Goal: Task Accomplishment & Management: Manage account settings

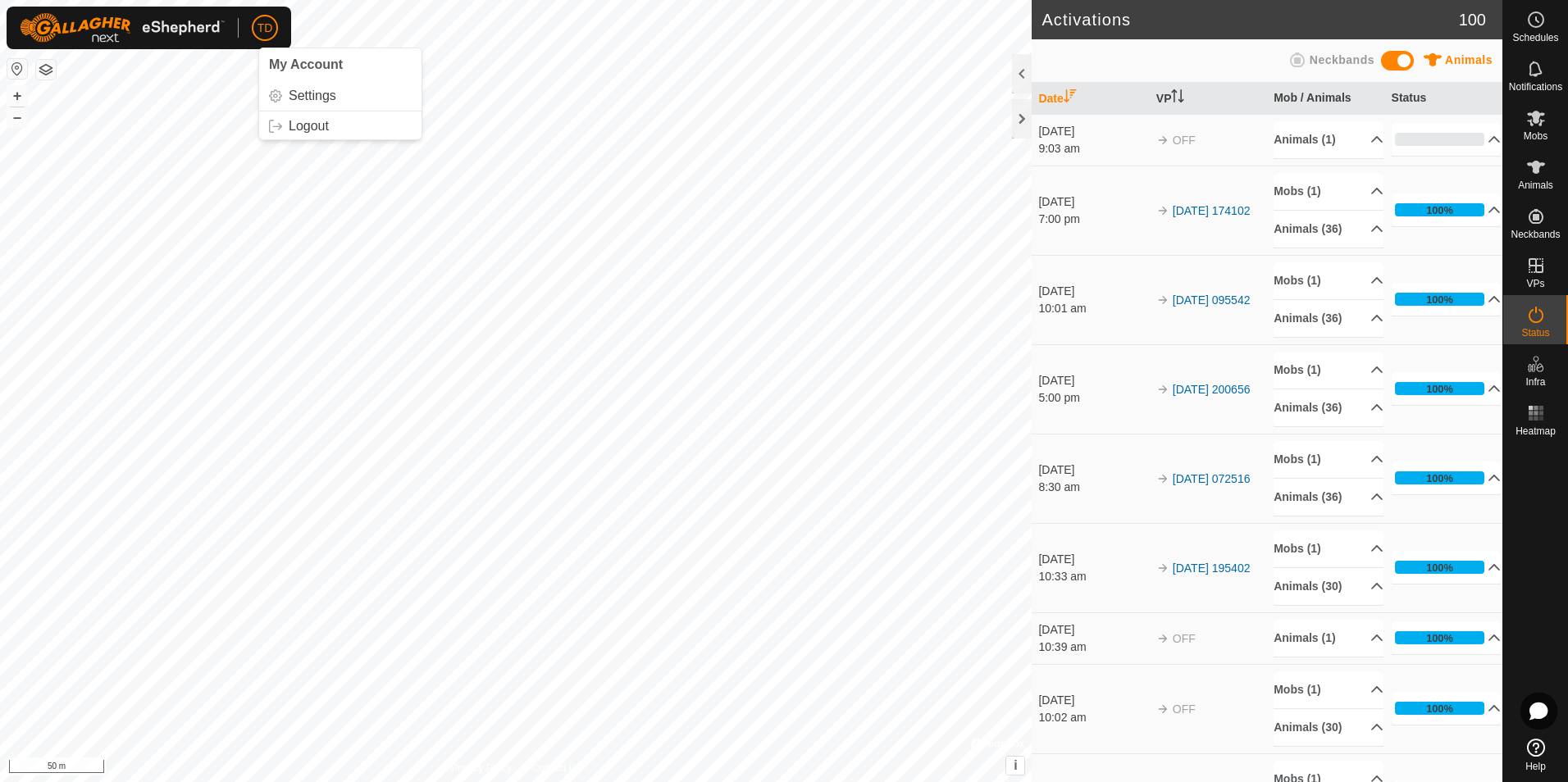
click at [264, 28] on span "TD" at bounding box center [265, 28] width 16 height 17
click at [303, 125] on link "Logout" at bounding box center [340, 126] width 163 height 26
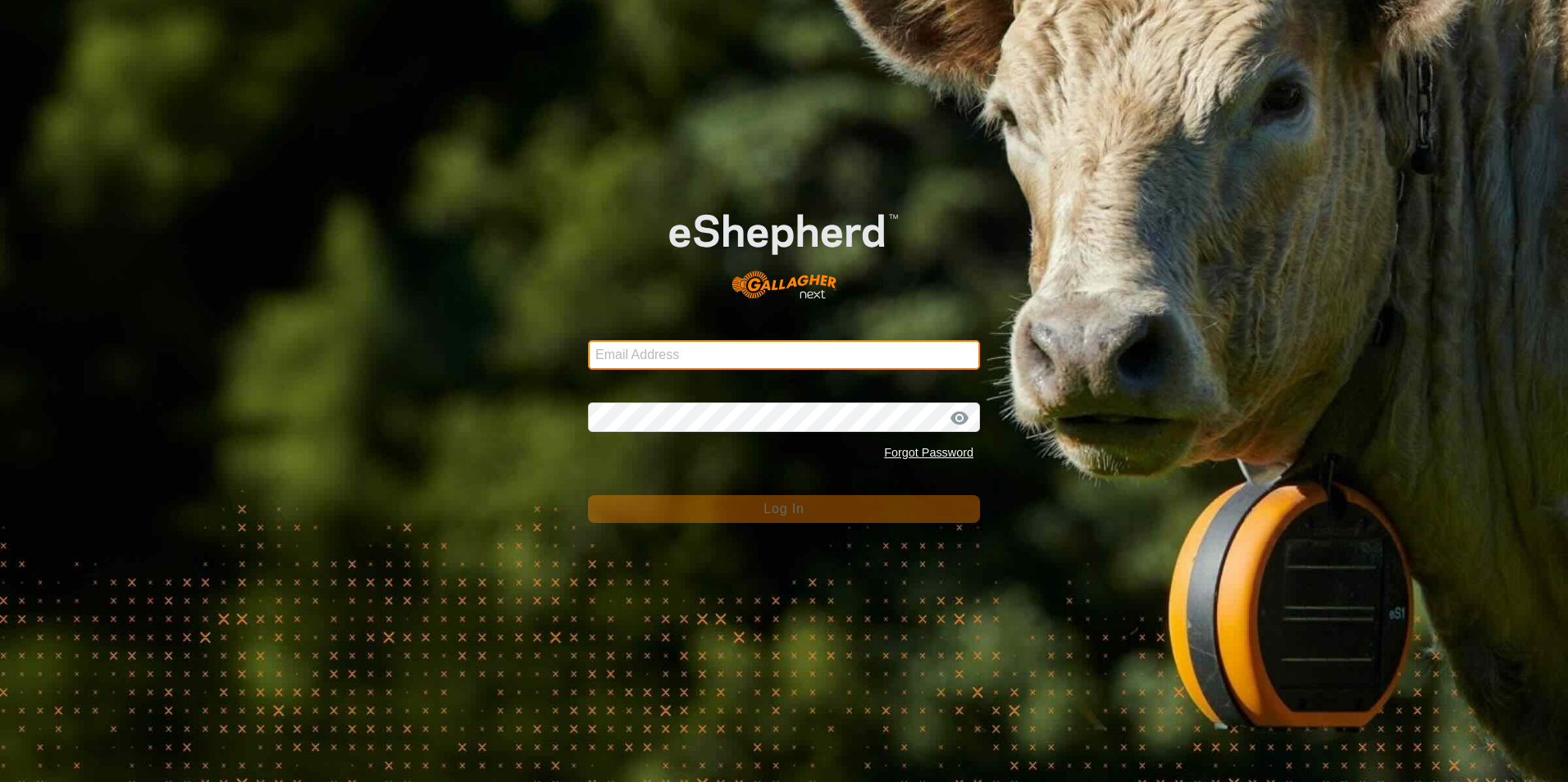
type input "[EMAIL_ADDRESS][DOMAIN_NAME]"
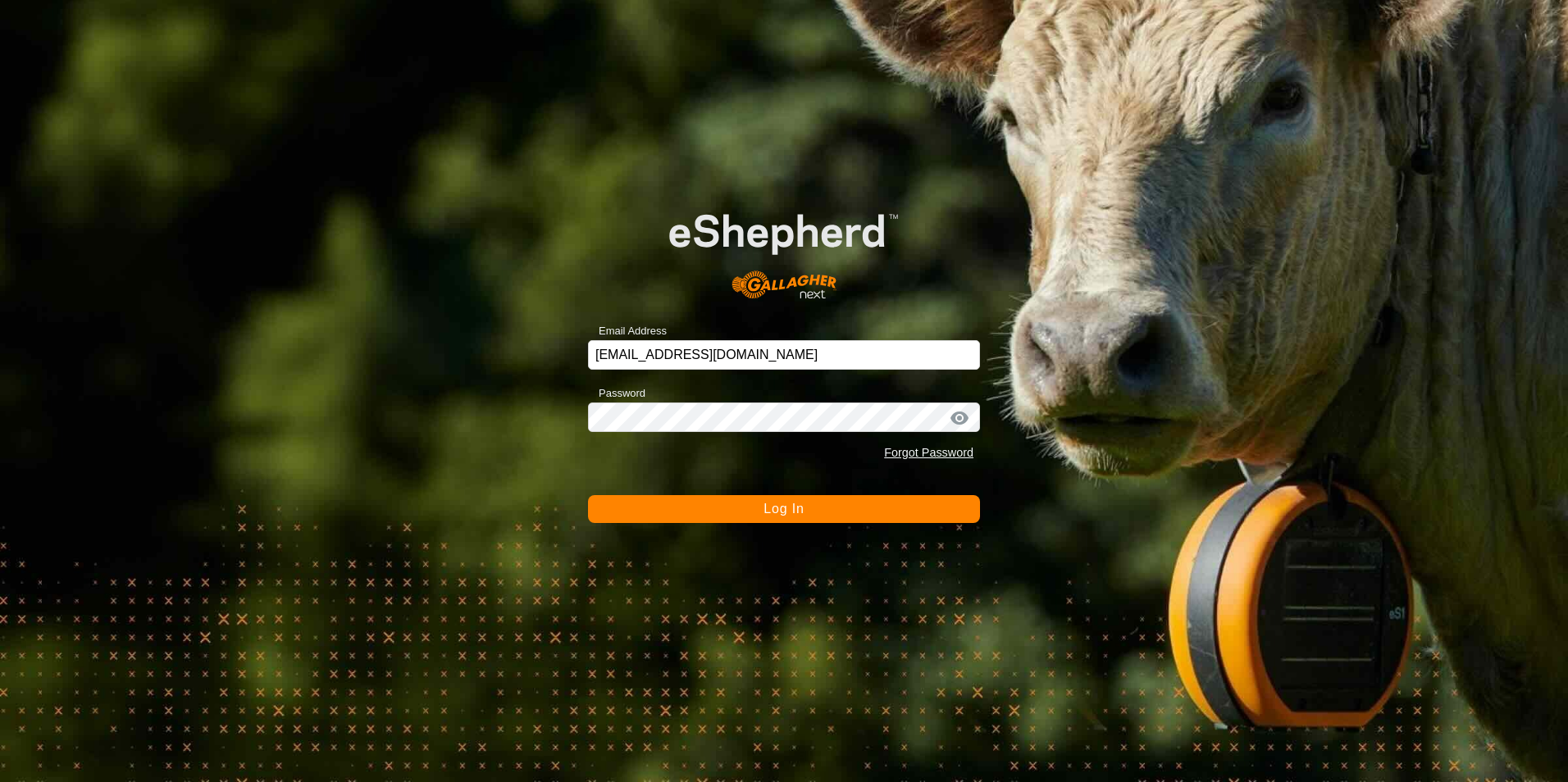
click at [797, 518] on button "Log In" at bounding box center [783, 509] width 392 height 28
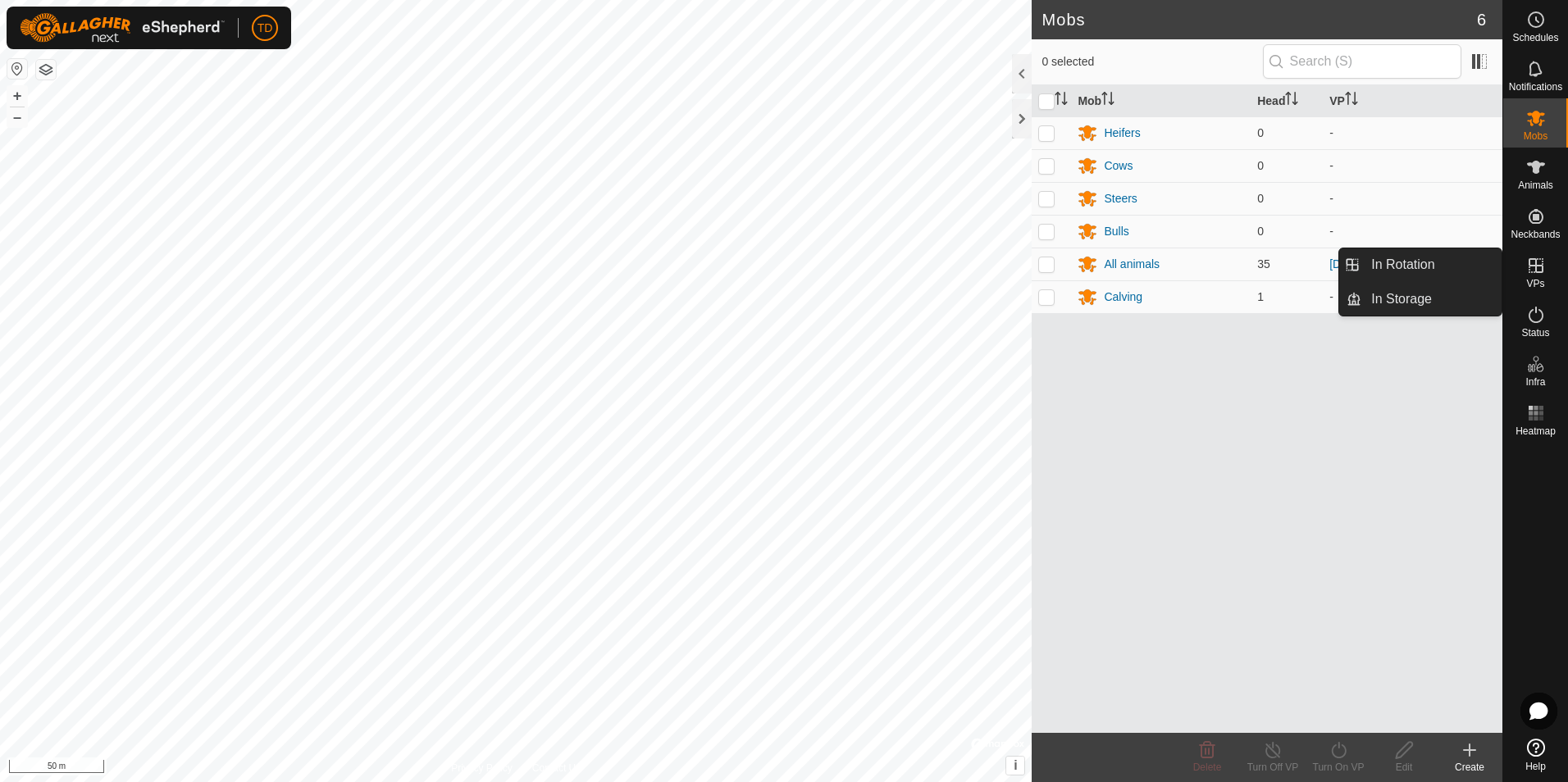
click at [1530, 262] on icon at bounding box center [1535, 265] width 20 height 20
click at [1439, 302] on link "In Storage" at bounding box center [1431, 299] width 140 height 33
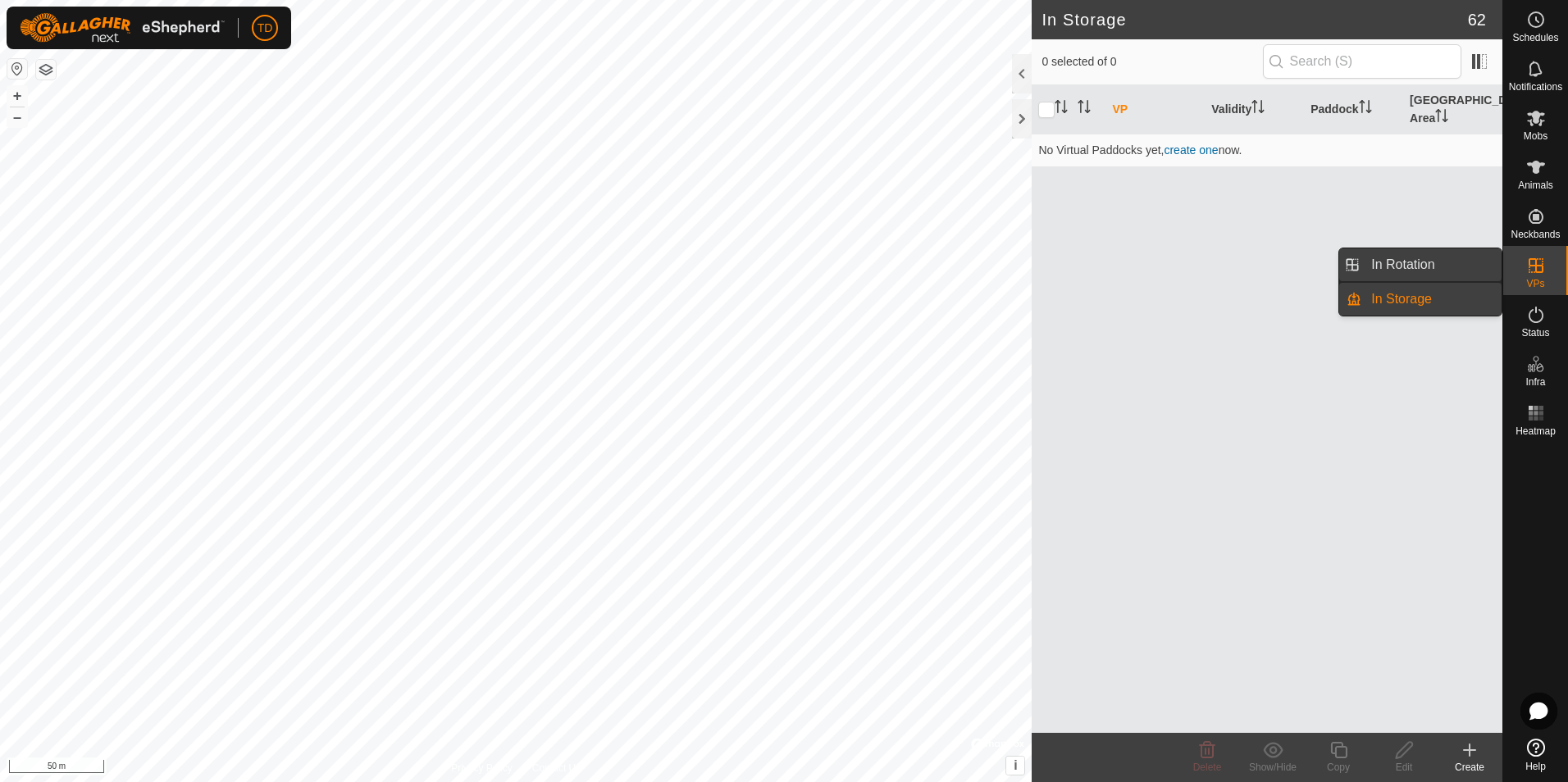
click at [1419, 263] on link "In Rotation" at bounding box center [1431, 264] width 140 height 33
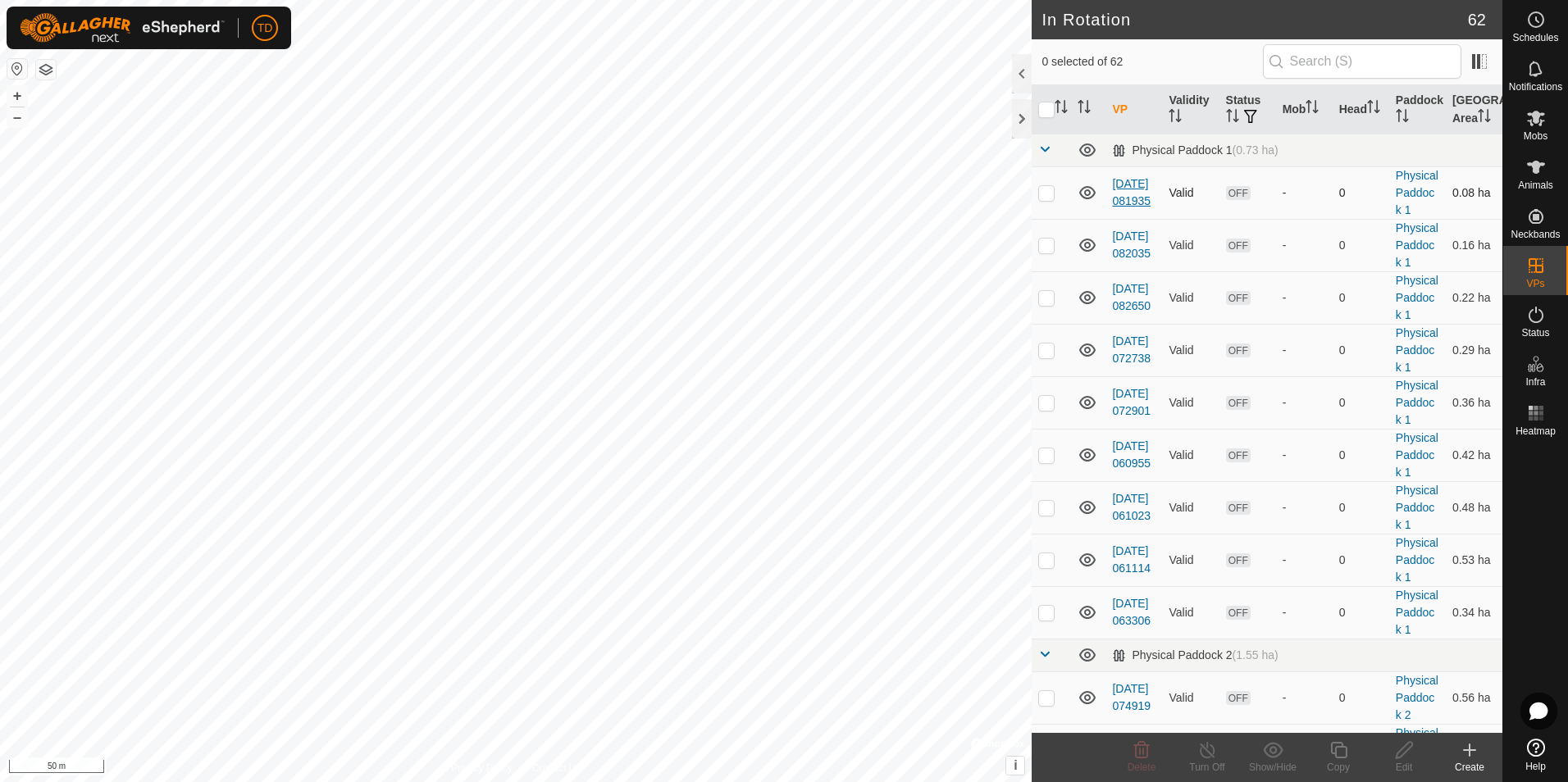
click at [1134, 196] on link "[DATE] 081935" at bounding box center [1131, 192] width 39 height 30
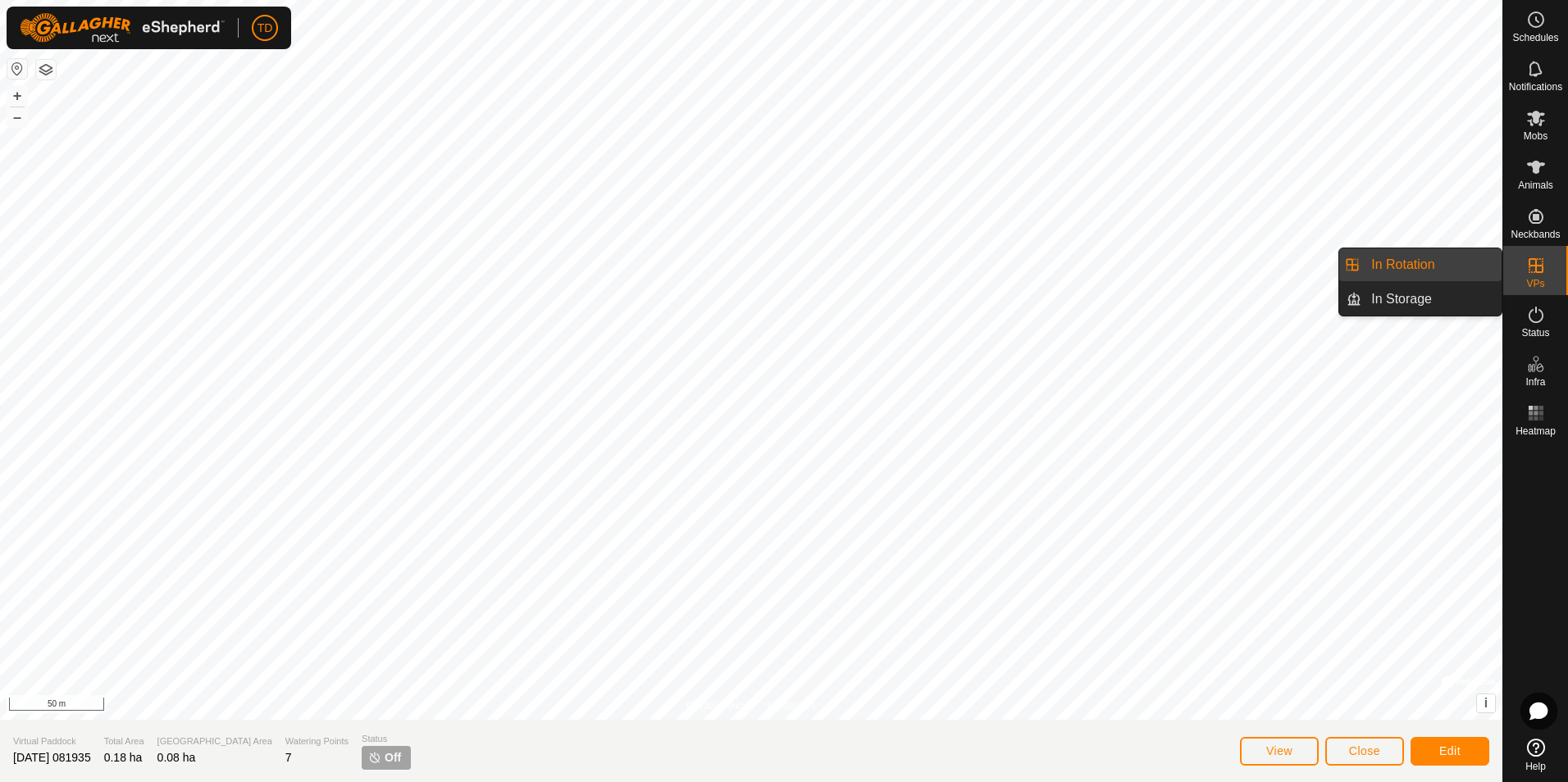
click at [1529, 265] on icon at bounding box center [1536, 266] width 15 height 15
click at [1441, 263] on link "In Rotation" at bounding box center [1431, 264] width 140 height 33
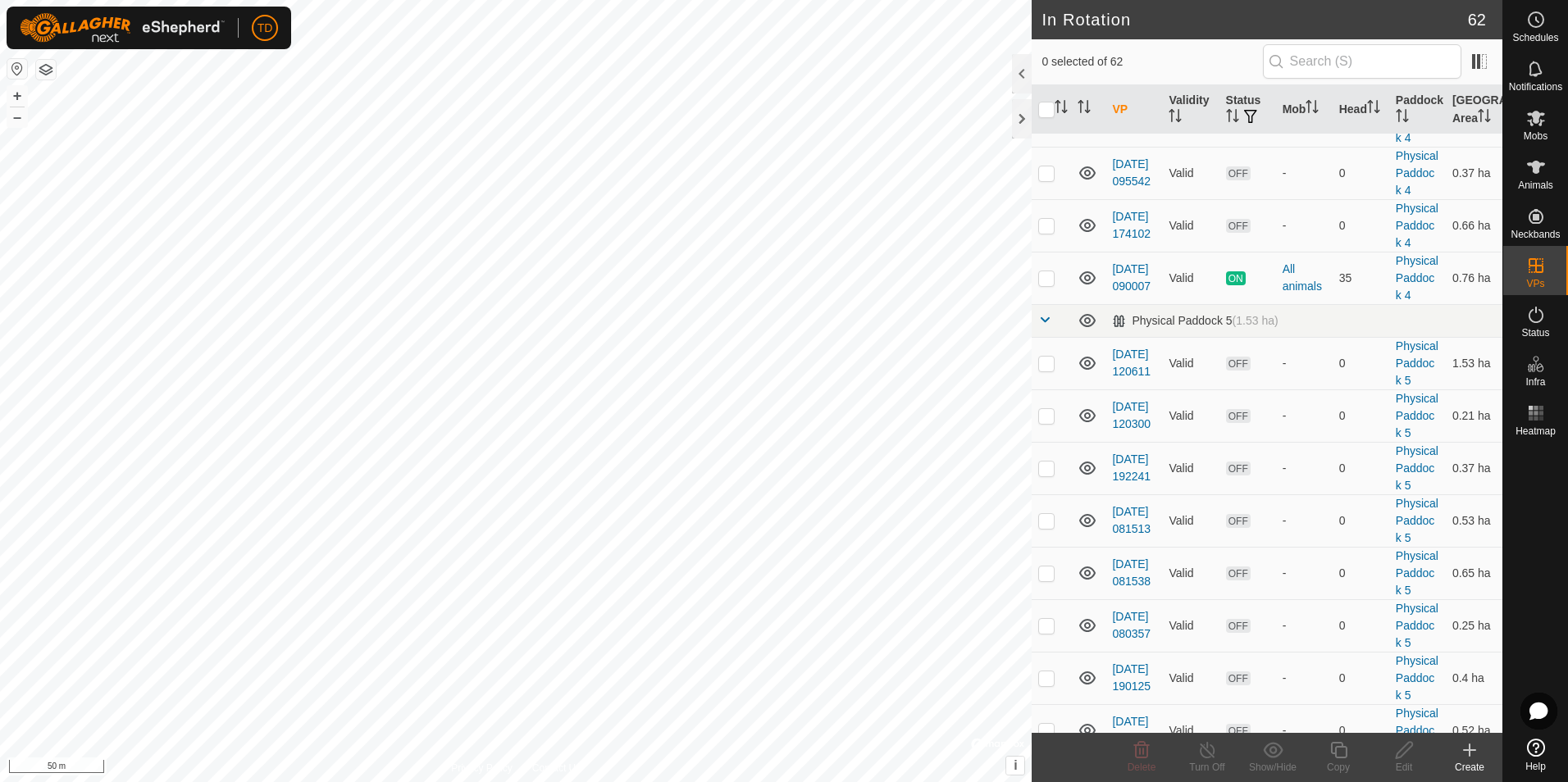
scroll to position [1066, 0]
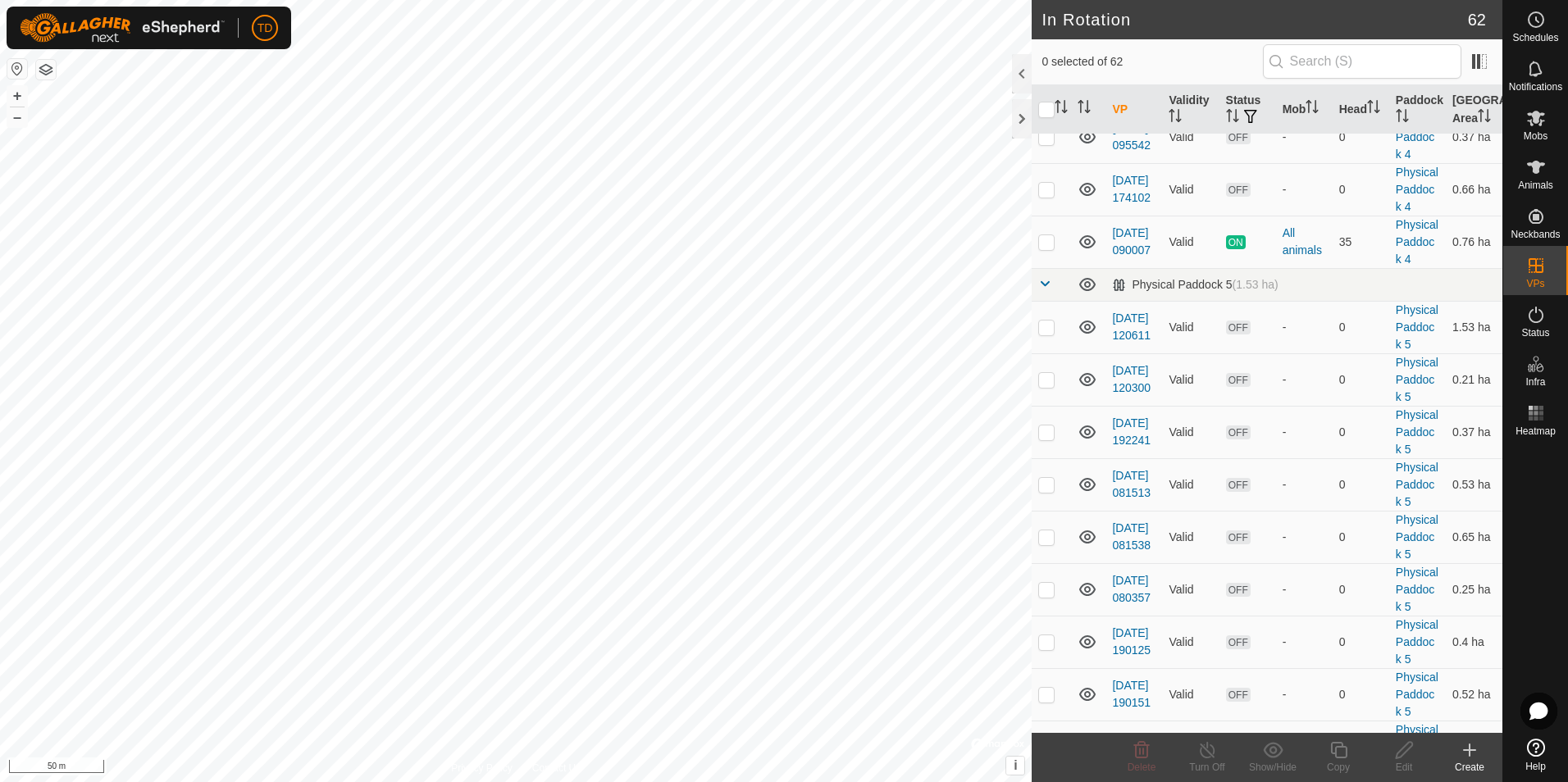
click at [1125, 100] on link "[DATE] 140100" at bounding box center [1131, 84] width 39 height 30
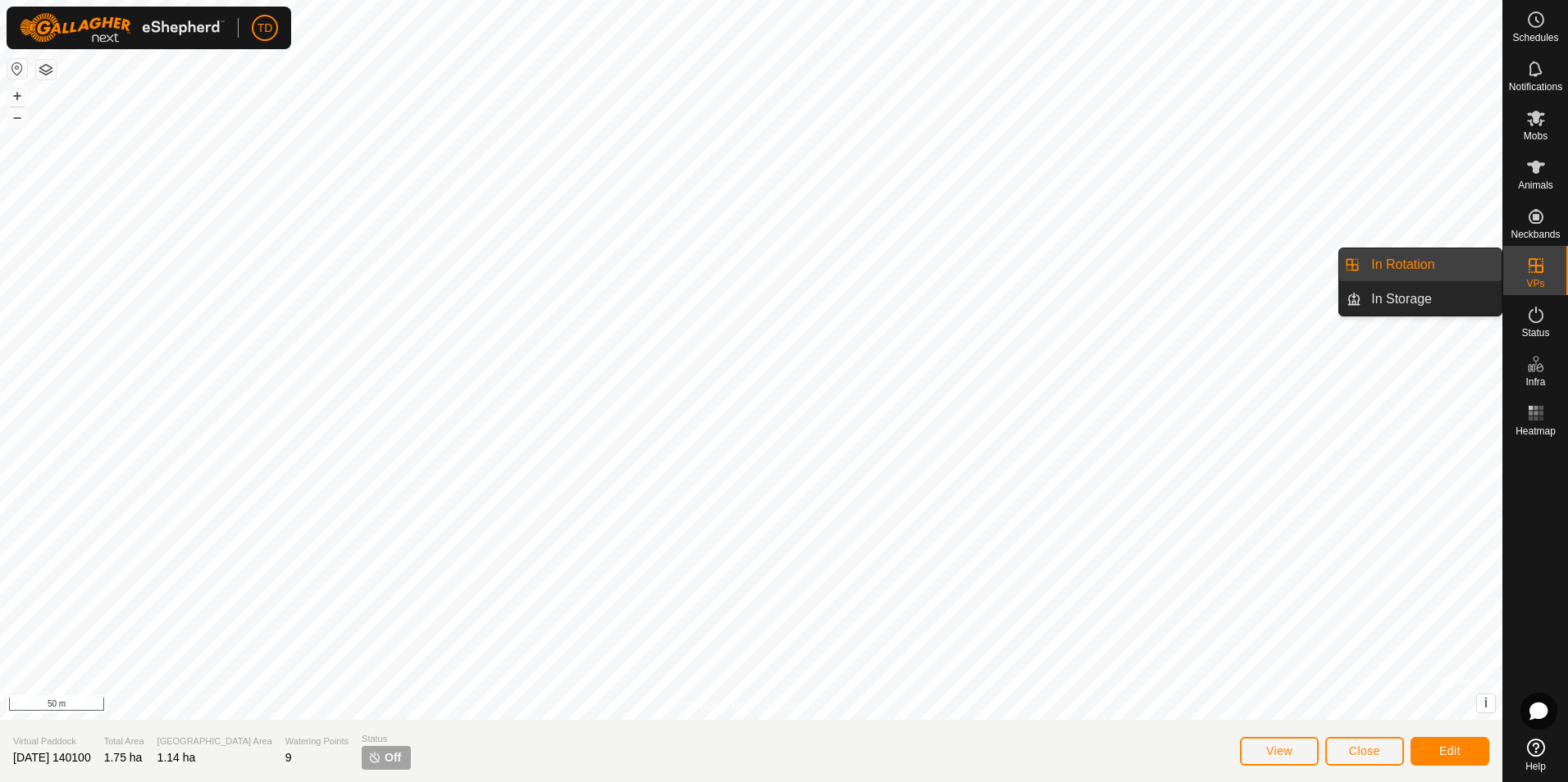
click at [1537, 266] on icon at bounding box center [1536, 266] width 15 height 15
click at [1422, 270] on link "In Rotation" at bounding box center [1431, 264] width 140 height 33
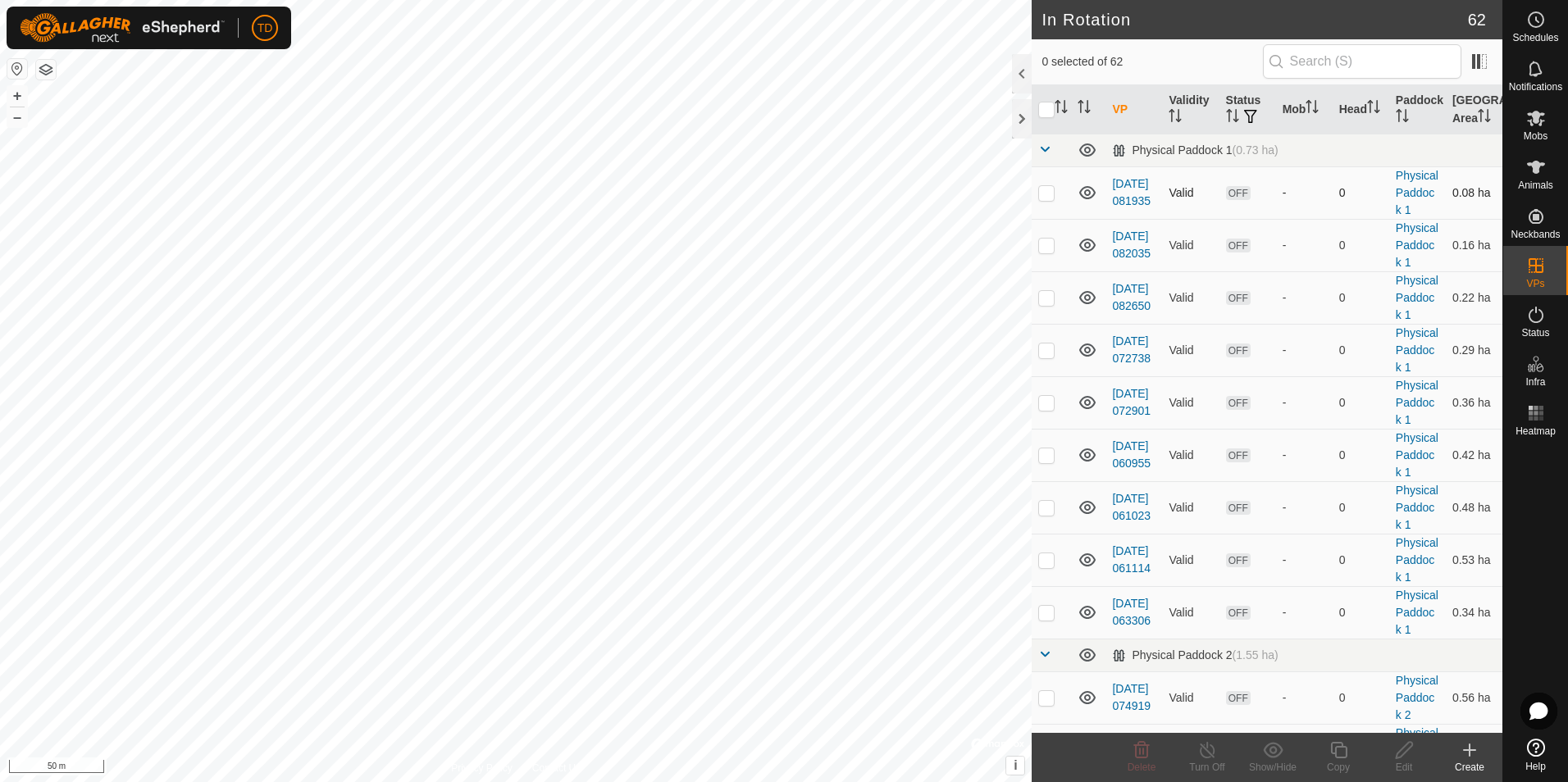
click at [1050, 199] on p-checkbox at bounding box center [1045, 193] width 16 height 13
checkbox input "true"
click at [1050, 252] on p-checkbox at bounding box center [1045, 245] width 16 height 13
checkbox input "true"
click at [1049, 305] on p-checkbox at bounding box center [1045, 298] width 16 height 13
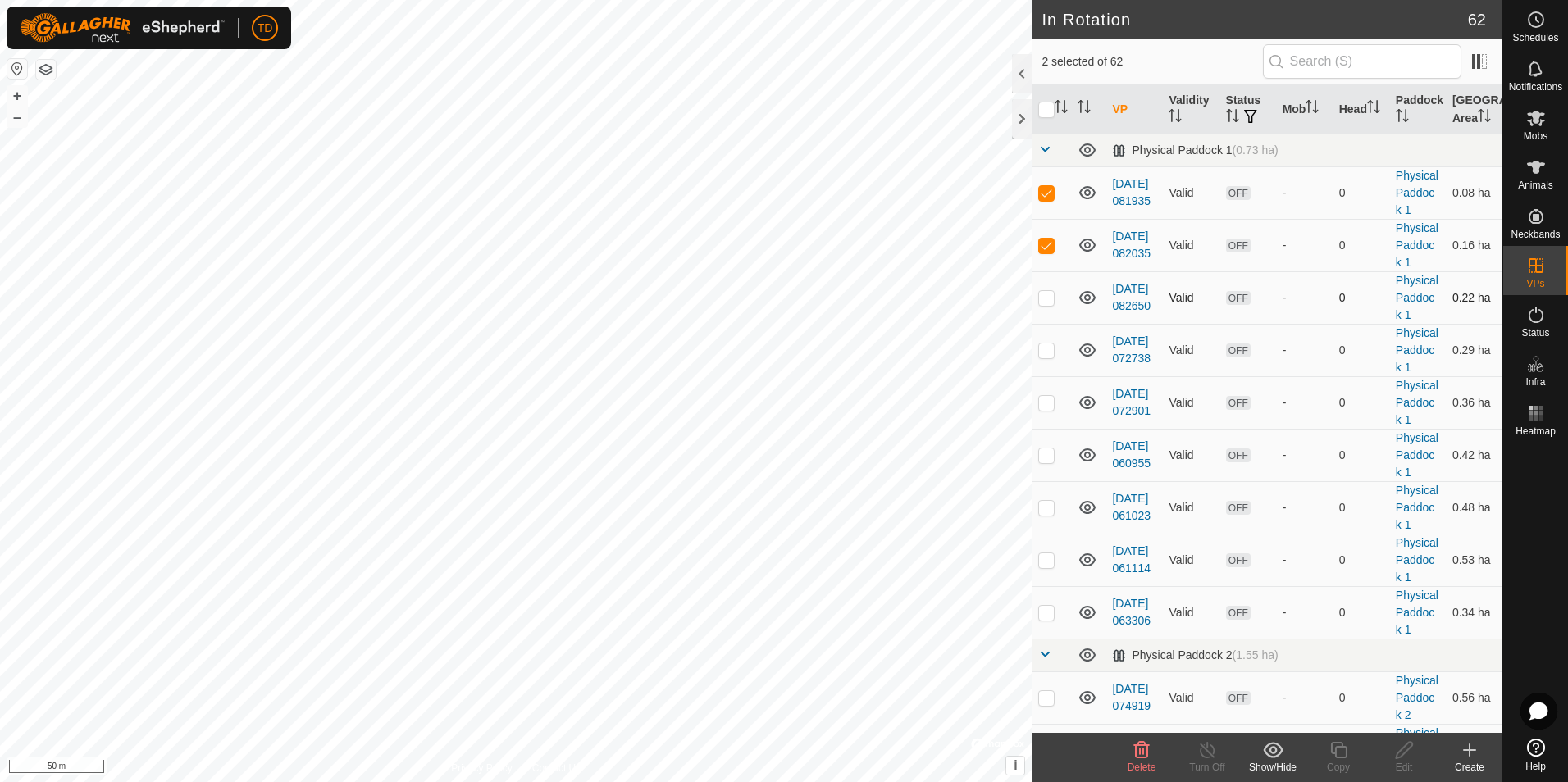
checkbox input "true"
click at [1048, 356] on p-checkbox at bounding box center [1045, 350] width 16 height 13
checkbox input "true"
click at [1043, 409] on p-checkbox at bounding box center [1045, 402] width 16 height 13
checkbox input "true"
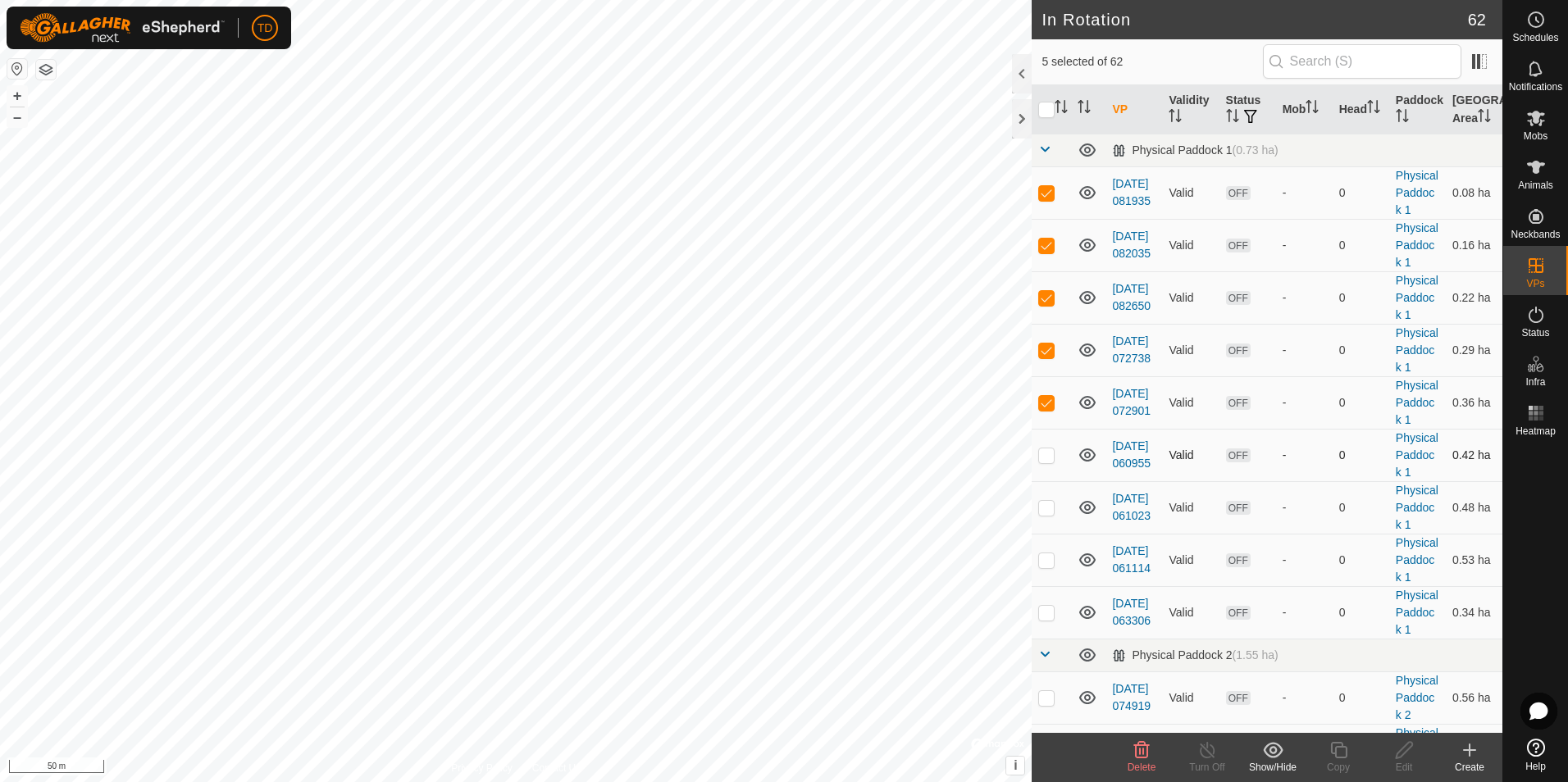
click at [1050, 461] on p-checkbox at bounding box center [1045, 455] width 16 height 13
checkbox input "true"
click at [1048, 514] on p-checkbox at bounding box center [1045, 508] width 16 height 13
checkbox input "true"
click at [1047, 567] on p-checkbox at bounding box center [1045, 560] width 16 height 13
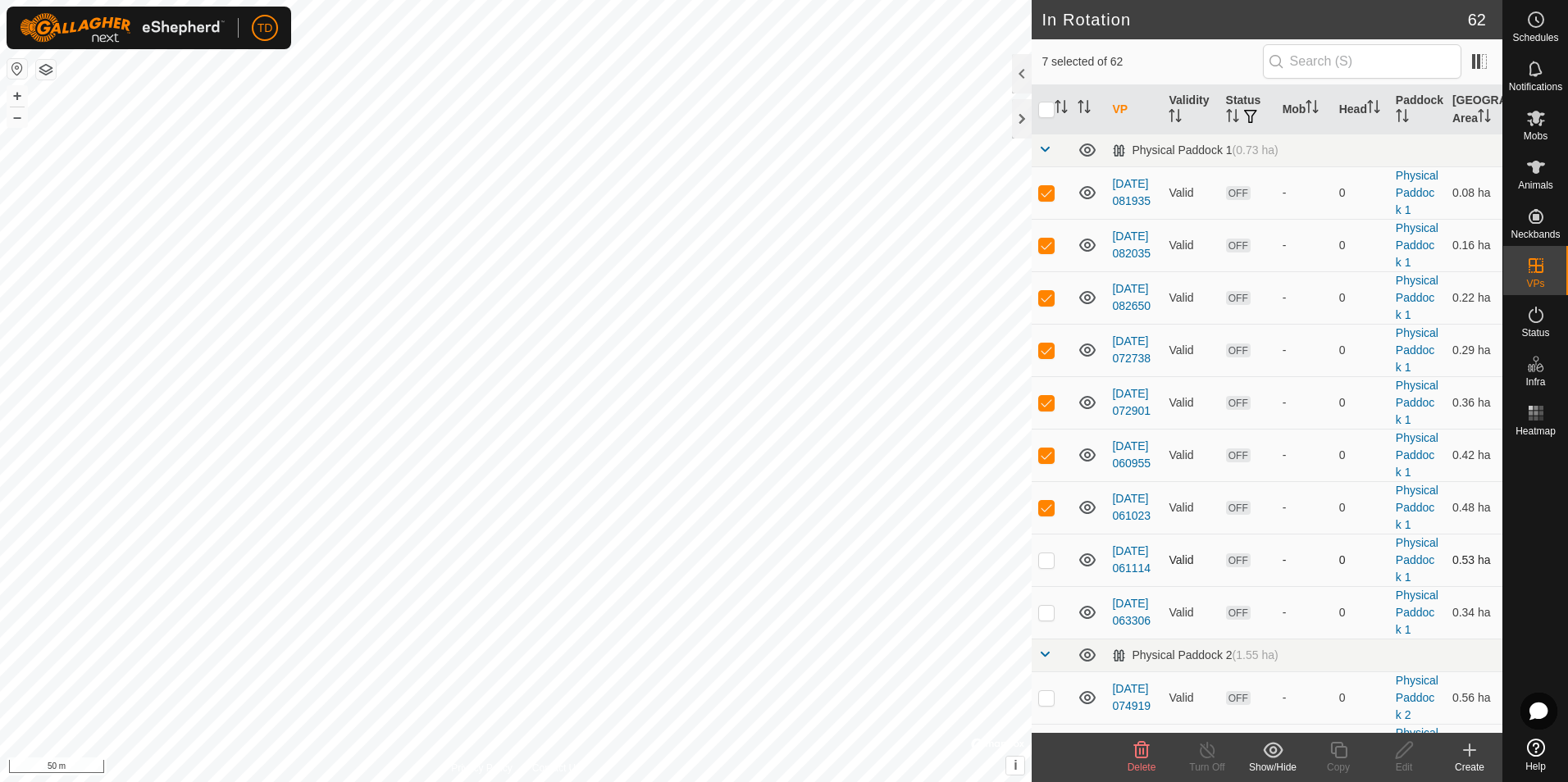
checkbox input "true"
click at [1140, 751] on icon at bounding box center [1141, 749] width 16 height 16
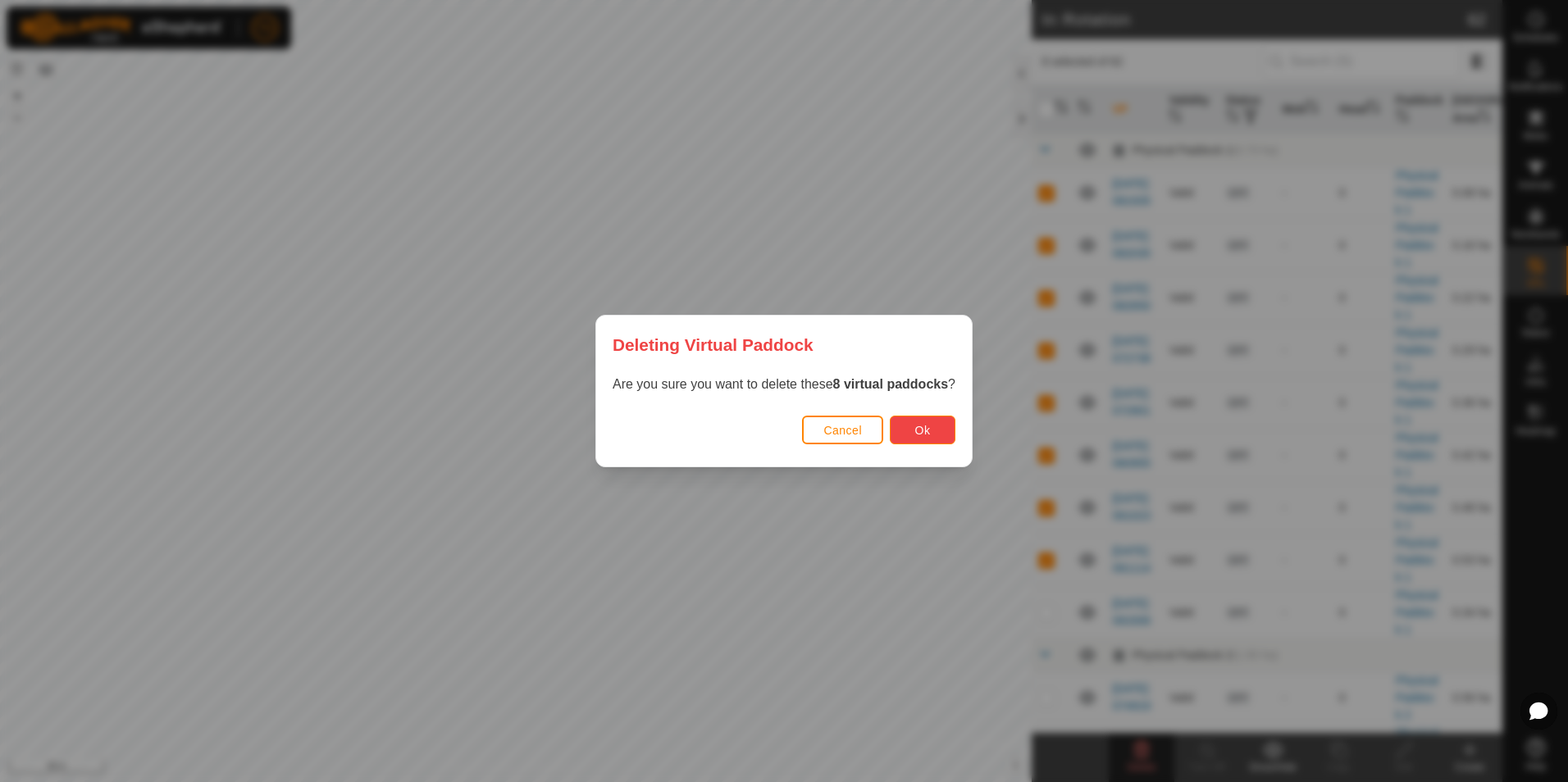
click at [938, 423] on button "Ok" at bounding box center [922, 430] width 66 height 29
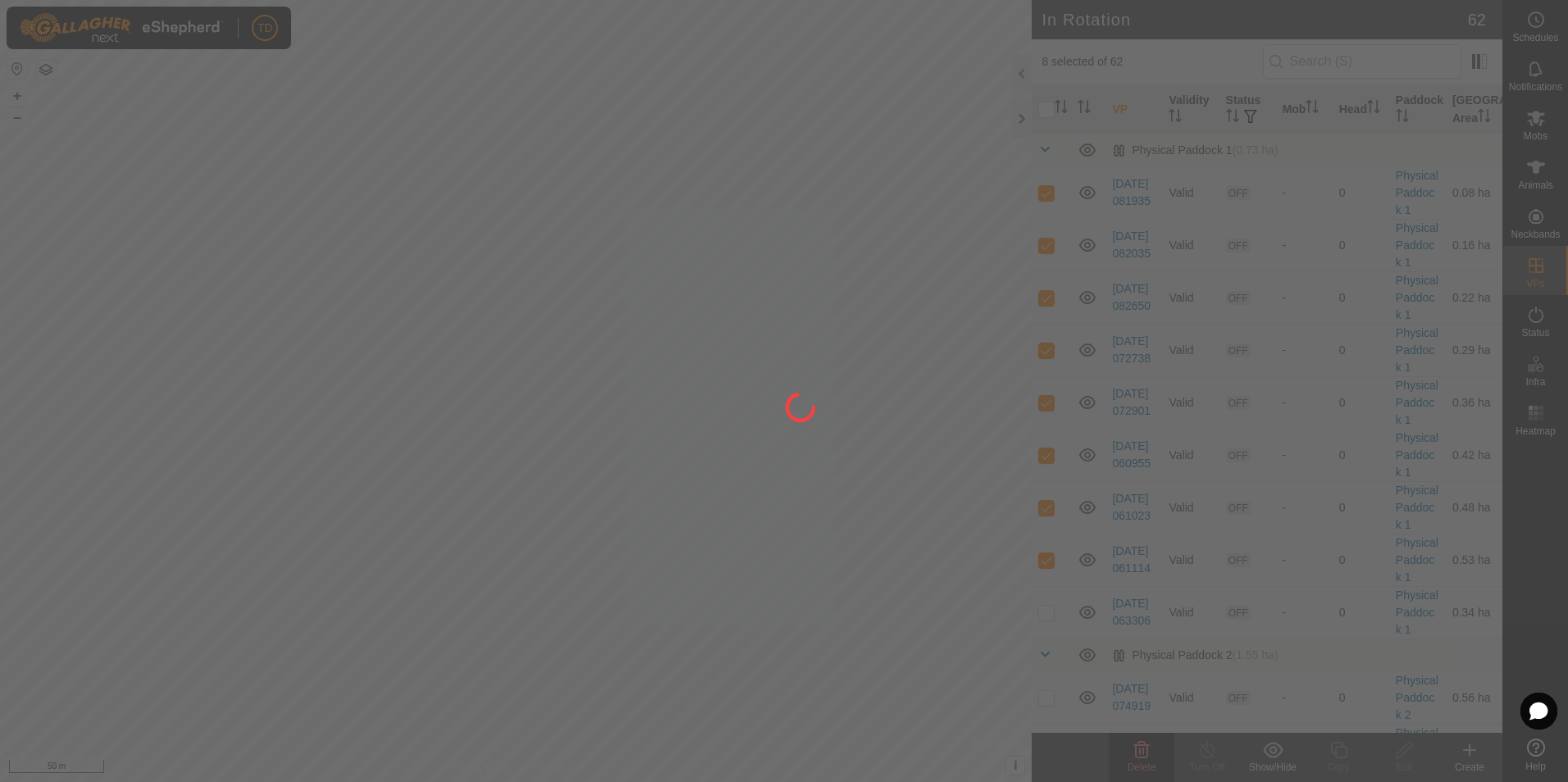
checkbox input "false"
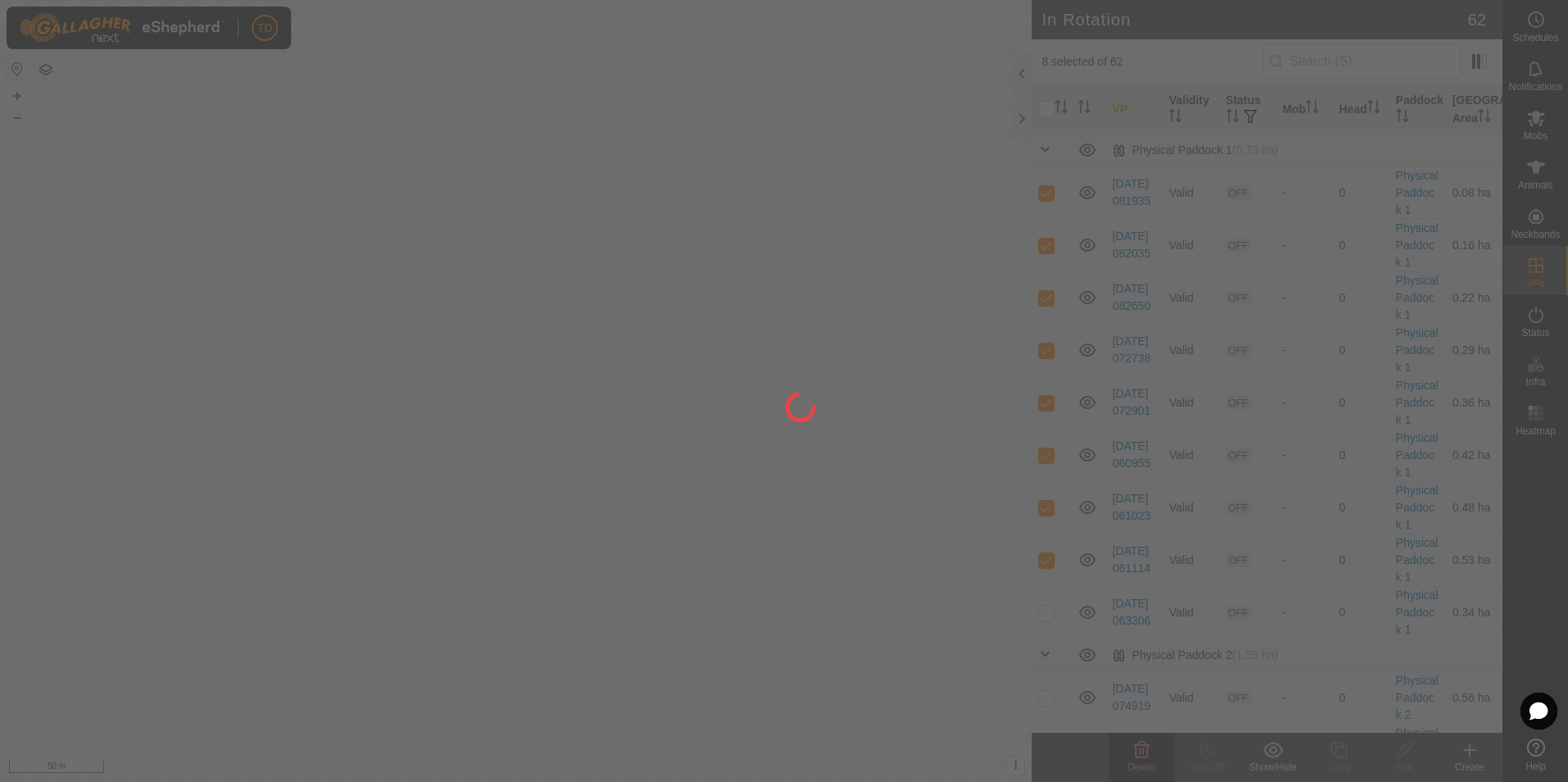
checkbox input "false"
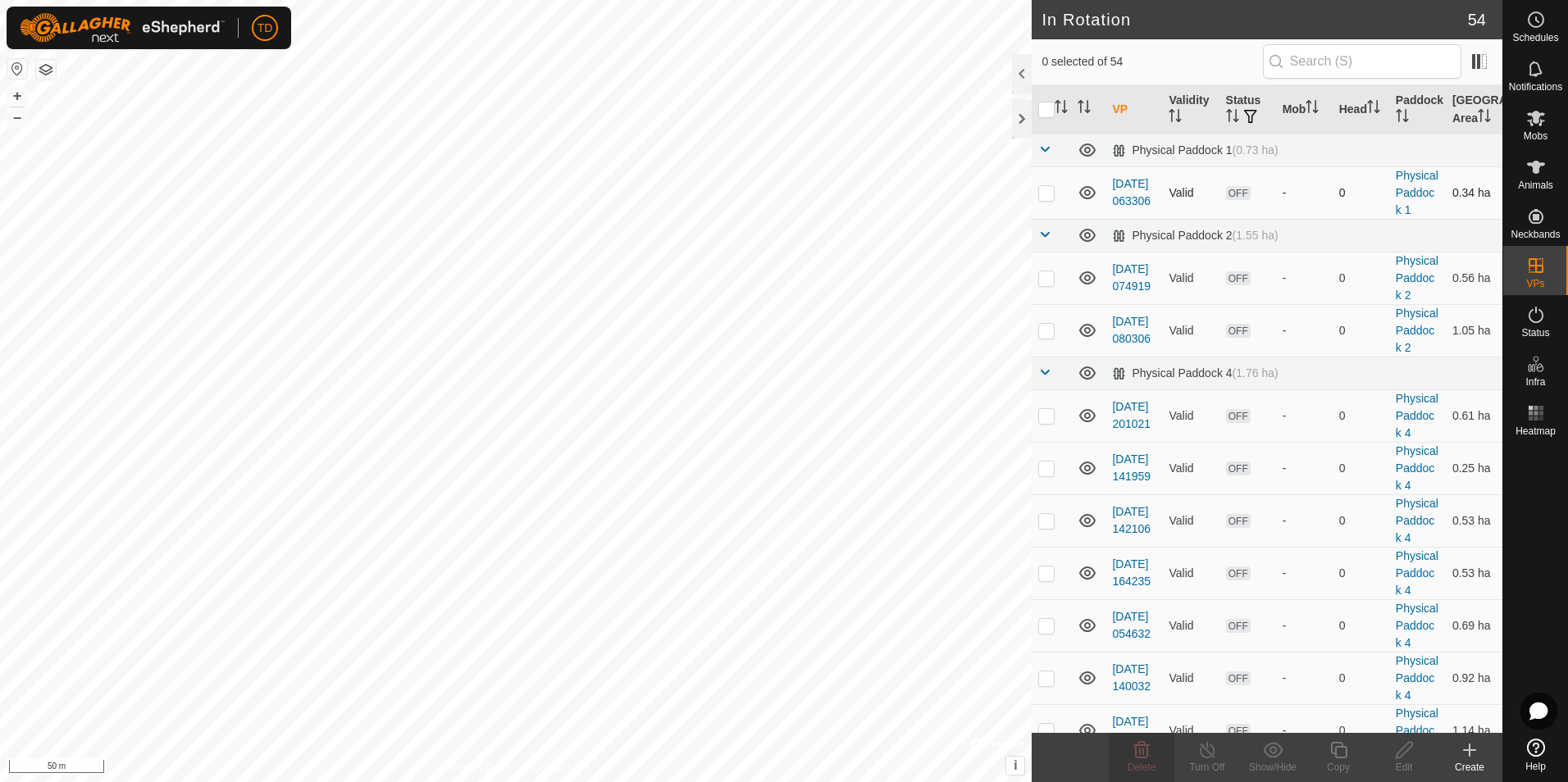
click at [1048, 199] on p-checkbox at bounding box center [1045, 193] width 16 height 13
checkbox input "true"
click at [1043, 285] on p-checkbox at bounding box center [1045, 278] width 16 height 13
checkbox input "true"
click at [1043, 336] on p-checkbox at bounding box center [1045, 331] width 16 height 13
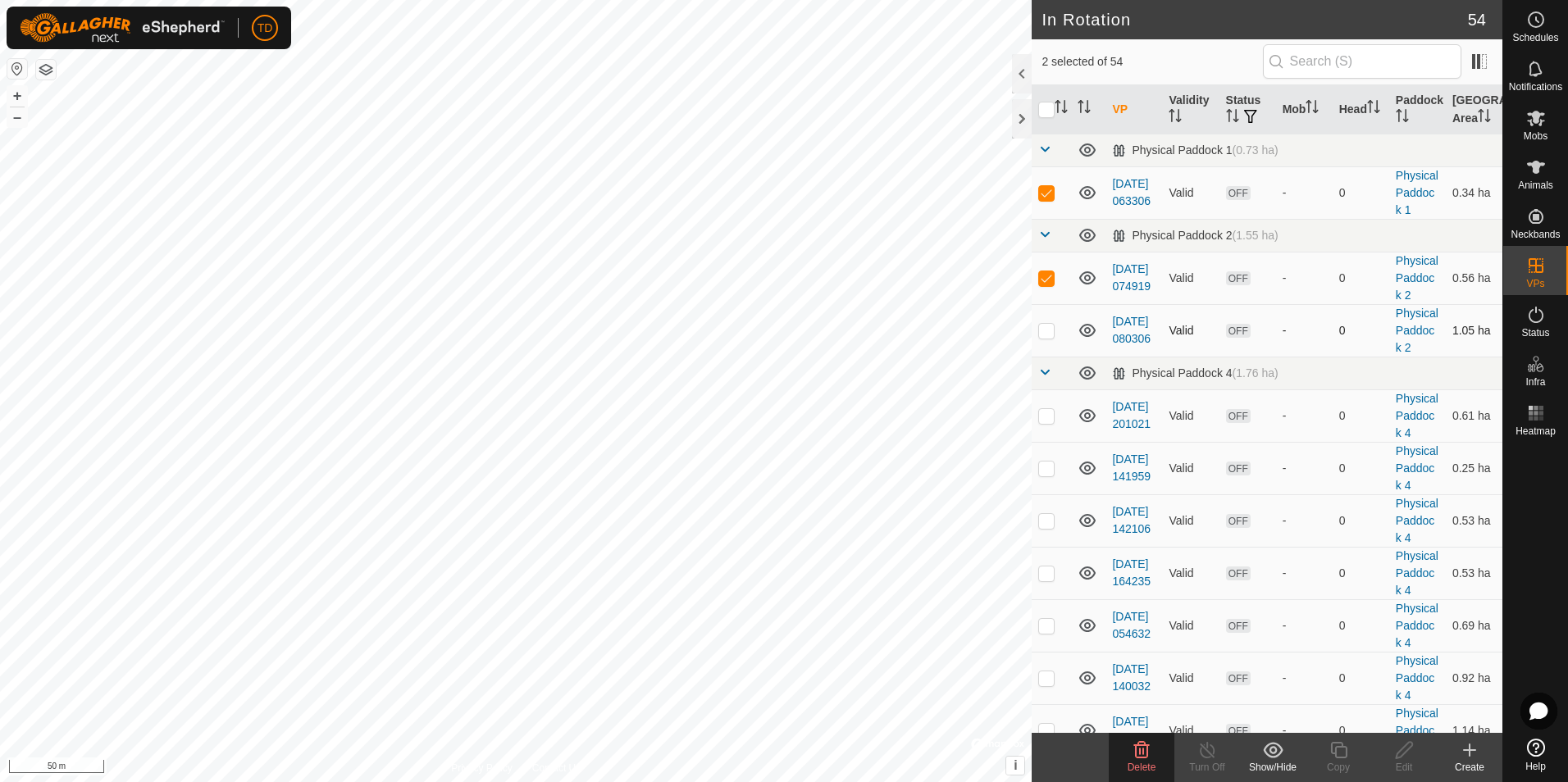
checkbox input "true"
click at [1044, 422] on p-checkbox at bounding box center [1045, 415] width 16 height 13
checkbox input "true"
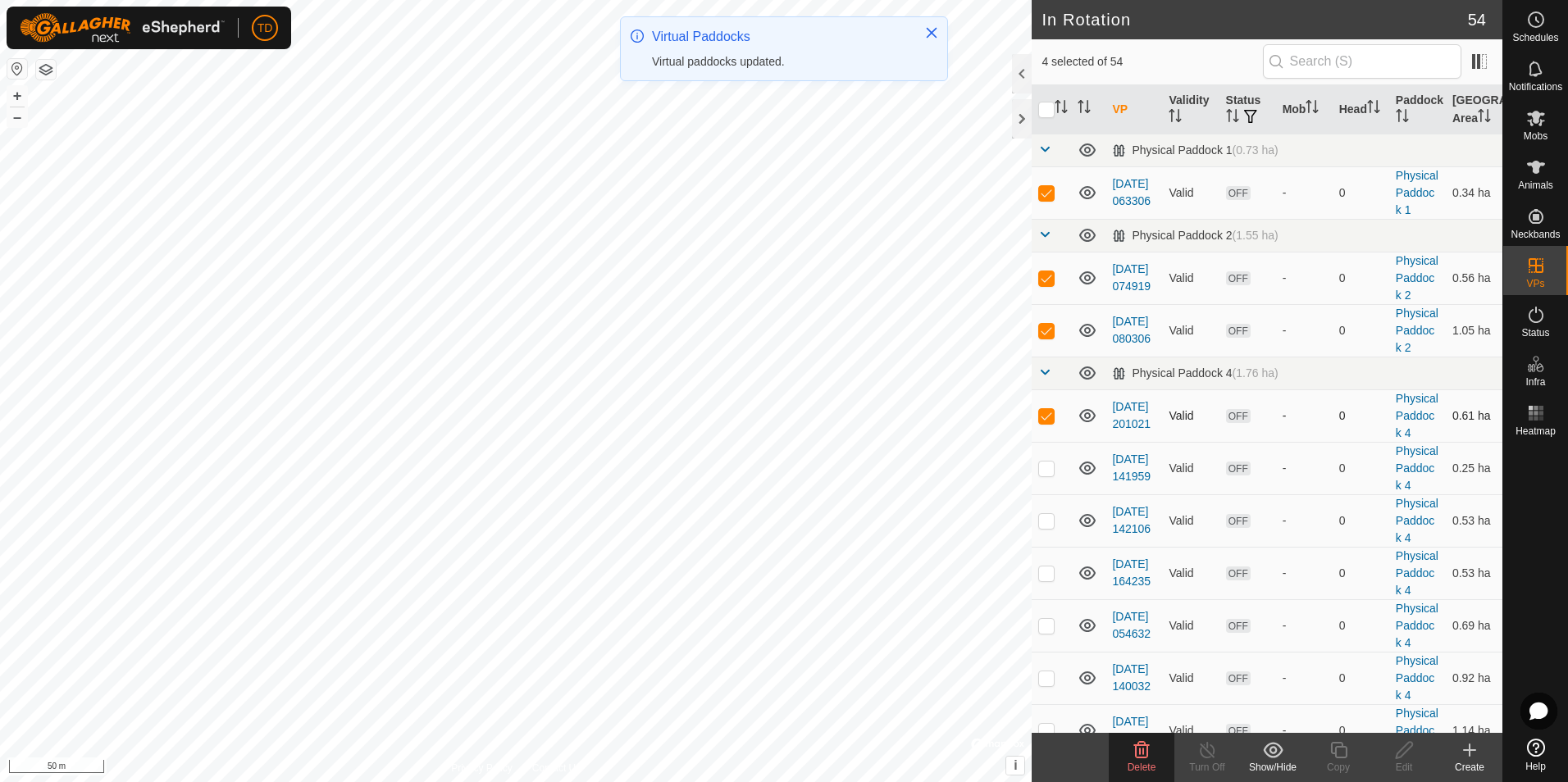
click at [1049, 422] on p-checkbox at bounding box center [1045, 415] width 16 height 13
checkbox input "false"
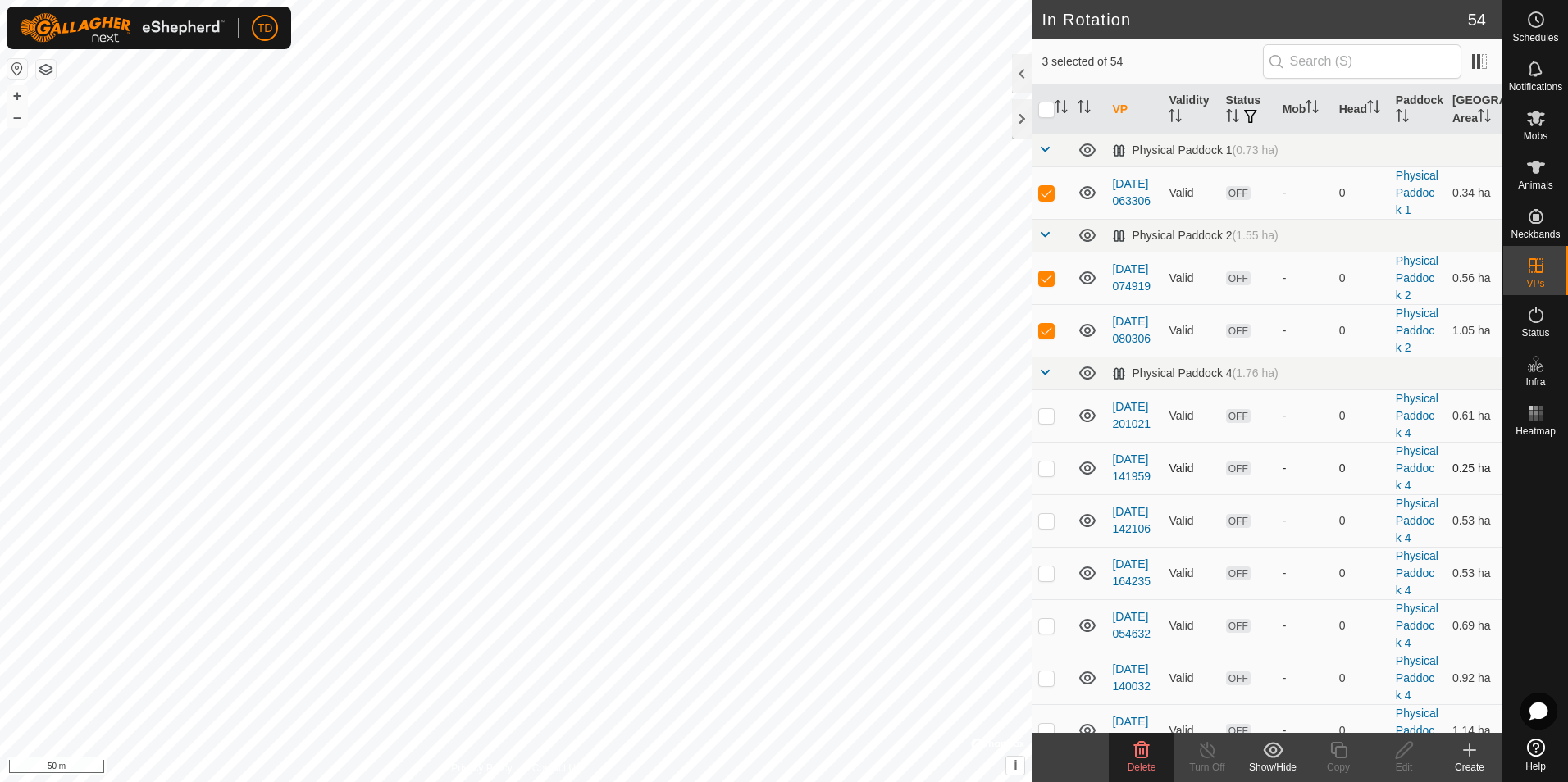
click at [1049, 475] on p-checkbox at bounding box center [1045, 468] width 16 height 13
checkbox input "true"
click at [1049, 527] on p-checkbox at bounding box center [1045, 521] width 16 height 13
checkbox input "true"
click at [1042, 580] on p-checkbox at bounding box center [1045, 573] width 16 height 13
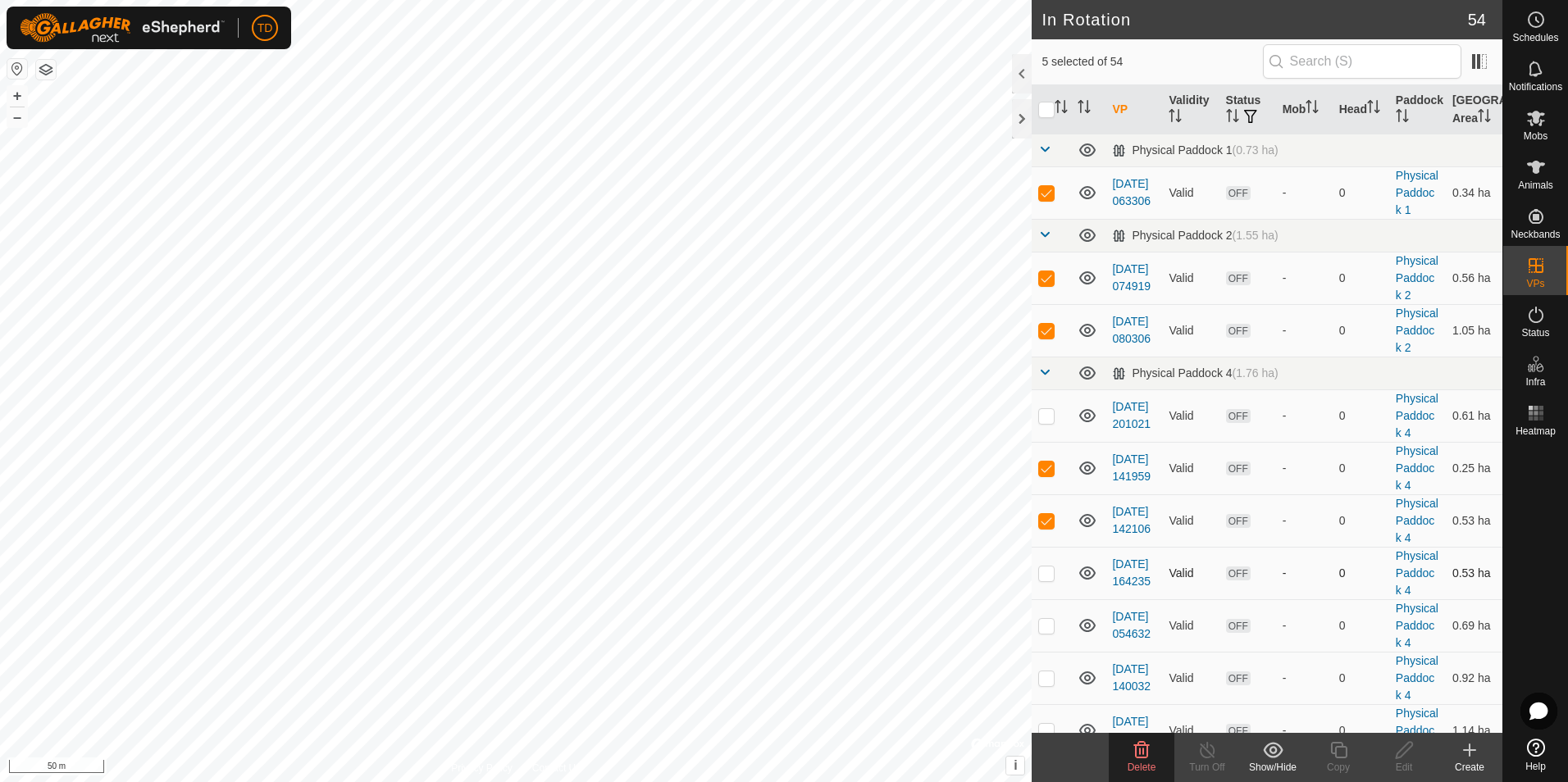
checkbox input "true"
click at [1136, 760] on div "Delete" at bounding box center [1141, 768] width 66 height 15
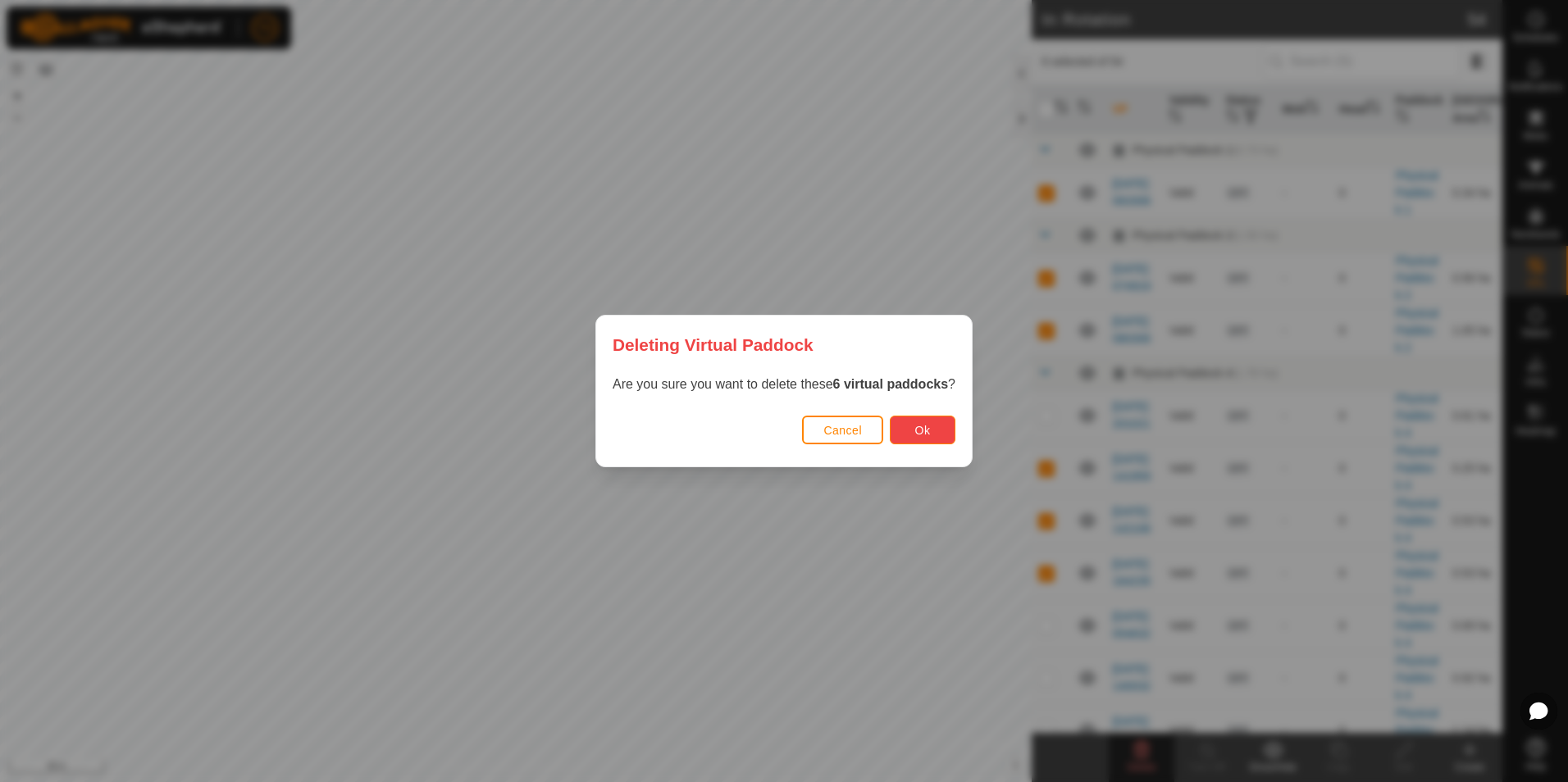
click at [927, 430] on button "Ok" at bounding box center [922, 430] width 66 height 29
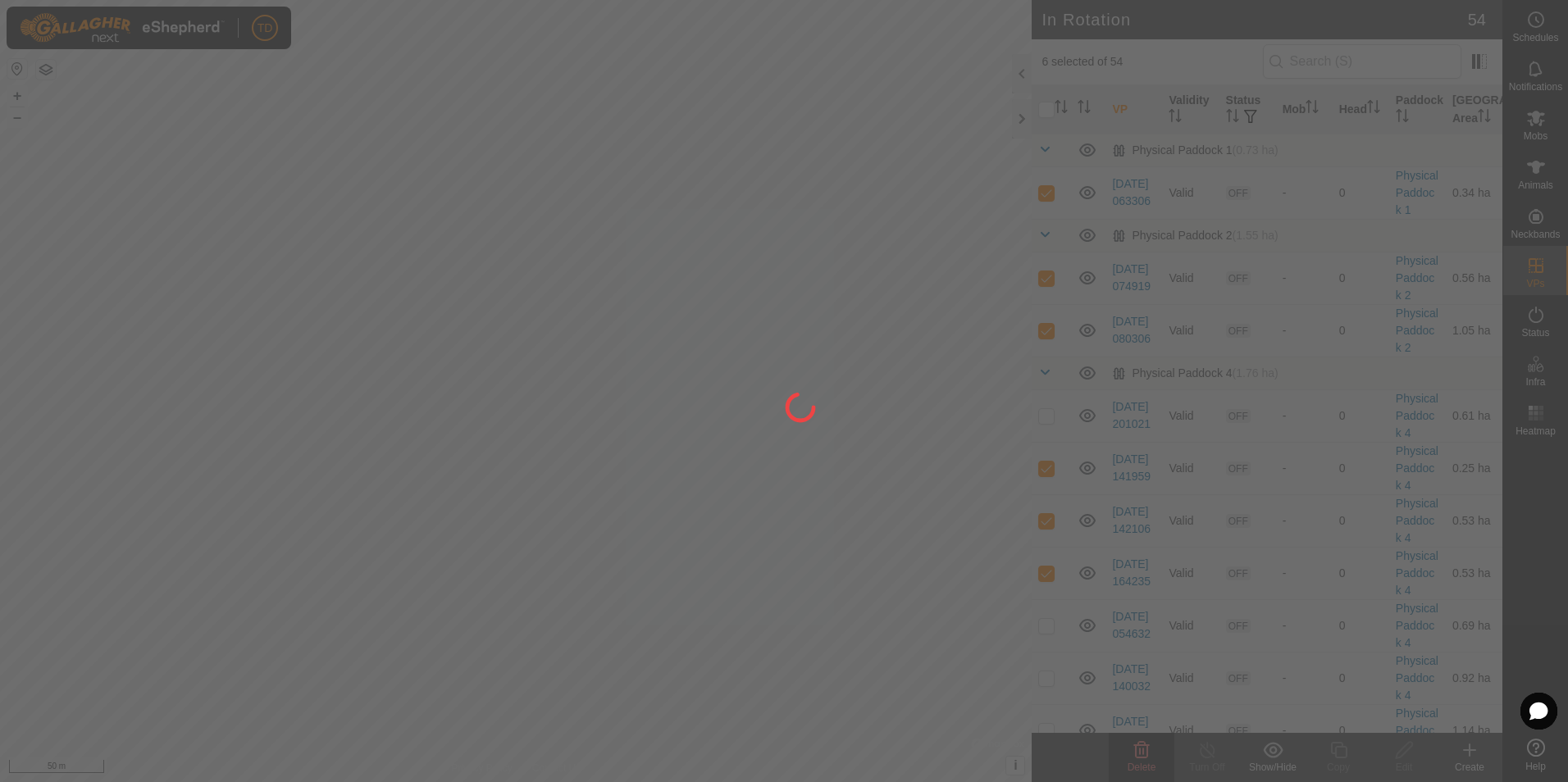
checkbox input "false"
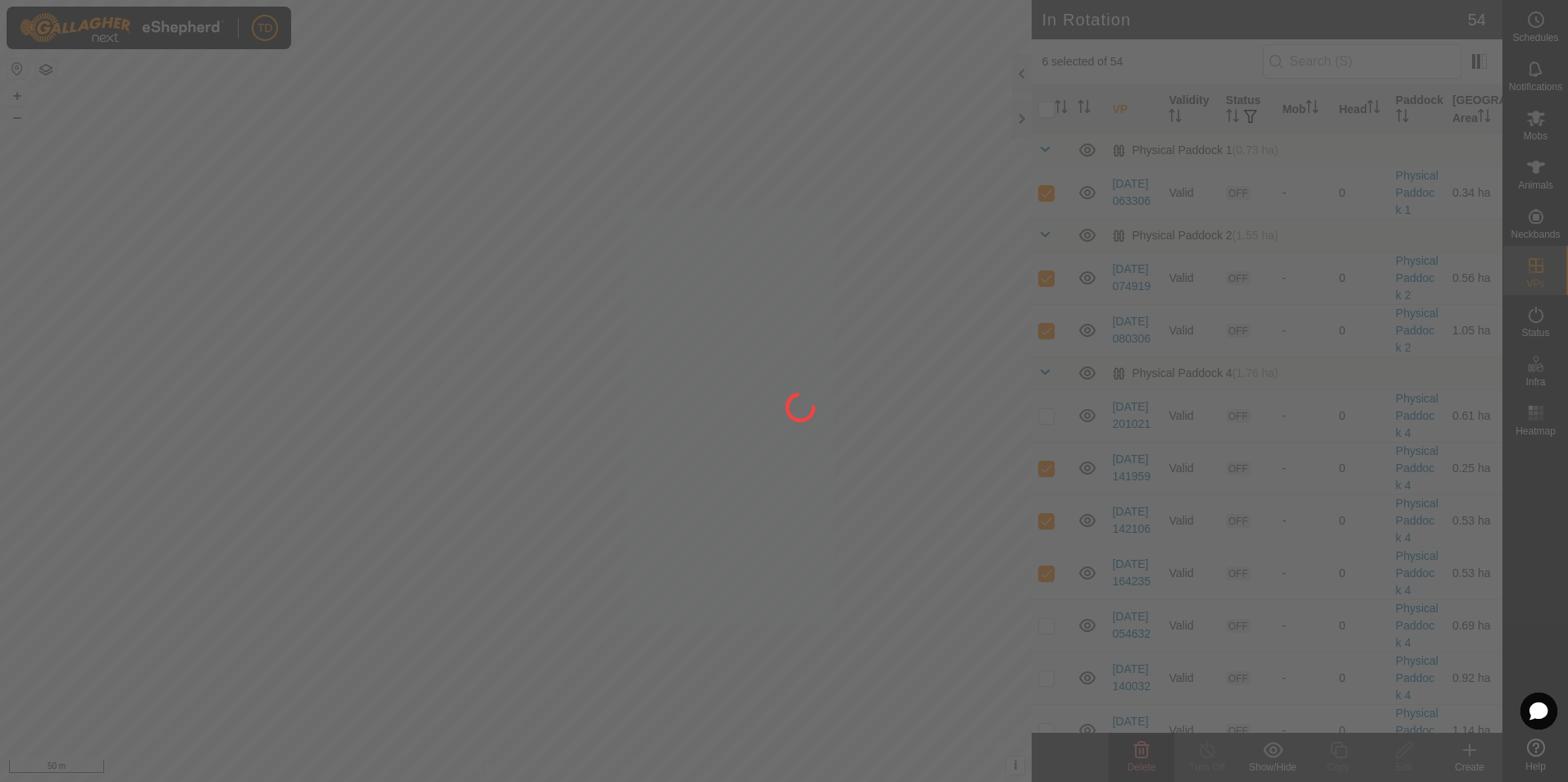
checkbox input "false"
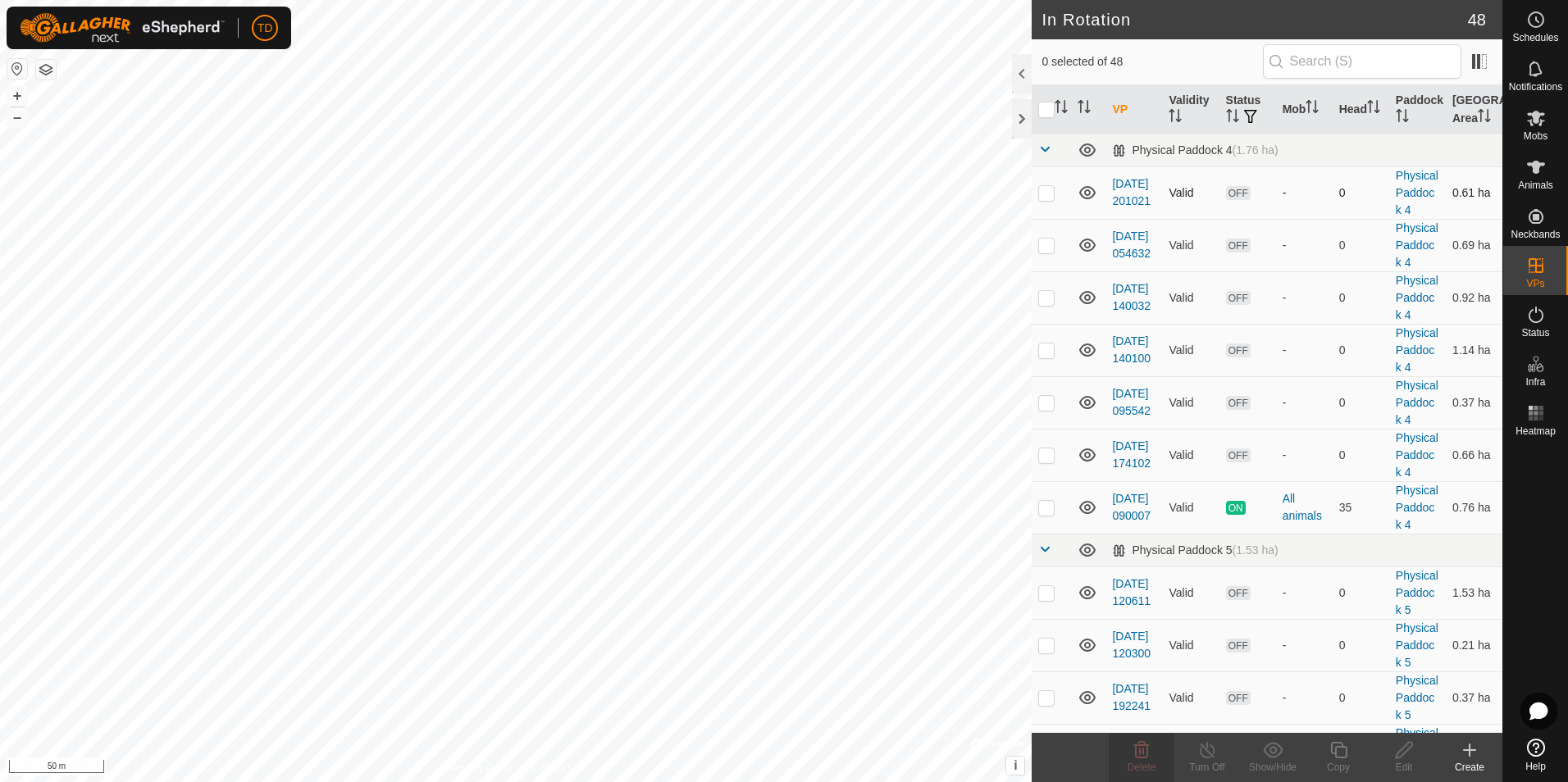
click at [1049, 199] on p-checkbox at bounding box center [1045, 193] width 16 height 13
checkbox input "false"
click at [1044, 252] on p-checkbox at bounding box center [1045, 245] width 16 height 13
checkbox input "true"
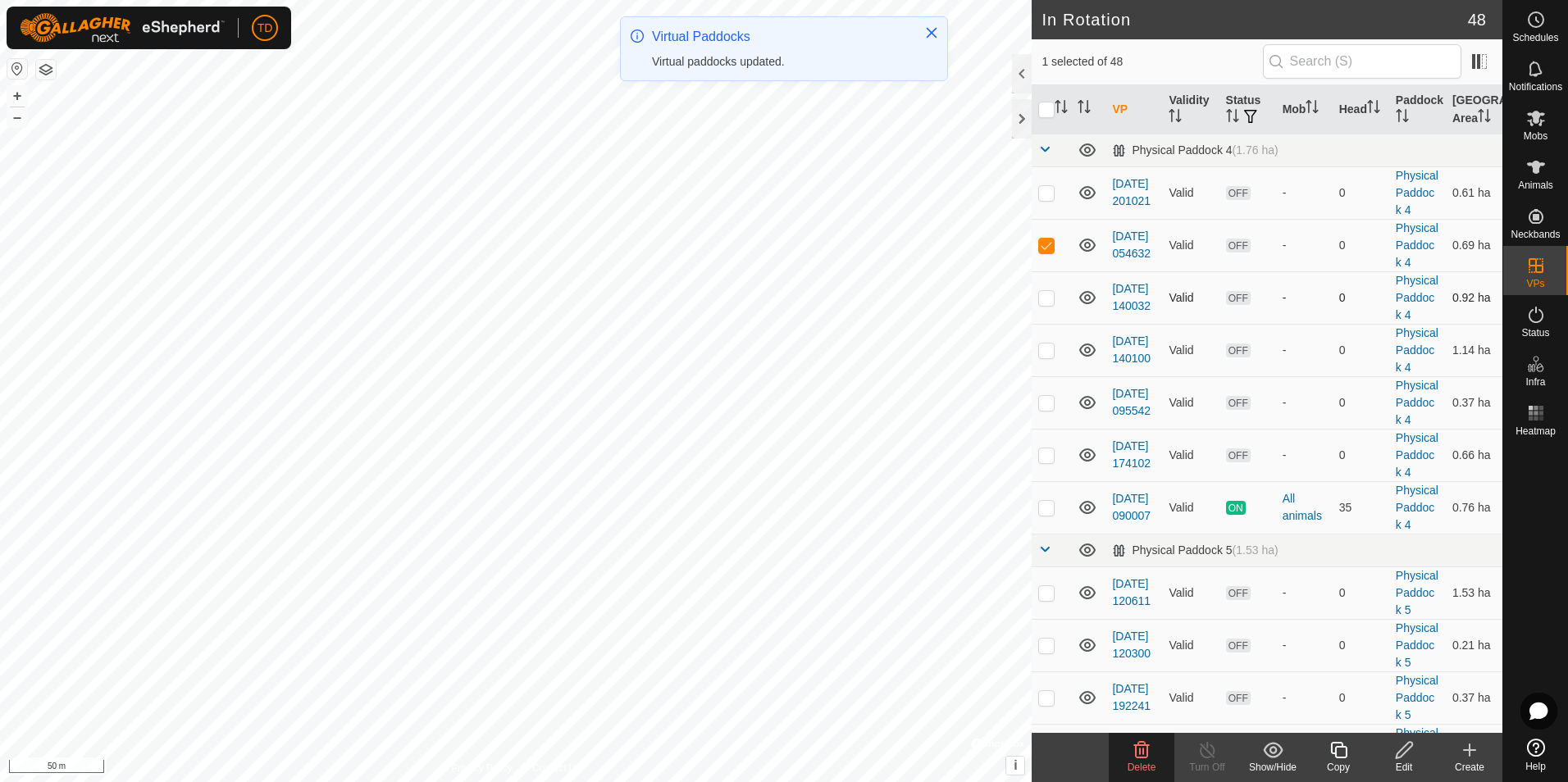
click at [1044, 305] on p-checkbox at bounding box center [1045, 298] width 16 height 13
checkbox input "true"
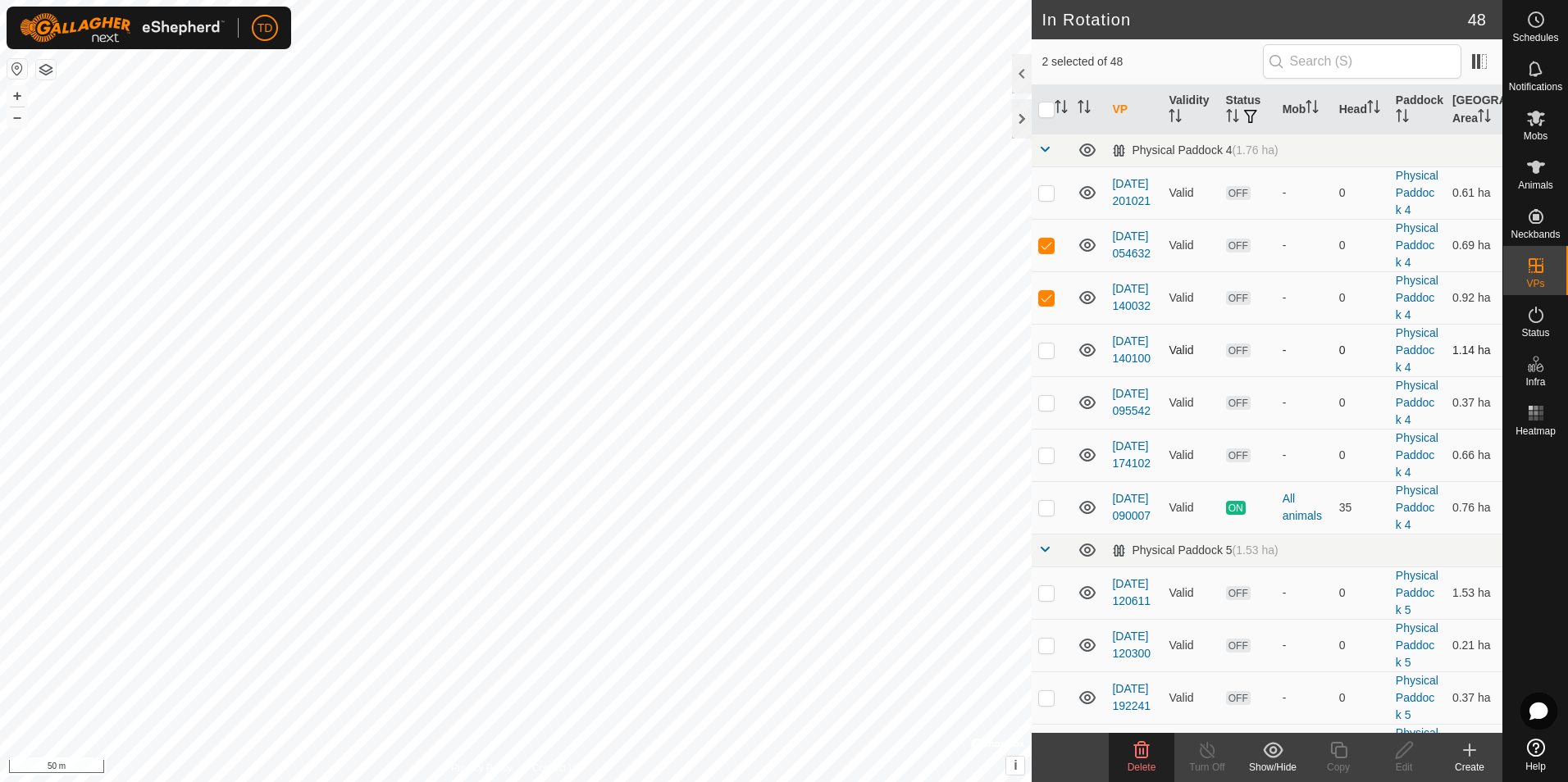
click at [1047, 376] on td at bounding box center [1051, 351] width 39 height 53
checkbox input "true"
click at [1048, 429] on td at bounding box center [1051, 402] width 39 height 53
click at [1049, 409] on p-checkbox at bounding box center [1045, 402] width 16 height 13
checkbox input "false"
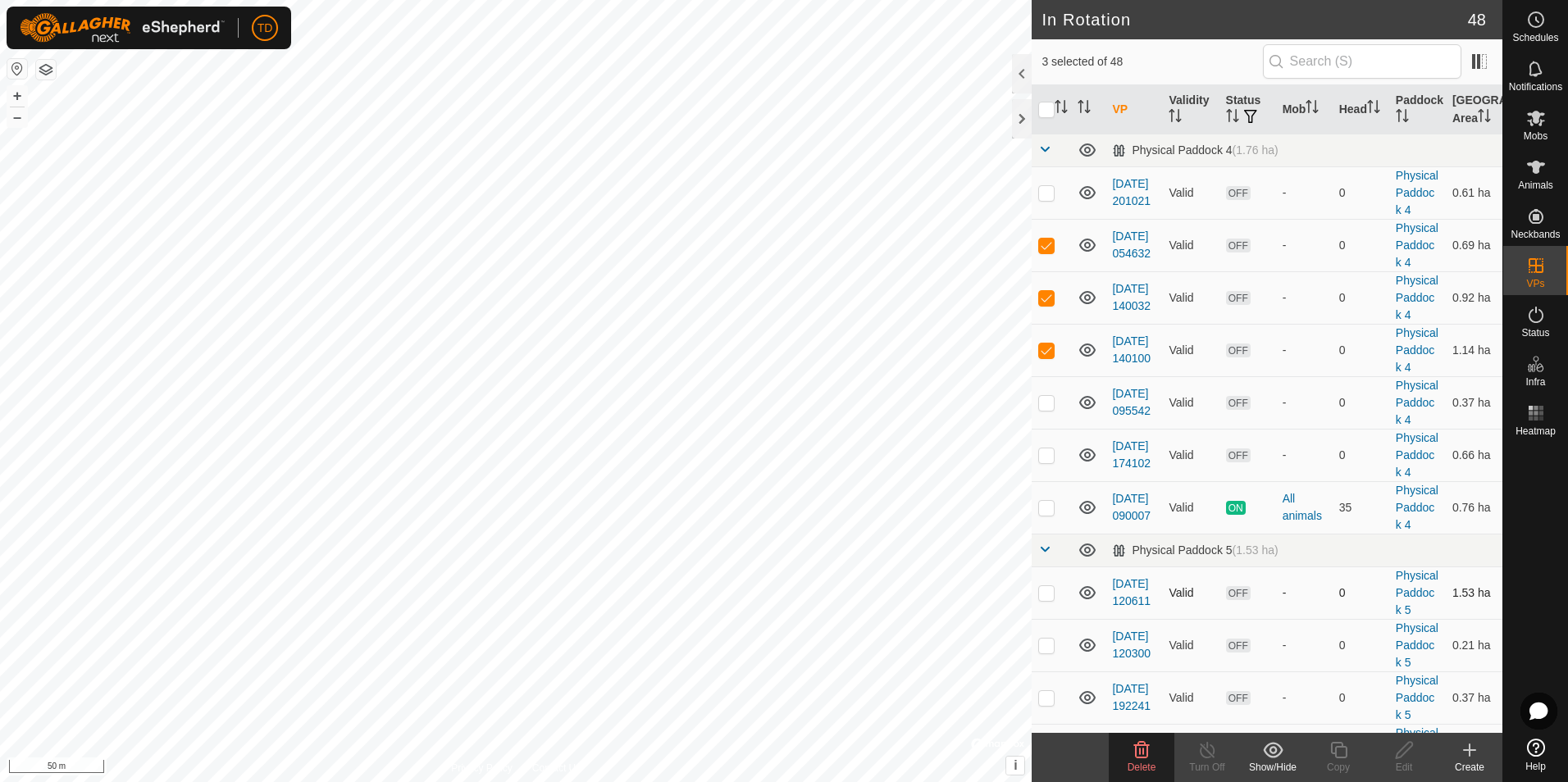
click at [1049, 600] on p-checkbox at bounding box center [1045, 593] width 16 height 13
checkbox input "true"
click at [1139, 761] on span "Delete" at bounding box center [1141, 767] width 29 height 11
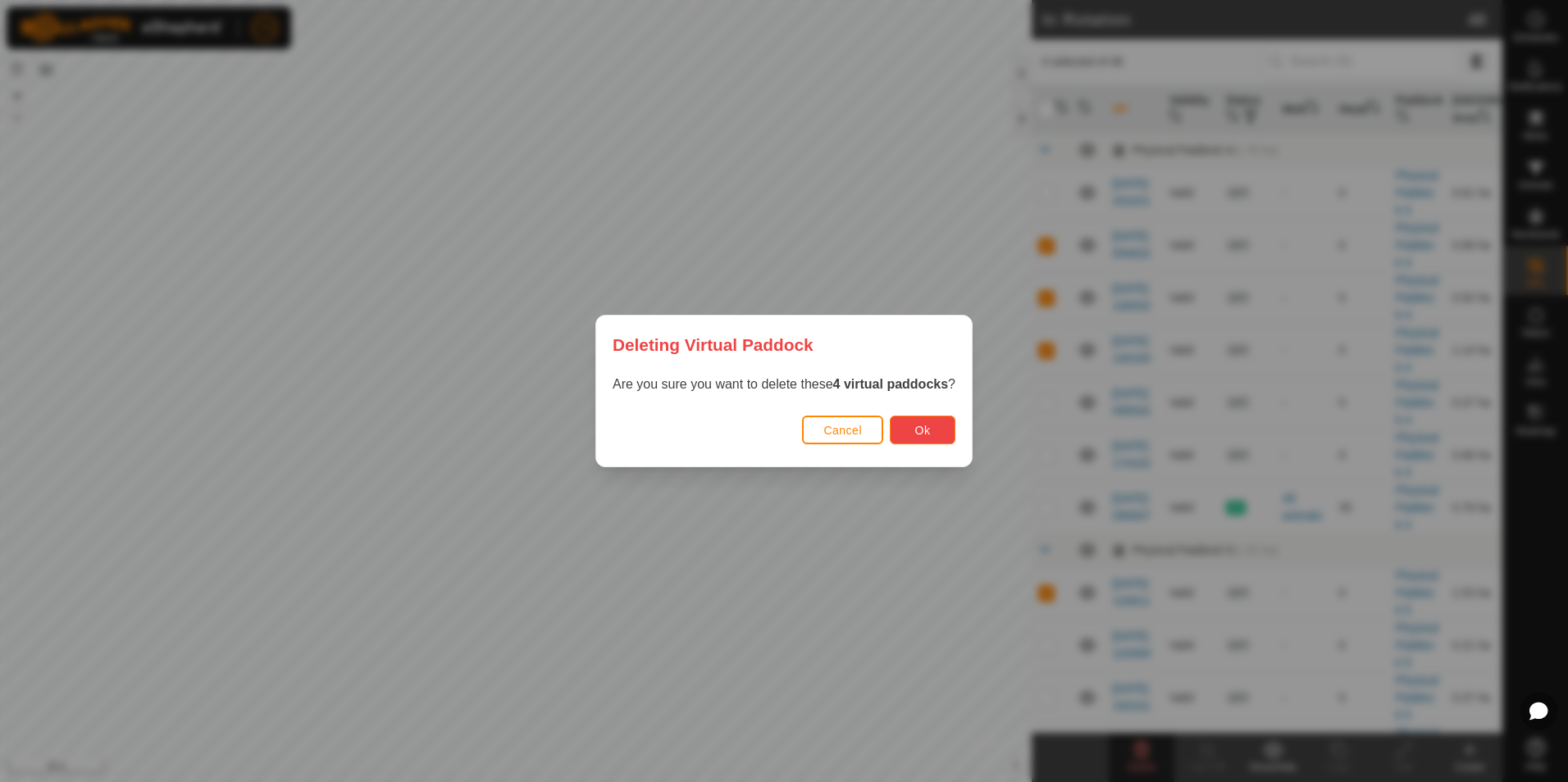
click at [923, 429] on span "Ok" at bounding box center [922, 430] width 16 height 13
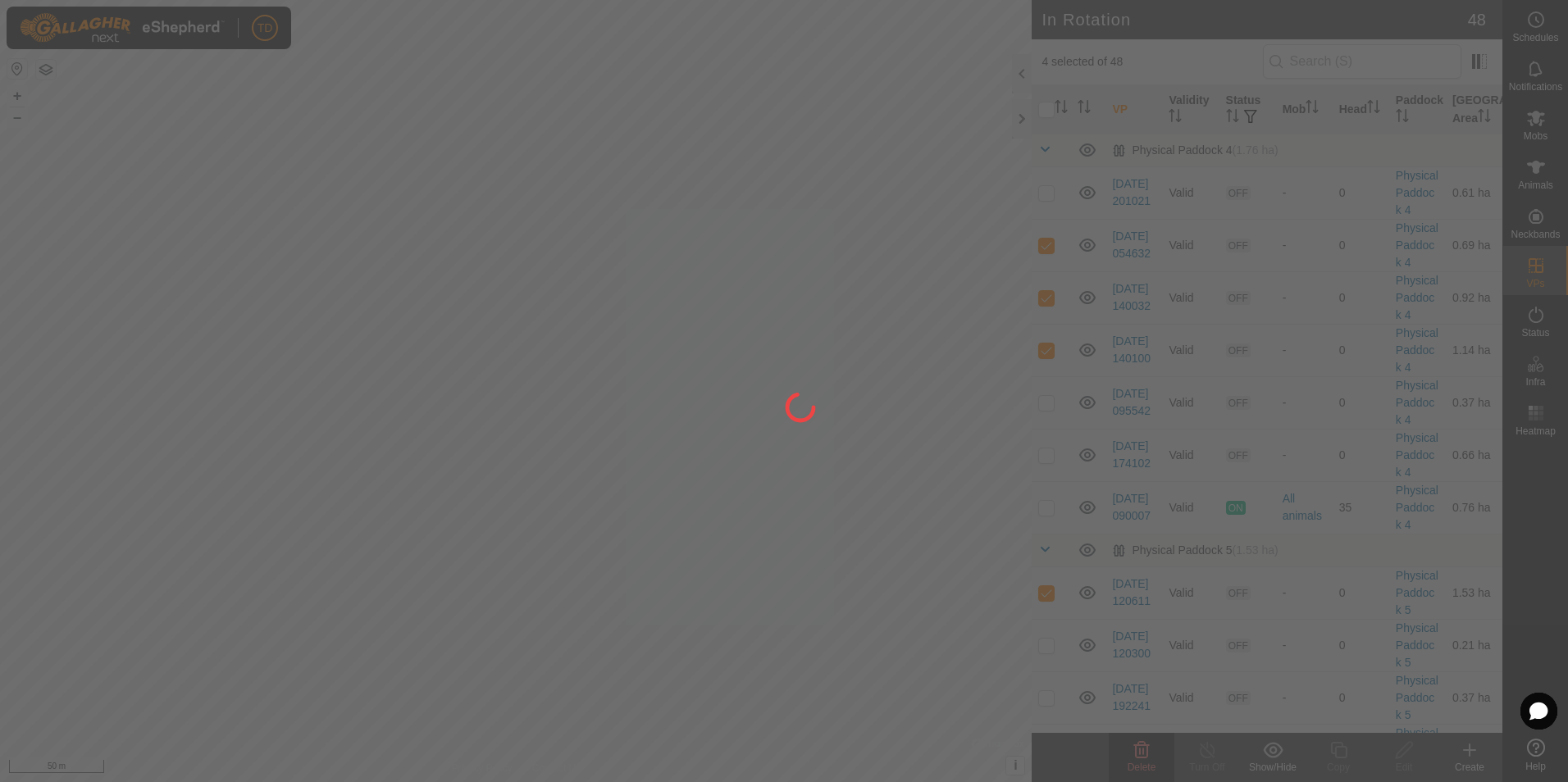
checkbox input "false"
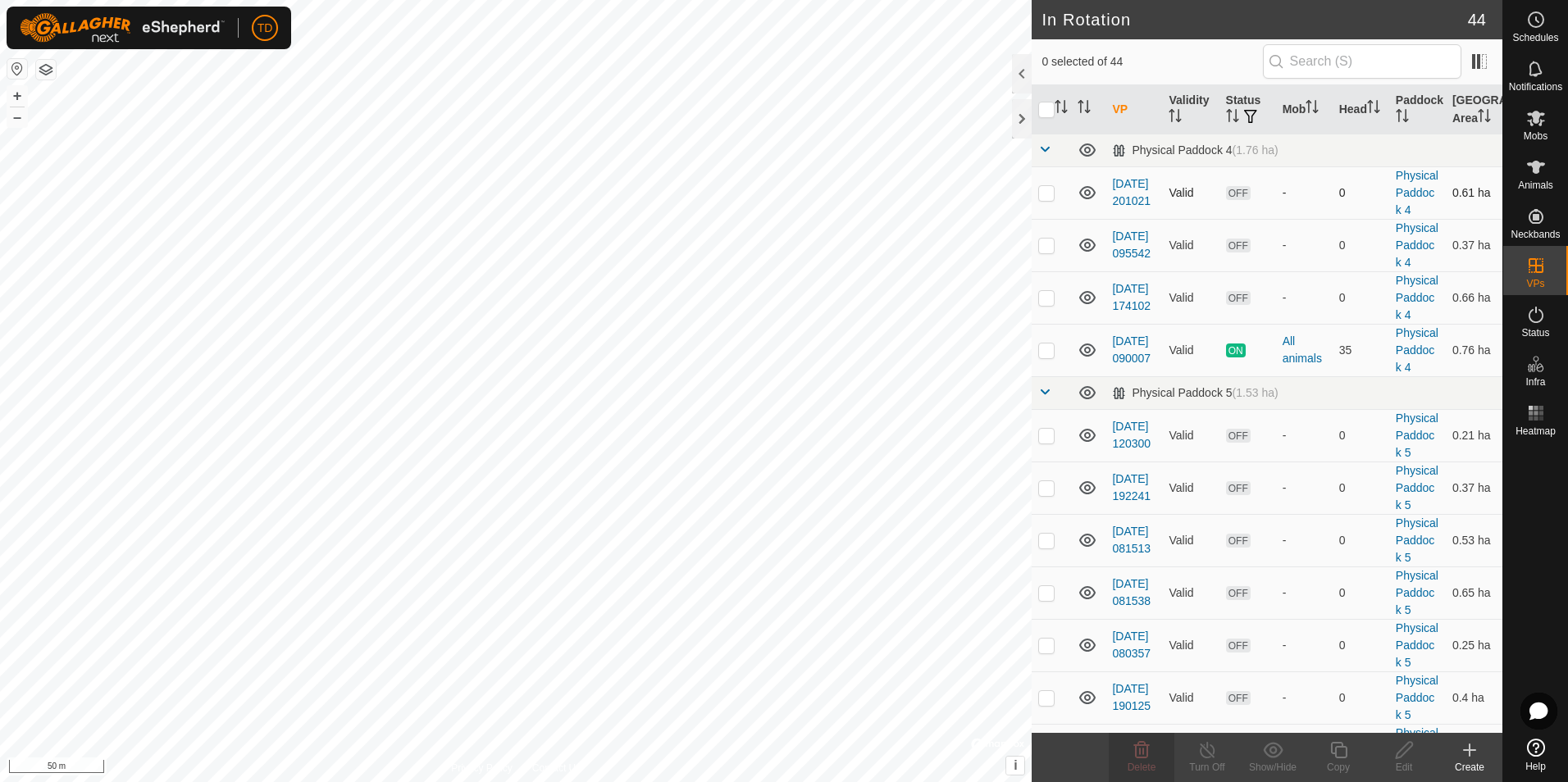
click at [1047, 199] on p-checkbox at bounding box center [1045, 193] width 16 height 13
checkbox input "true"
click at [1048, 442] on p-checkbox at bounding box center [1045, 435] width 16 height 13
checkbox input "true"
click at [1043, 494] on p-checkbox at bounding box center [1045, 488] width 16 height 13
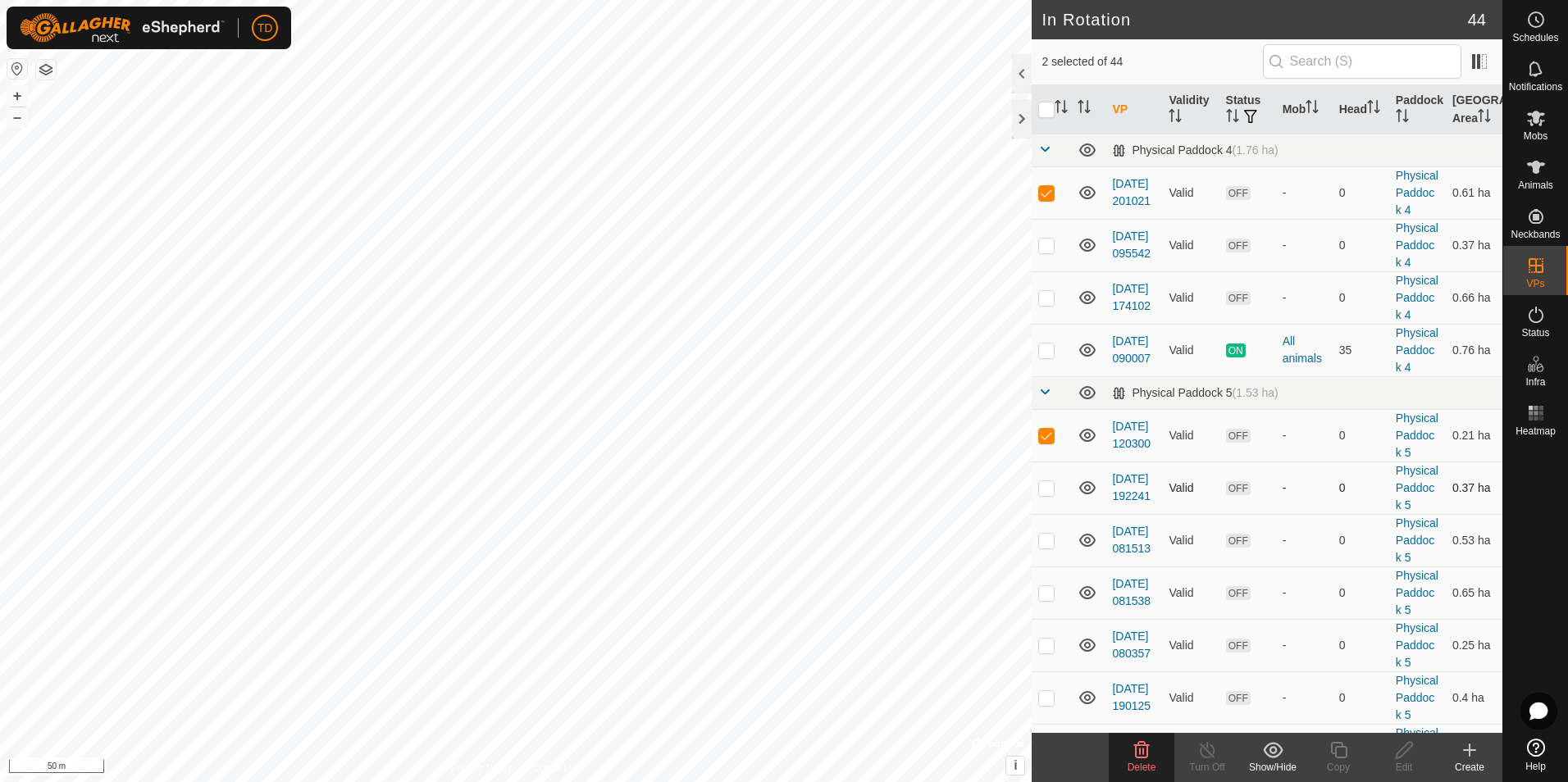
checkbox input "true"
click at [1045, 547] on p-checkbox at bounding box center [1045, 540] width 16 height 13
checkbox input "true"
click at [1045, 600] on p-checkbox at bounding box center [1045, 593] width 16 height 13
checkbox input "true"
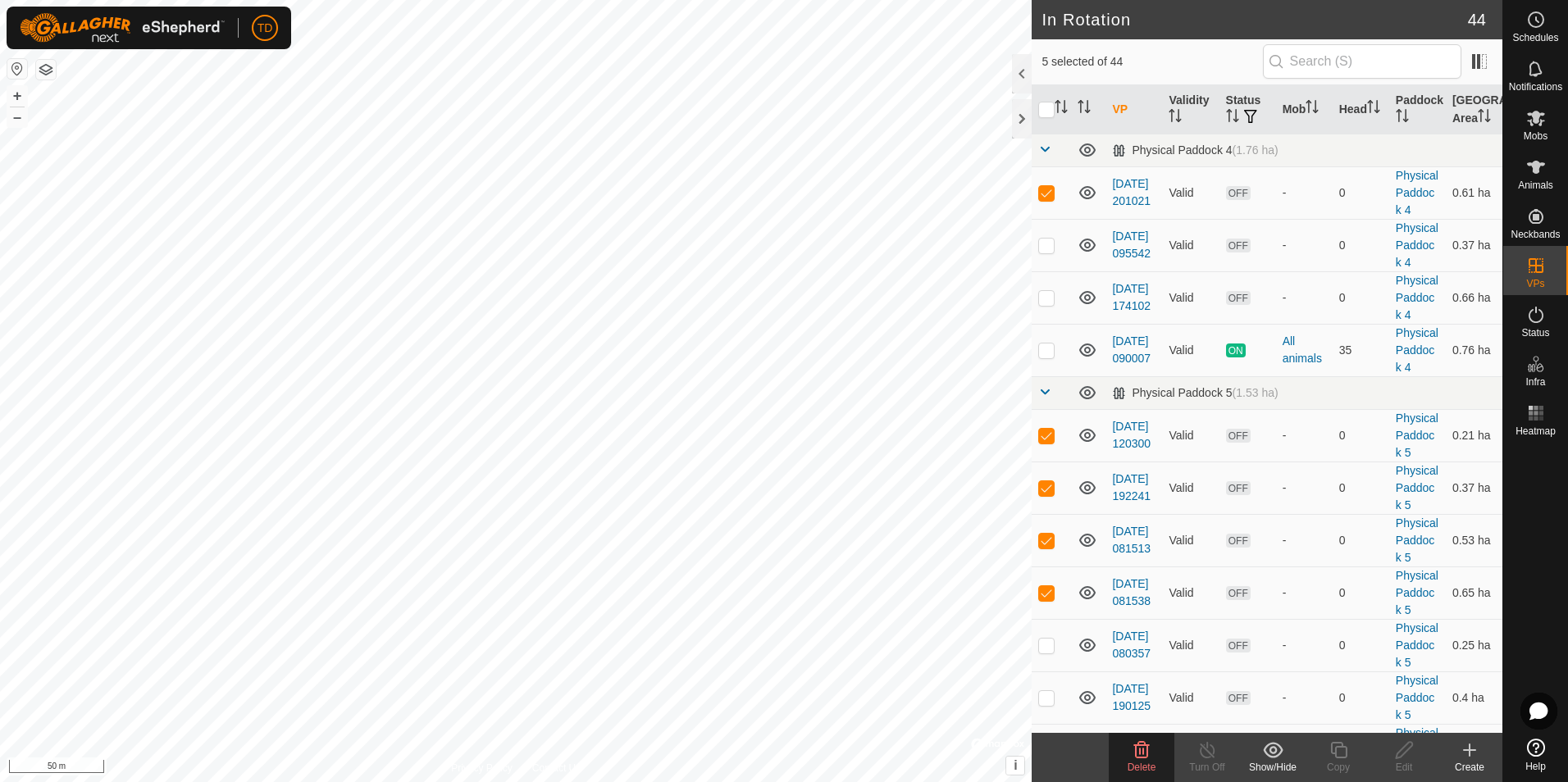
click at [1138, 754] on icon at bounding box center [1141, 750] width 20 height 20
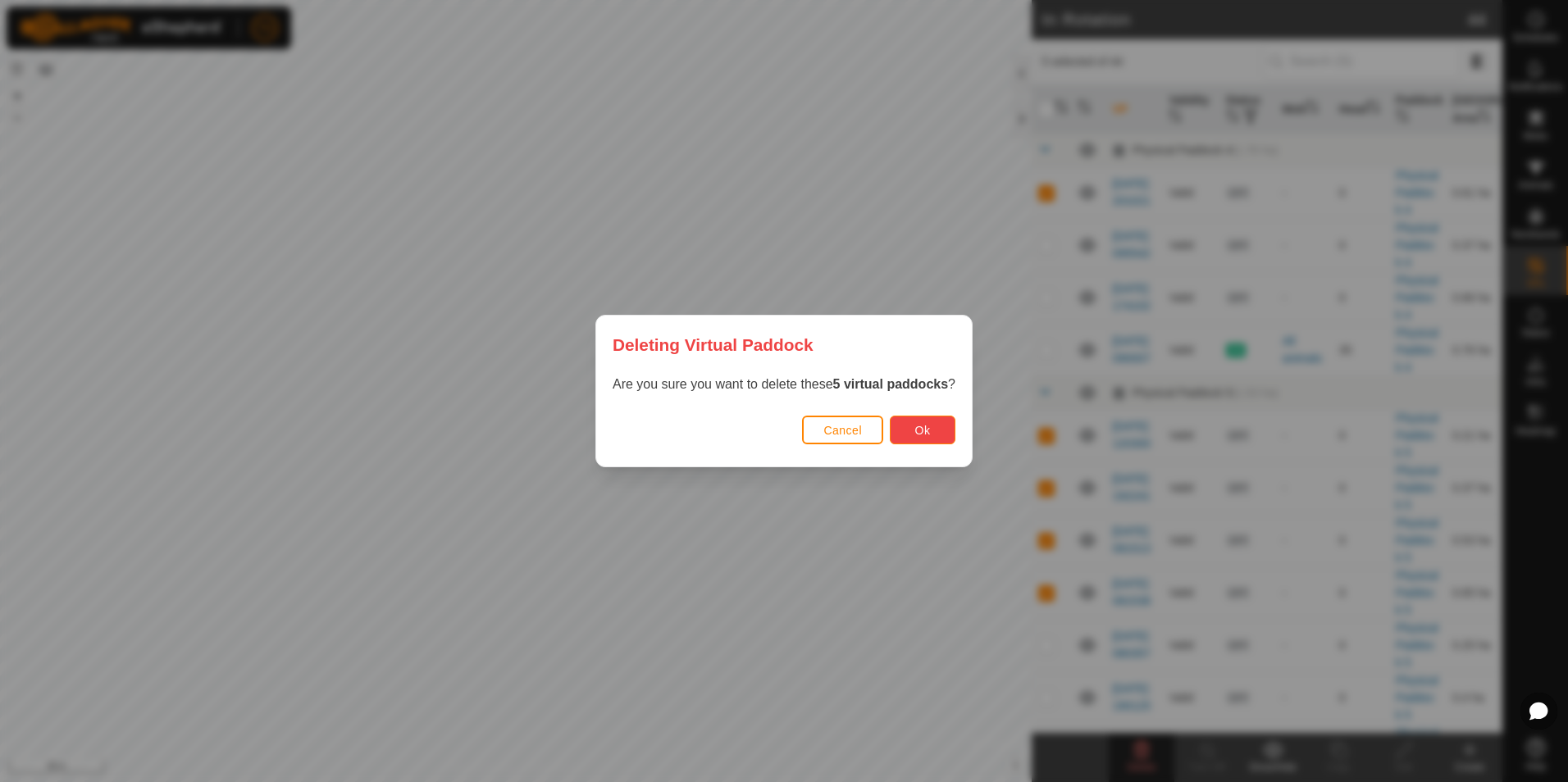
click at [920, 430] on span "Ok" at bounding box center [922, 430] width 16 height 13
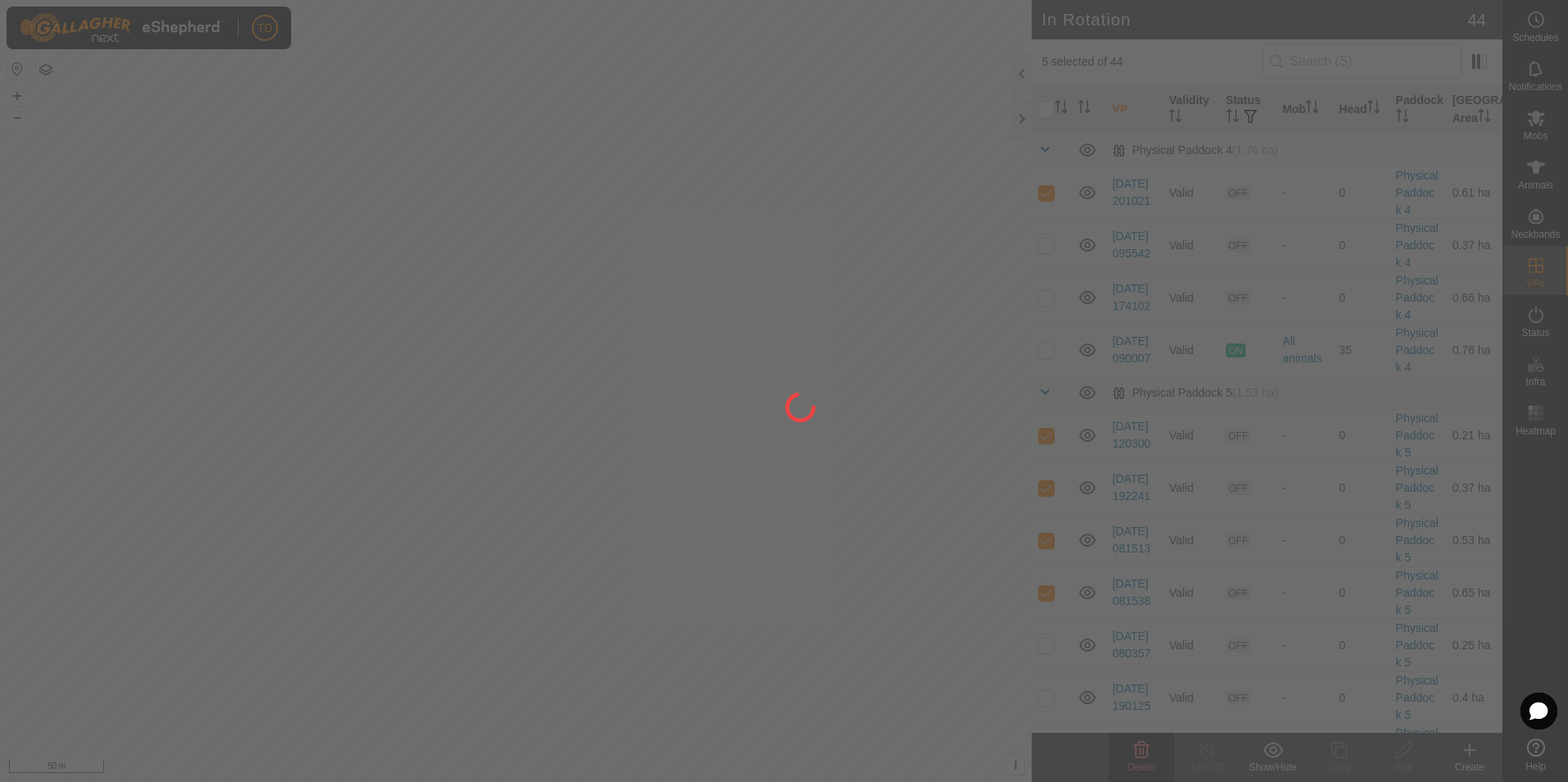
checkbox input "false"
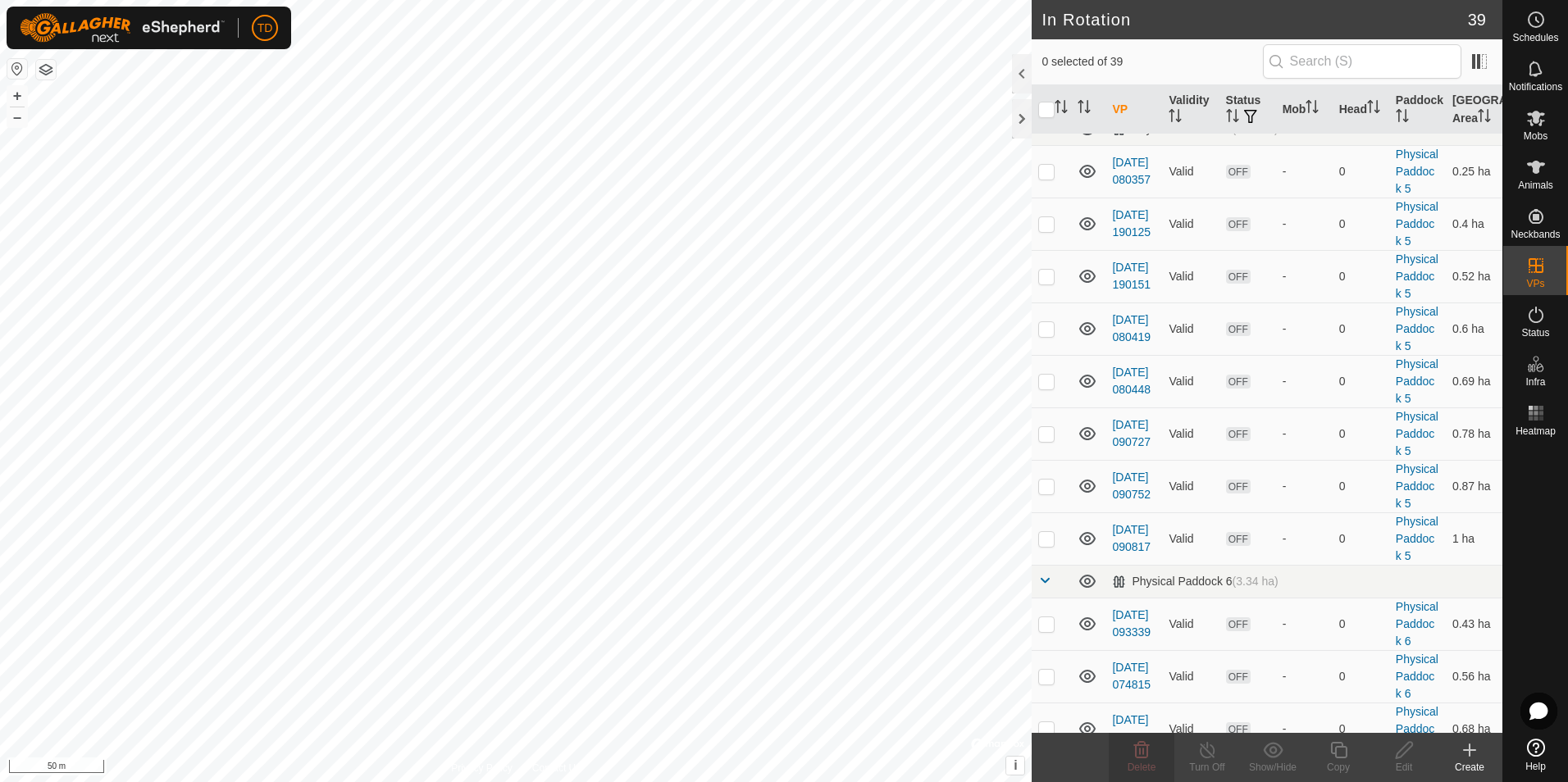
scroll to position [238, 0]
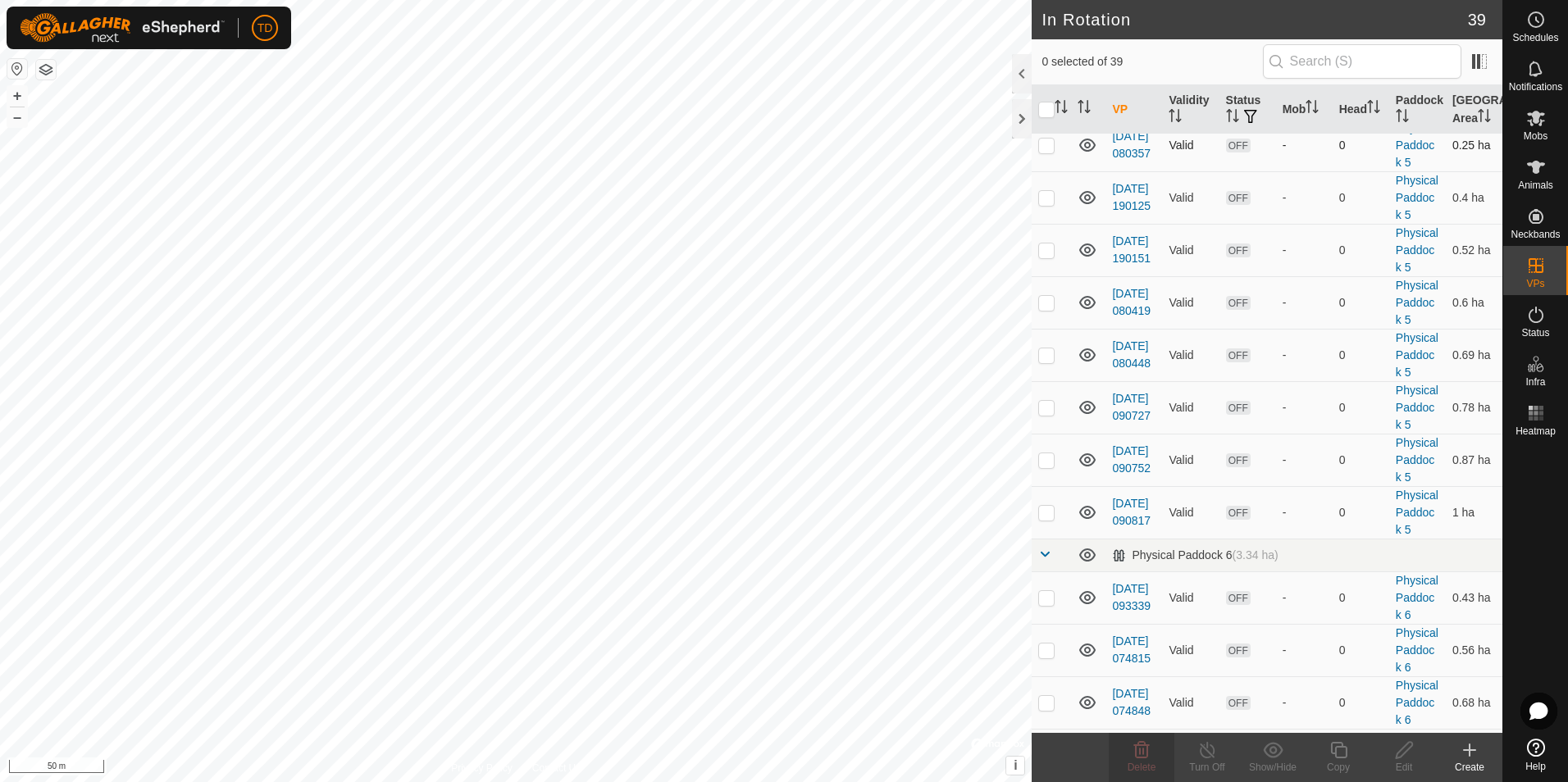
click at [1043, 151] on p-checkbox at bounding box center [1045, 145] width 16 height 13
checkbox input "true"
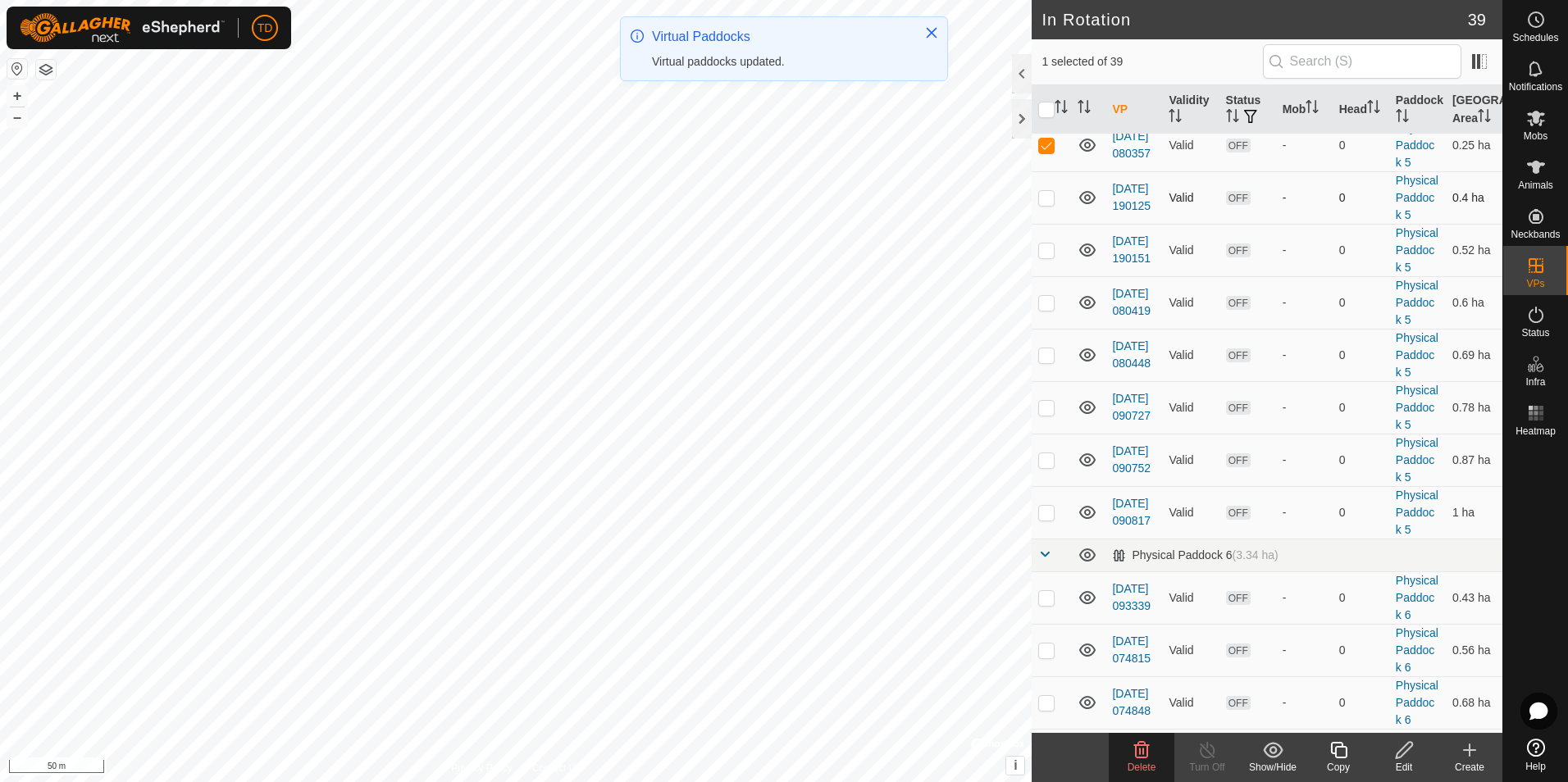
click at [1045, 204] on p-checkbox at bounding box center [1045, 197] width 16 height 13
checkbox input "true"
click at [1050, 257] on p-checkbox at bounding box center [1045, 250] width 16 height 13
checkbox input "true"
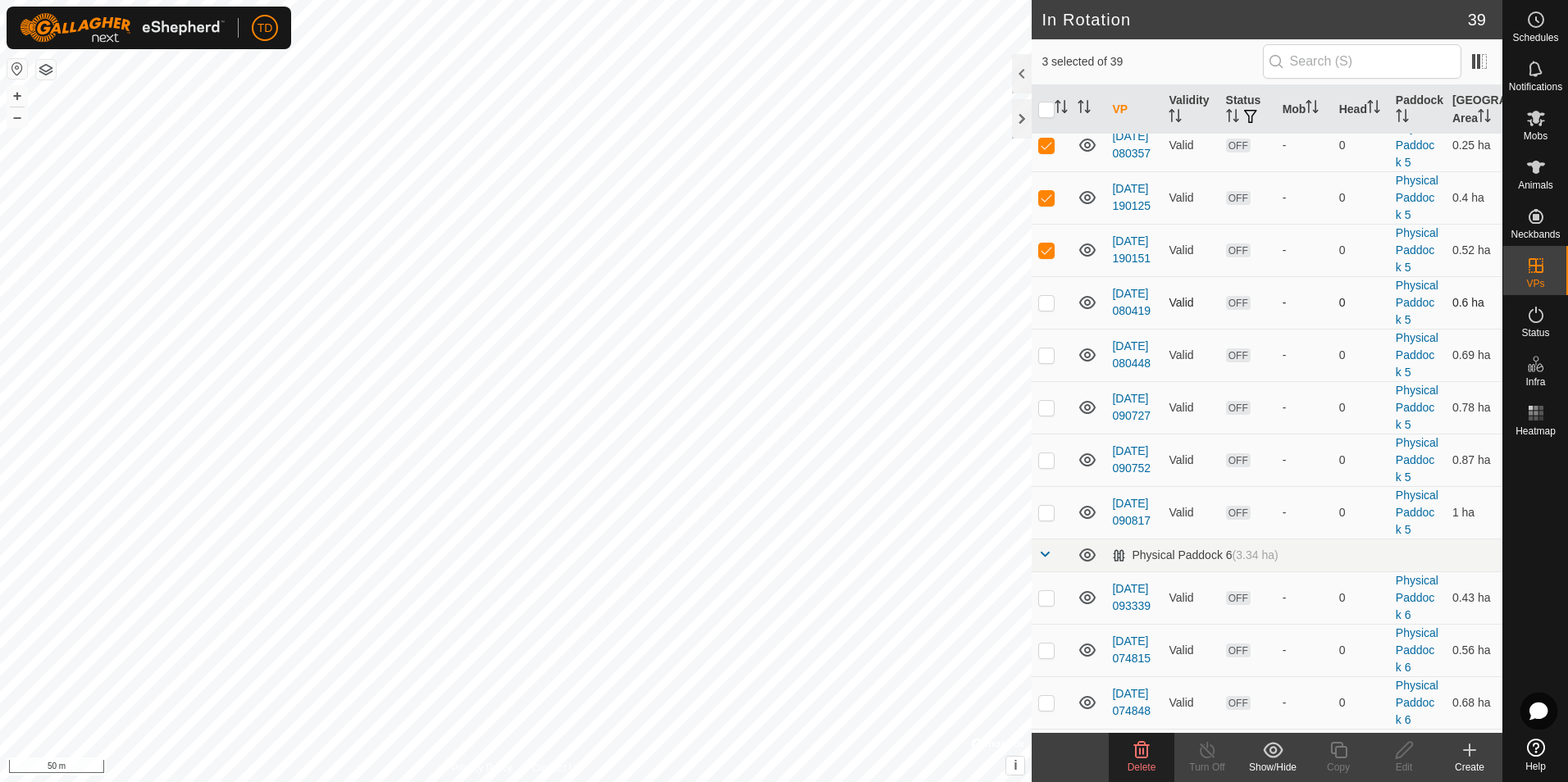
click at [1043, 309] on p-checkbox at bounding box center [1045, 303] width 16 height 13
checkbox input "true"
click at [1046, 362] on p-checkbox at bounding box center [1045, 355] width 16 height 13
checkbox input "true"
click at [1046, 414] on p-checkbox at bounding box center [1045, 408] width 16 height 13
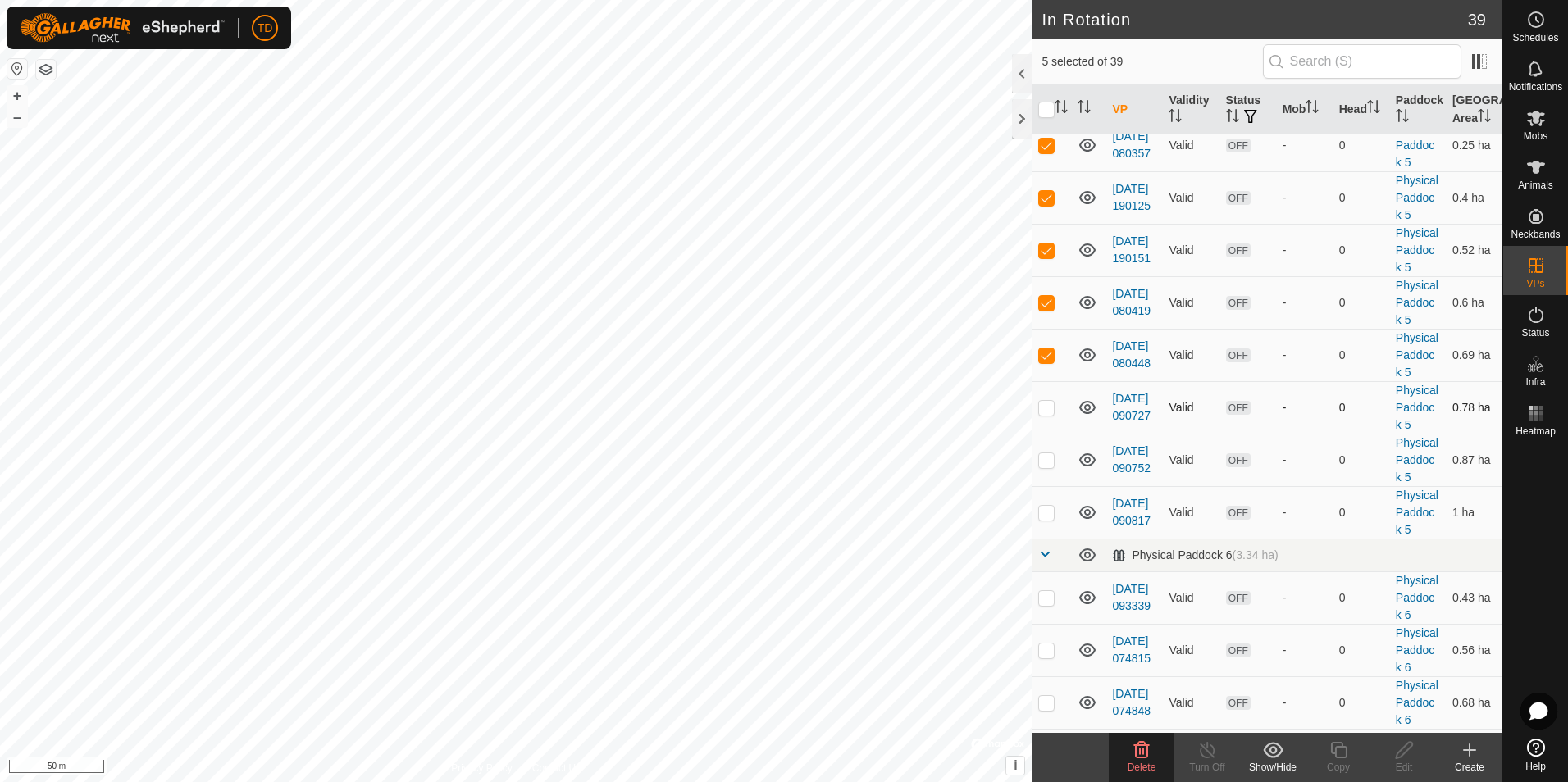
checkbox input "true"
click at [1047, 466] on p-checkbox at bounding box center [1045, 460] width 16 height 13
checkbox input "true"
click at [1044, 519] on p-checkbox at bounding box center [1045, 512] width 16 height 13
checkbox input "true"
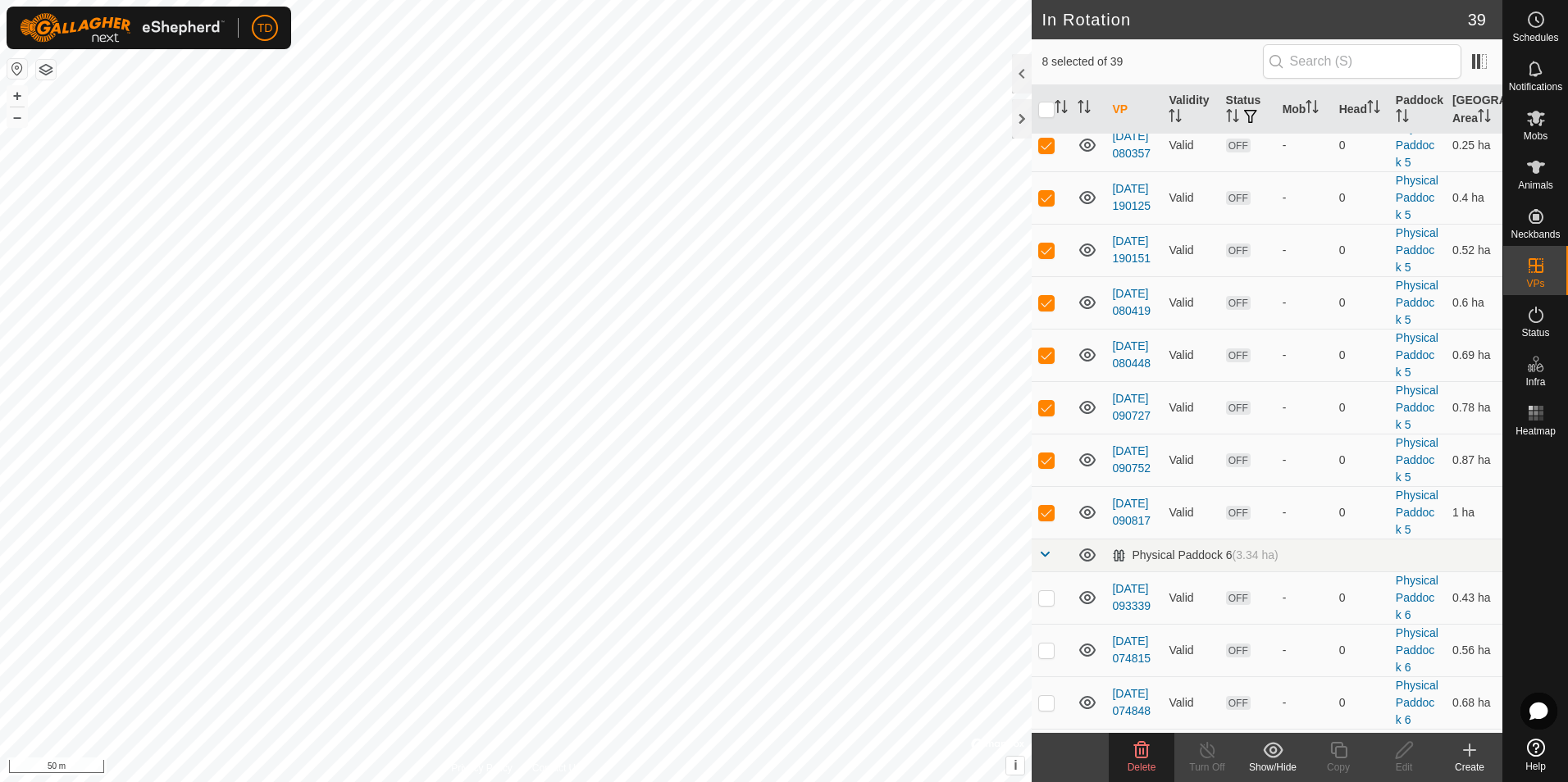
click at [1141, 757] on icon at bounding box center [1141, 749] width 16 height 16
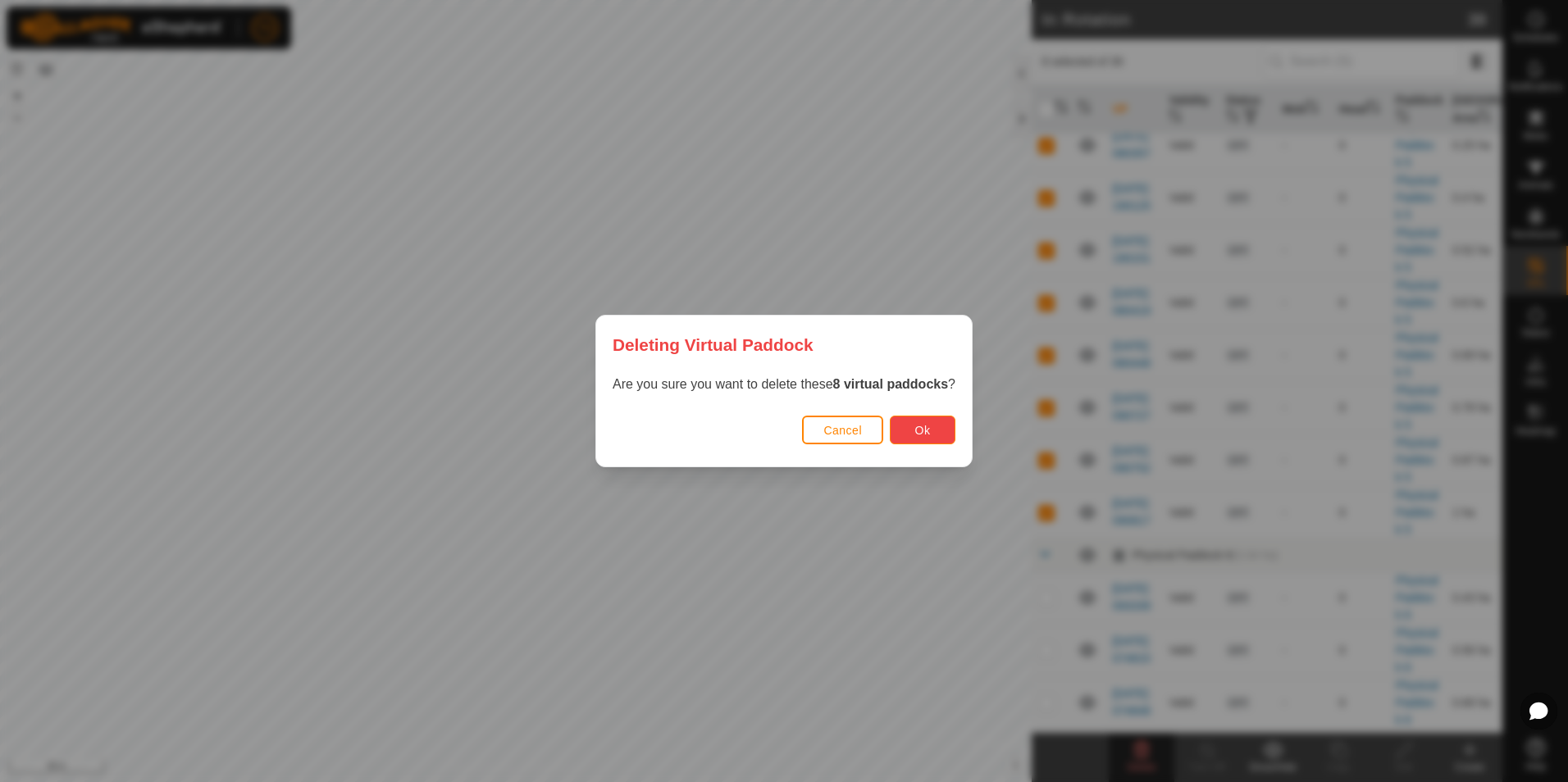
click at [930, 427] on button "Ok" at bounding box center [922, 430] width 66 height 29
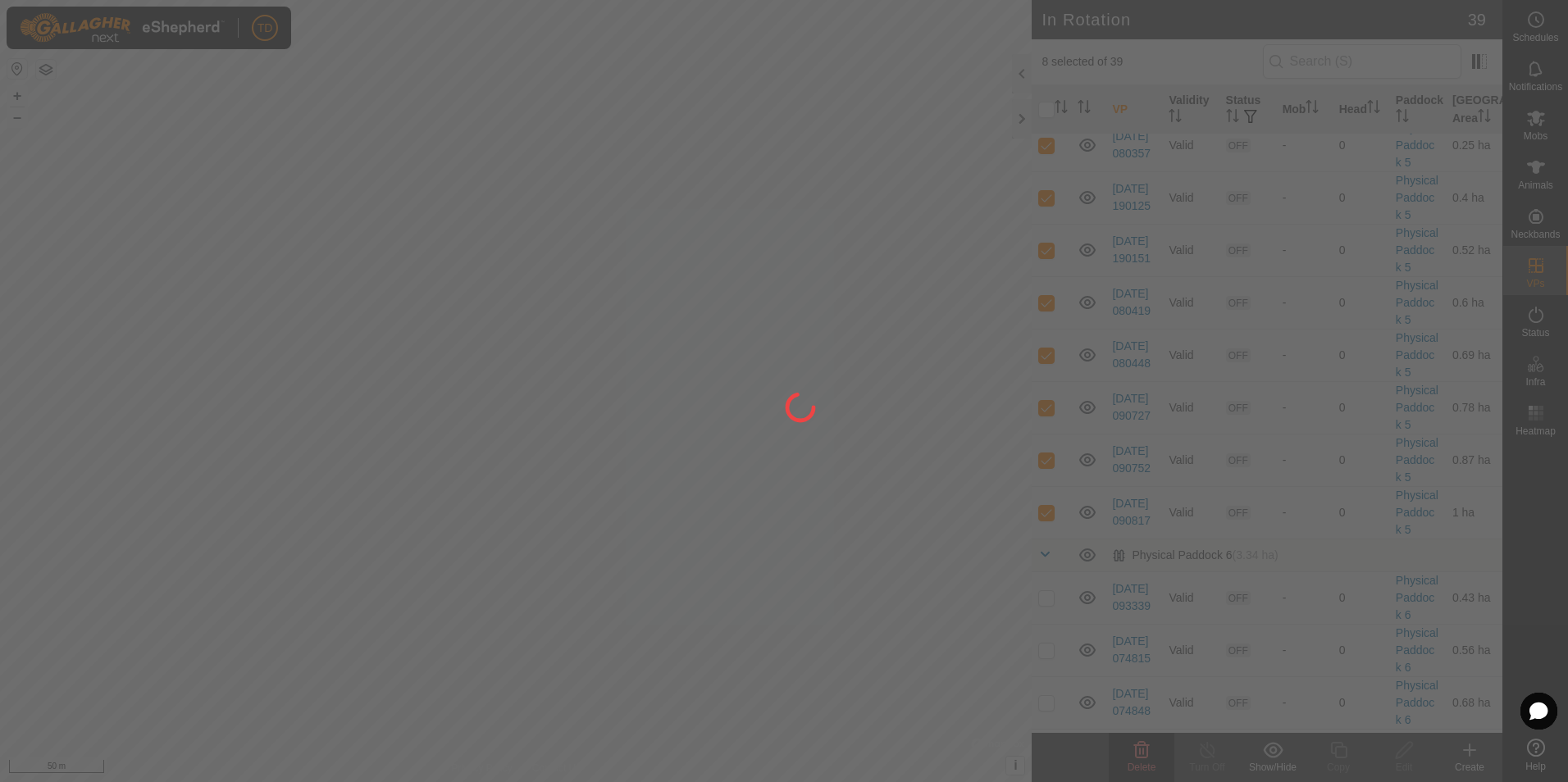
checkbox input "false"
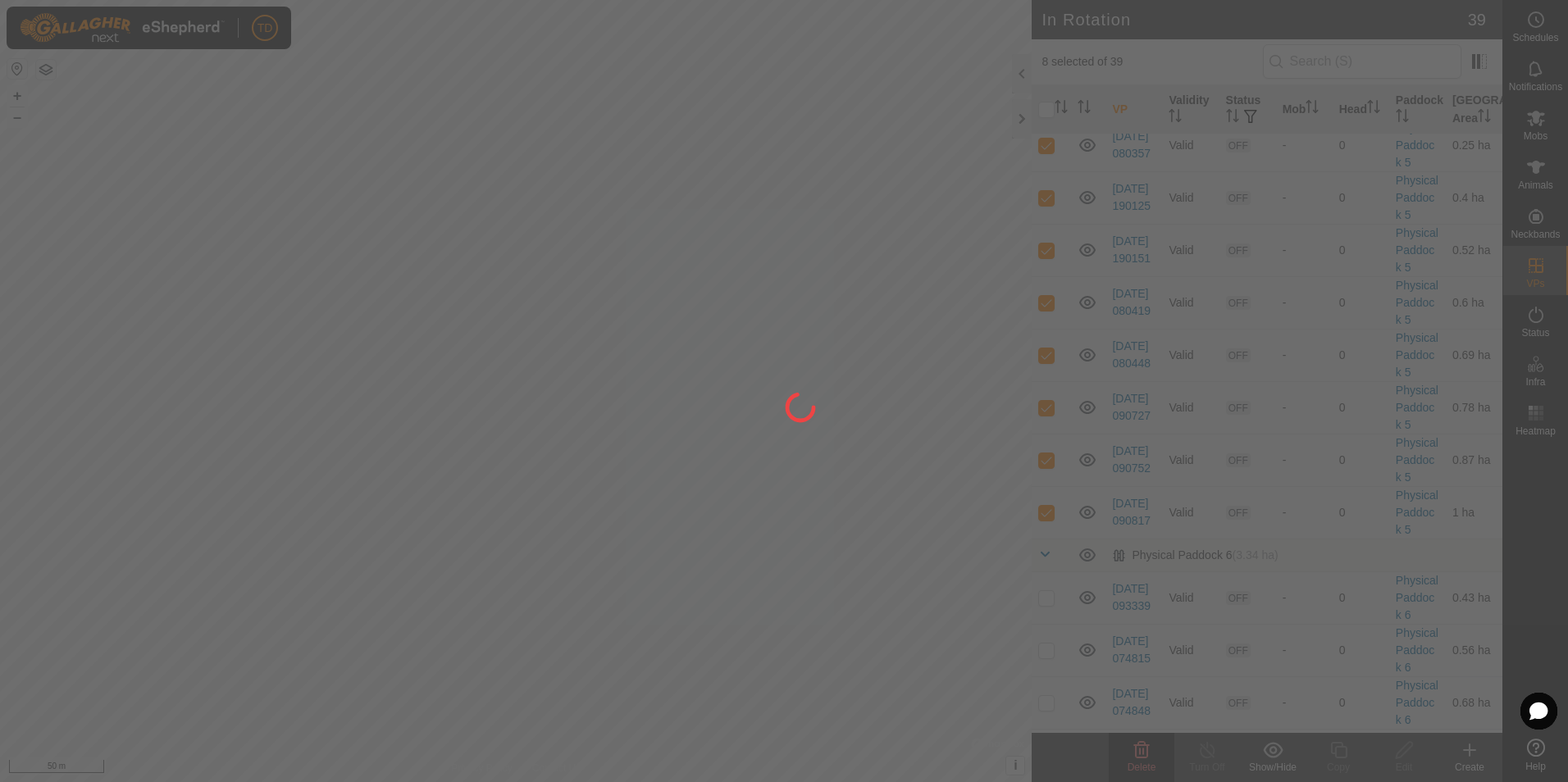
checkbox input "false"
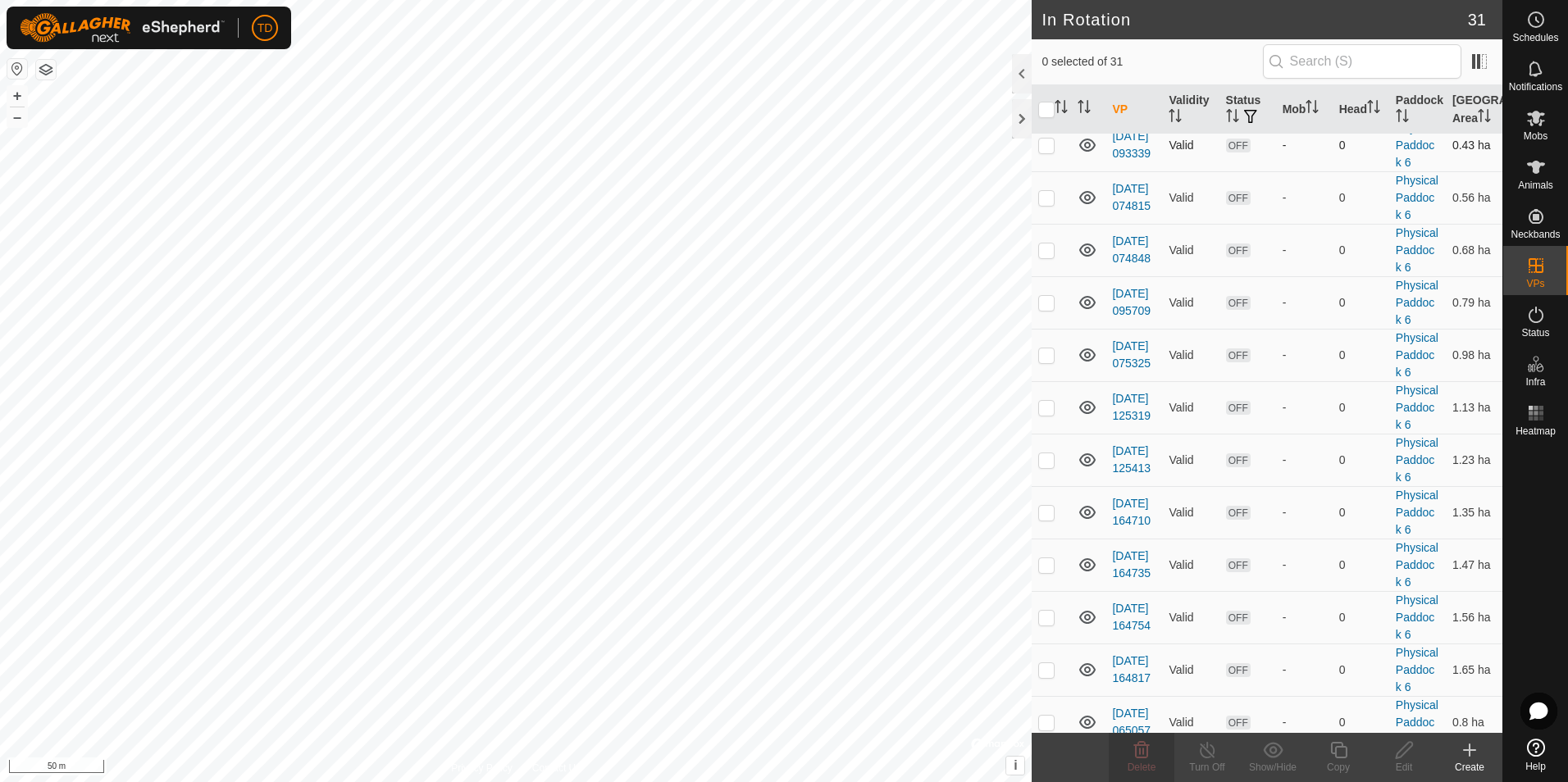
click at [1044, 151] on p-checkbox at bounding box center [1045, 145] width 16 height 13
click at [1045, 151] on p-checkbox at bounding box center [1045, 145] width 16 height 13
checkbox input "false"
click at [1049, 204] on p-checkbox at bounding box center [1045, 197] width 16 height 13
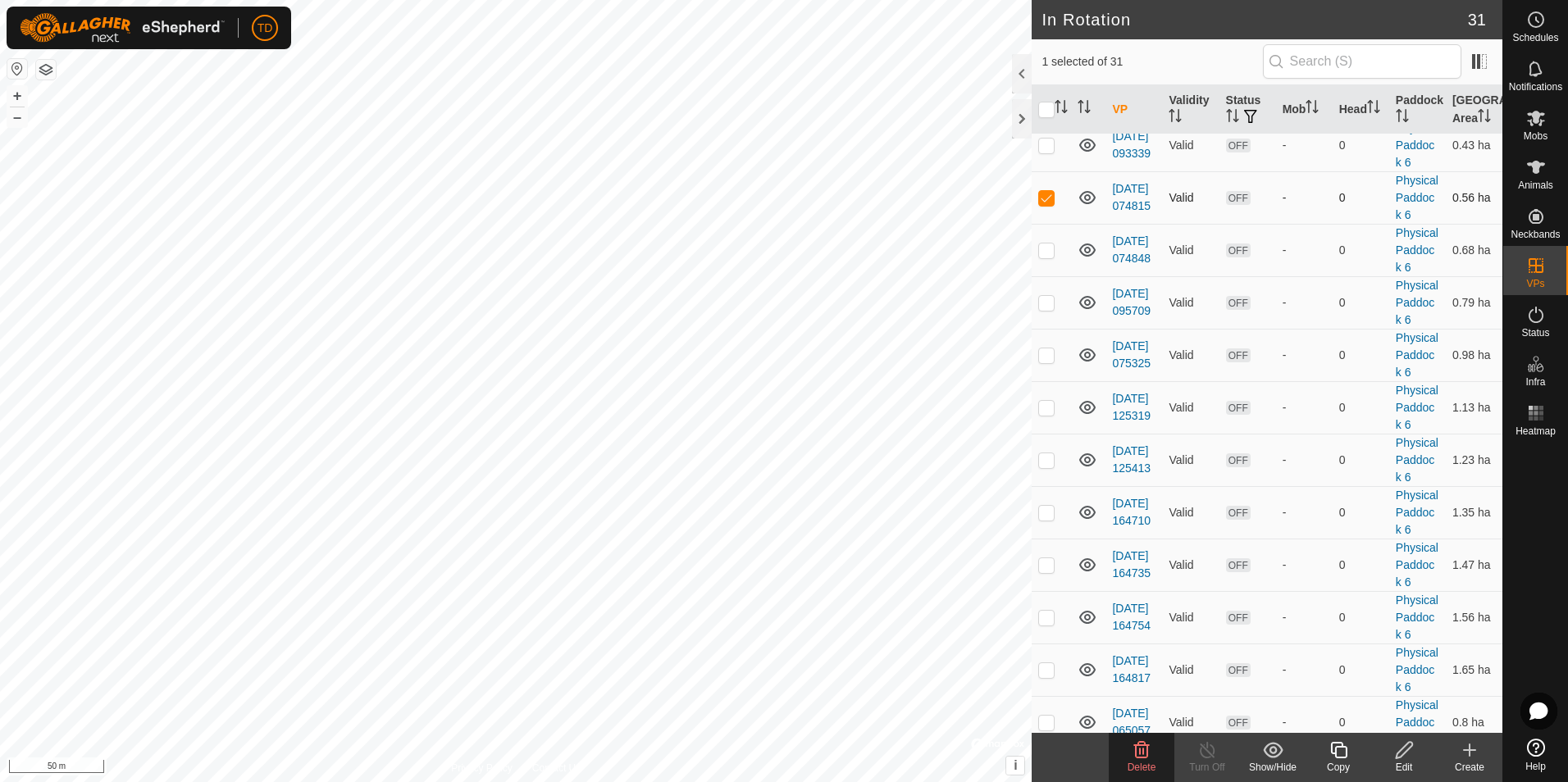
checkbox input "false"
click at [1048, 257] on p-checkbox at bounding box center [1045, 250] width 16 height 13
checkbox input "true"
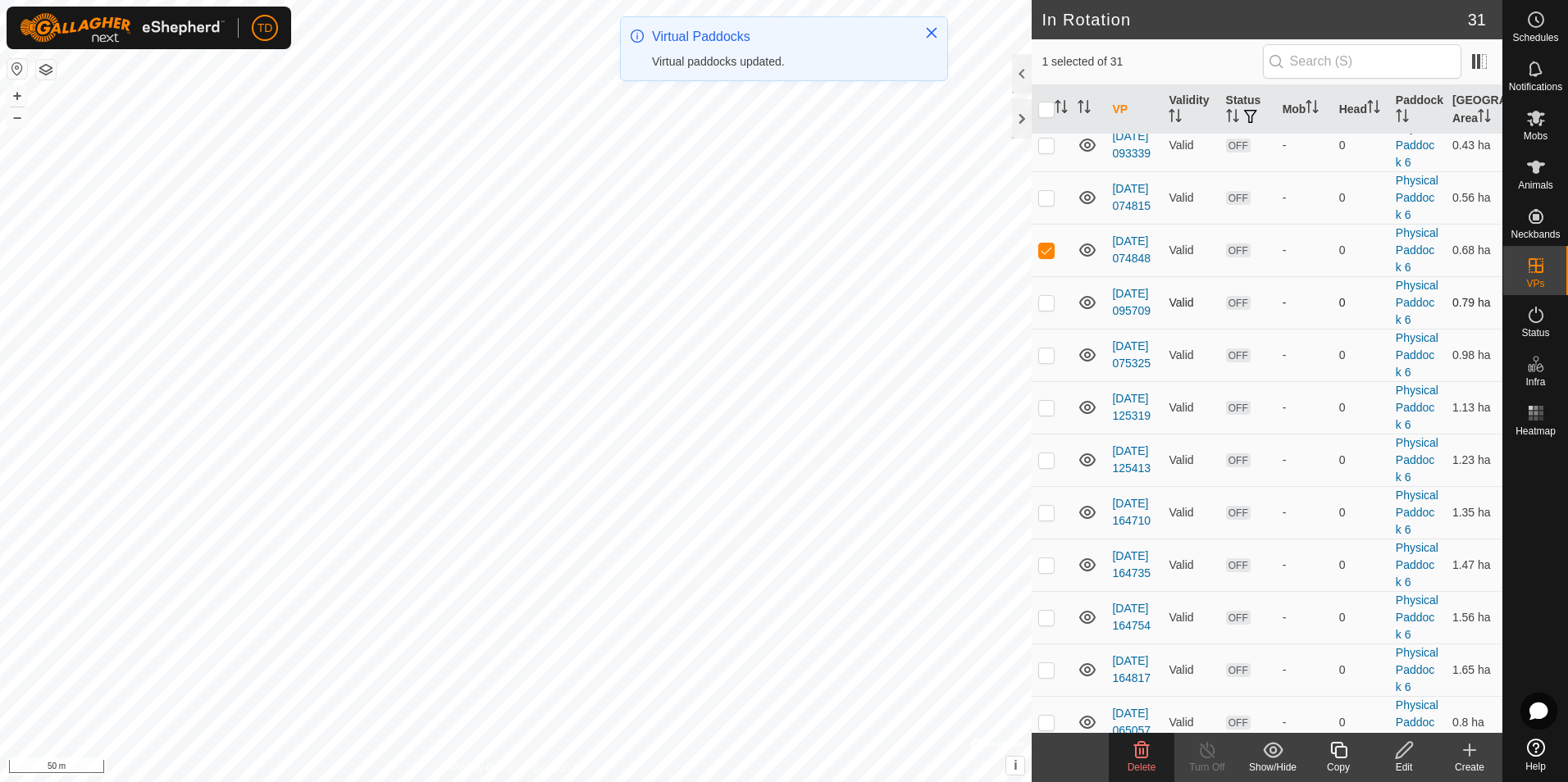
click at [1042, 309] on p-checkbox at bounding box center [1045, 303] width 16 height 13
checkbox input "true"
click at [1044, 362] on p-checkbox at bounding box center [1045, 355] width 16 height 13
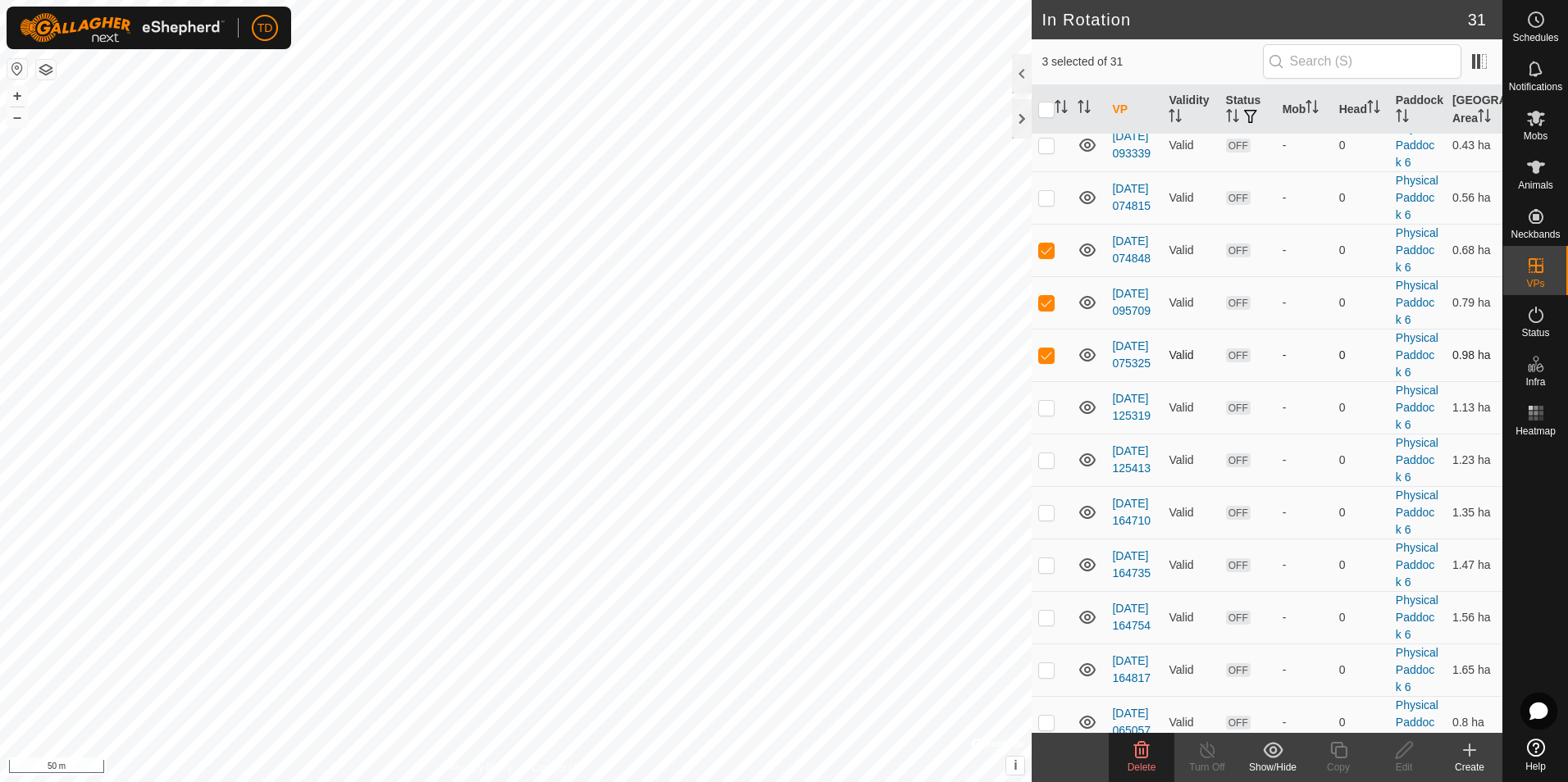
click at [1048, 382] on td at bounding box center [1051, 355] width 39 height 53
click at [1046, 382] on td at bounding box center [1051, 355] width 39 height 53
checkbox input "true"
click at [1042, 309] on p-checkbox at bounding box center [1045, 303] width 16 height 13
checkbox input "false"
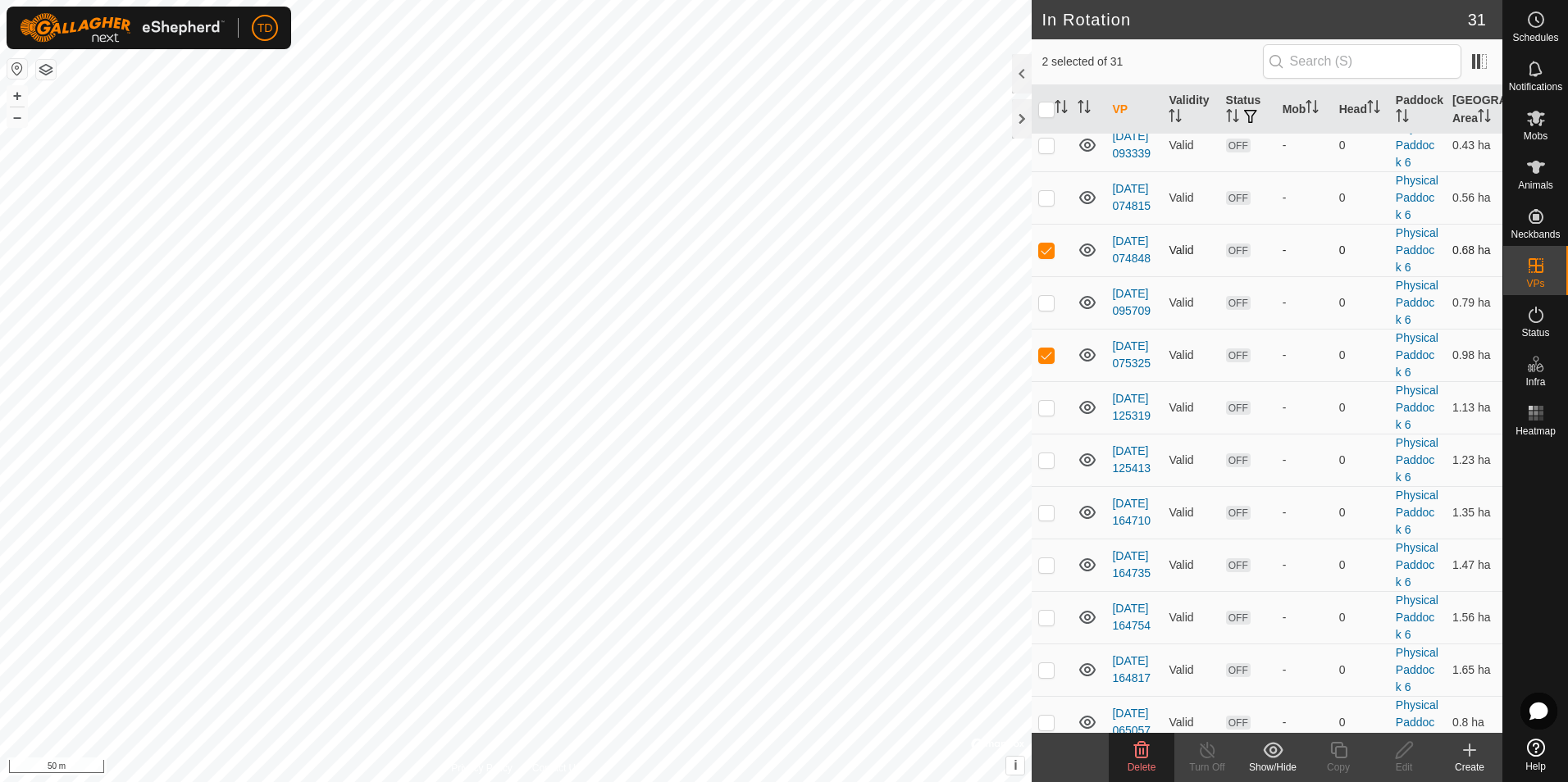
click at [1043, 257] on p-checkbox at bounding box center [1045, 250] width 16 height 13
checkbox input "false"
click at [1045, 362] on p-checkbox at bounding box center [1045, 355] width 16 height 13
checkbox input "false"
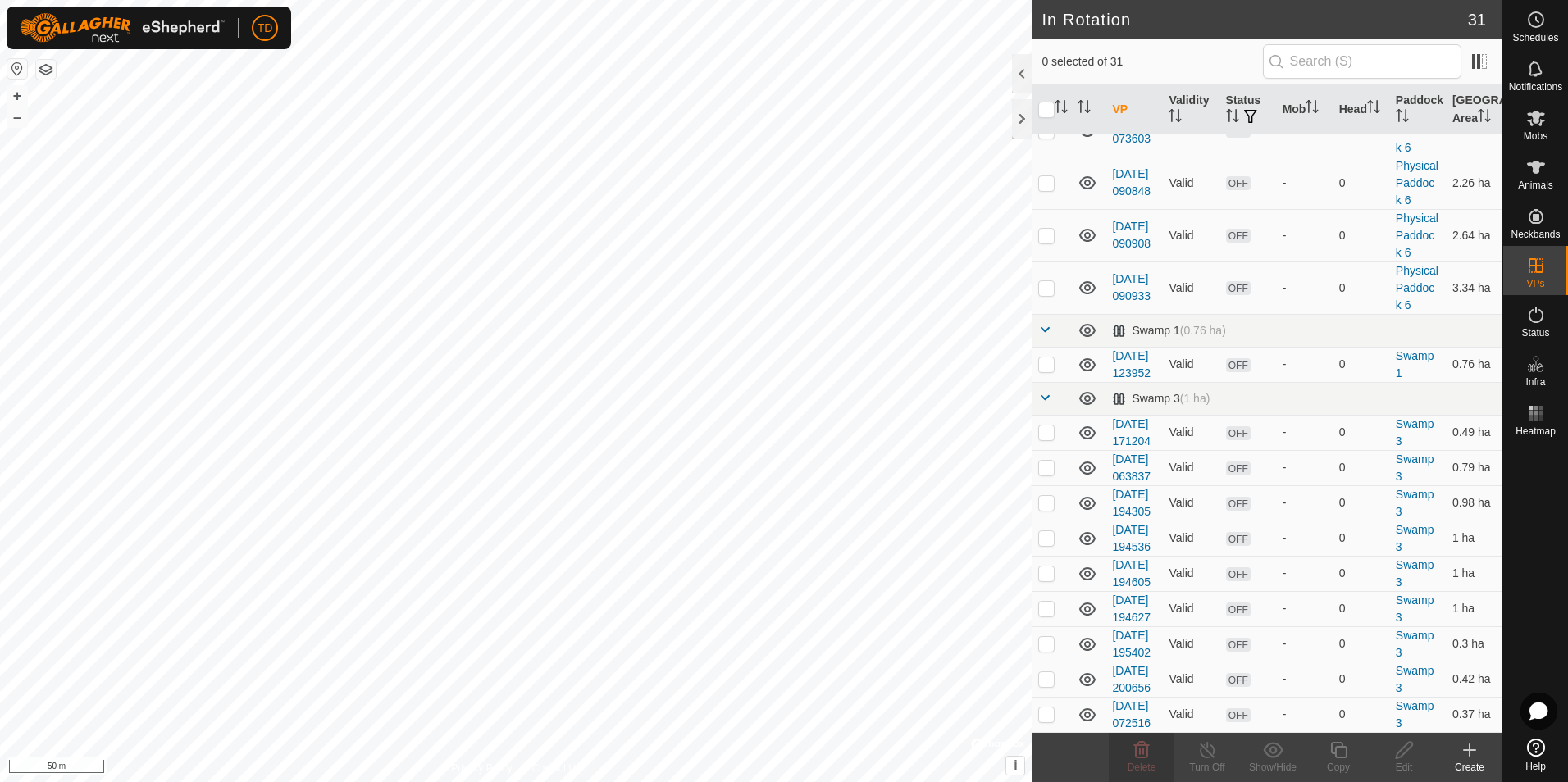
scroll to position [1384, 0]
click at [1054, 357] on p-checkbox at bounding box center [1045, 364] width 16 height 13
checkbox input "true"
click at [1045, 426] on p-checkbox at bounding box center [1045, 432] width 16 height 13
checkbox input "true"
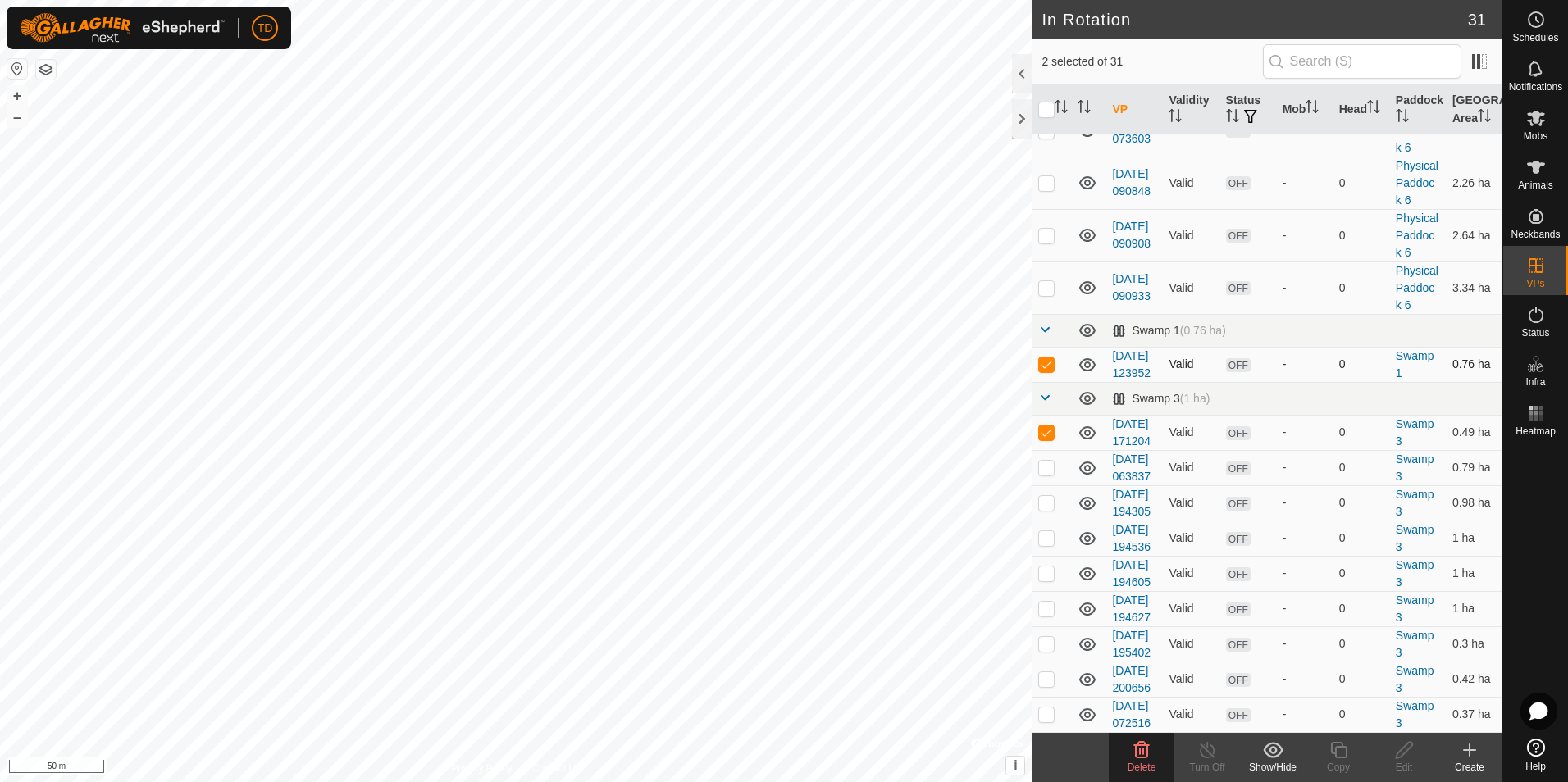
click at [1046, 357] on p-checkbox at bounding box center [1045, 364] width 16 height 13
checkbox input "false"
click at [1042, 474] on p-checkbox at bounding box center [1045, 467] width 16 height 13
checkbox input "true"
click at [1045, 509] on p-checkbox at bounding box center [1045, 503] width 16 height 13
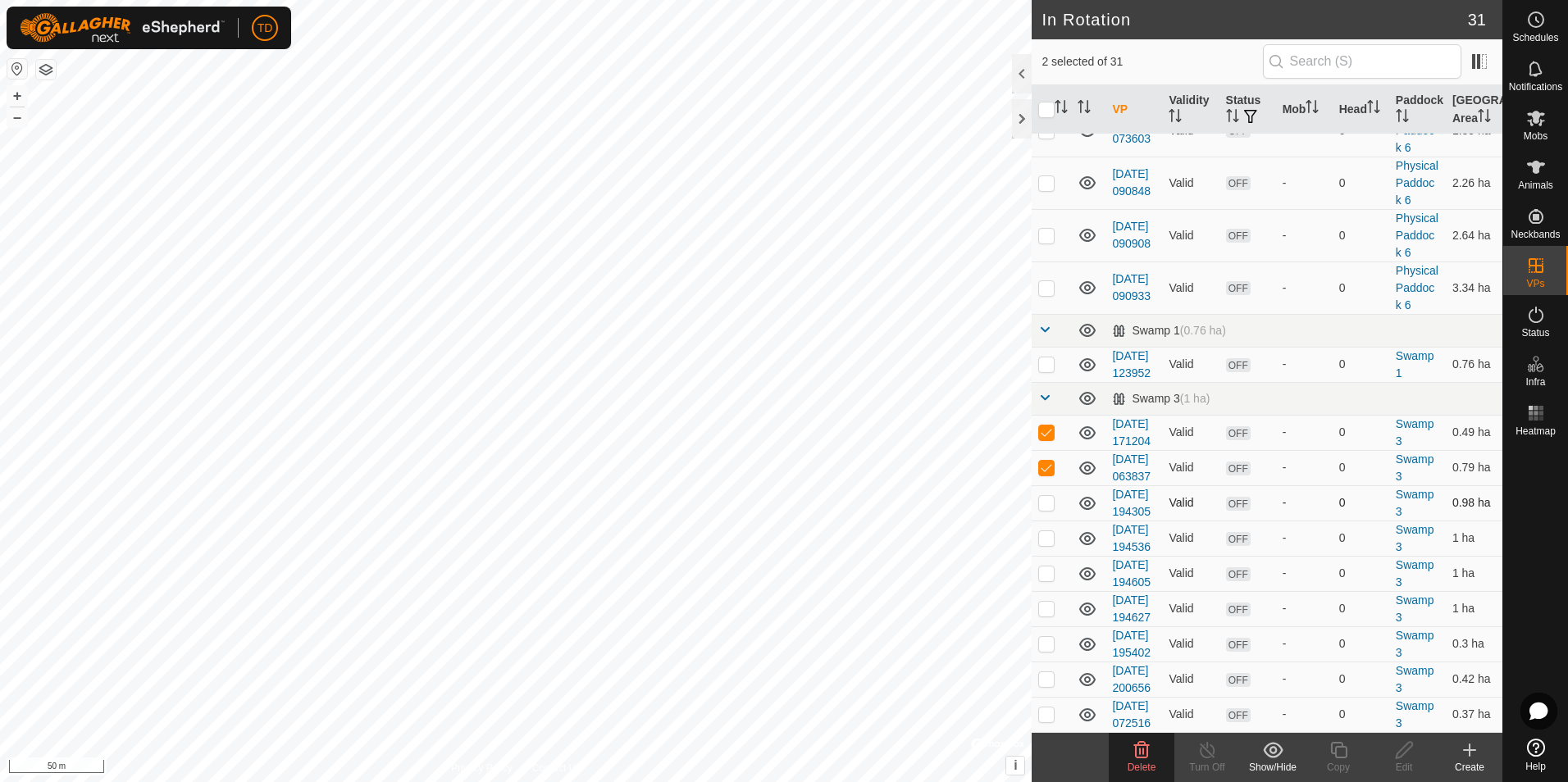
checkbox input "true"
click at [1045, 544] on p-checkbox at bounding box center [1045, 538] width 16 height 13
checkbox input "true"
click at [1043, 580] on p-checkbox at bounding box center [1045, 573] width 16 height 13
checkbox input "true"
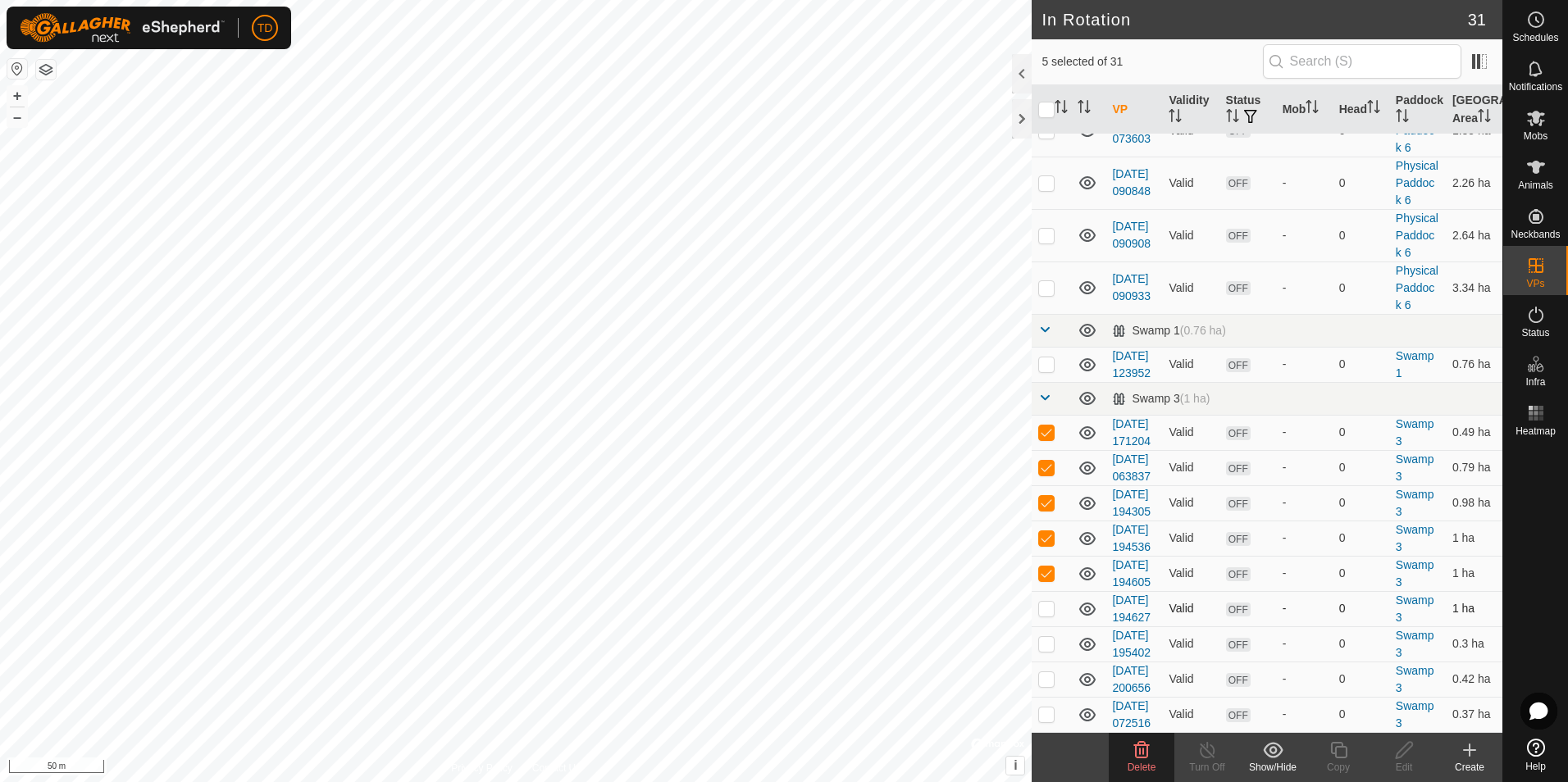
click at [1042, 615] on p-checkbox at bounding box center [1045, 608] width 16 height 13
checkbox input "true"
click at [1135, 753] on icon at bounding box center [1141, 749] width 16 height 16
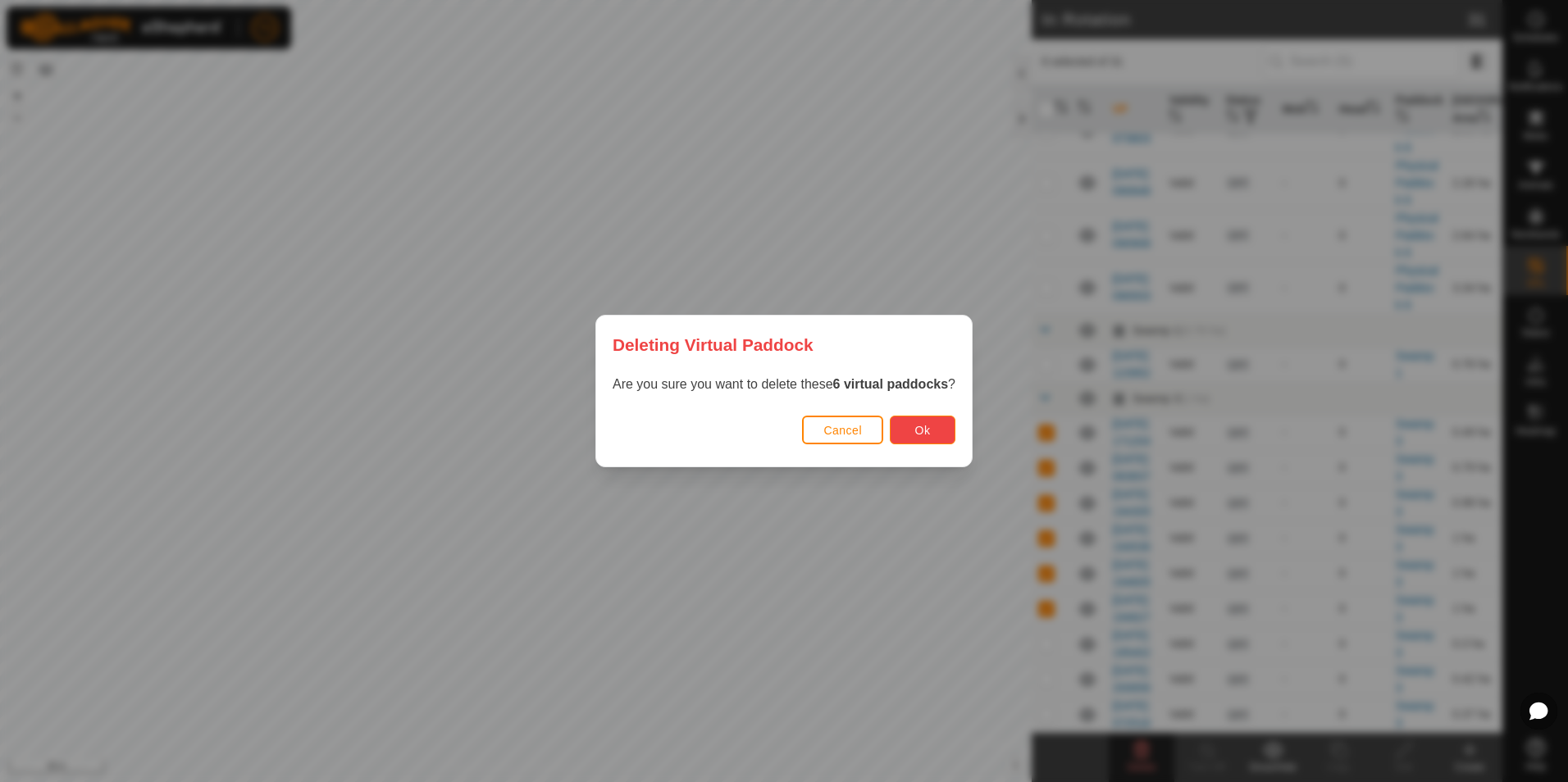
click at [923, 436] on span "Ok" at bounding box center [922, 430] width 16 height 13
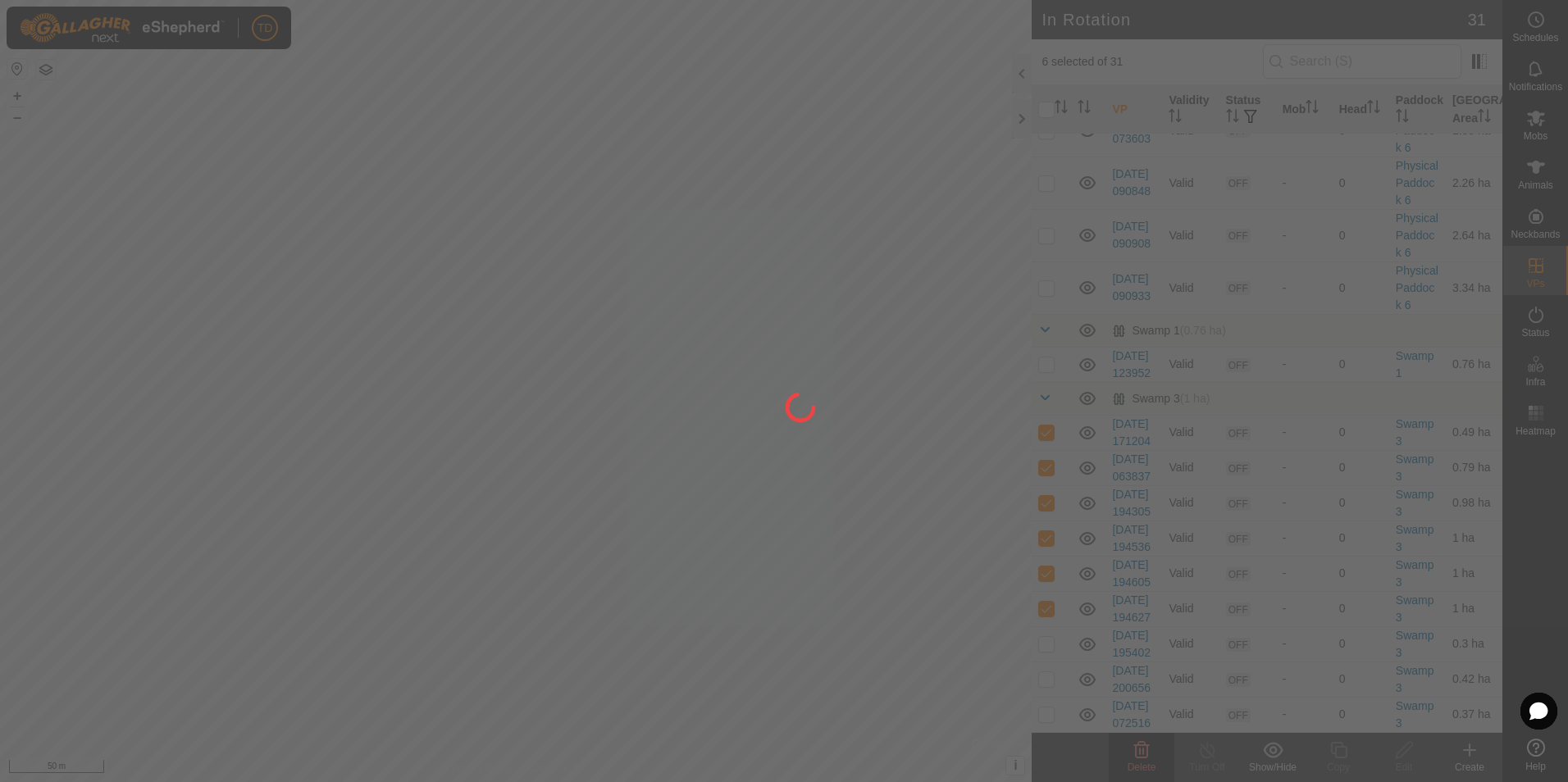
checkbox input "false"
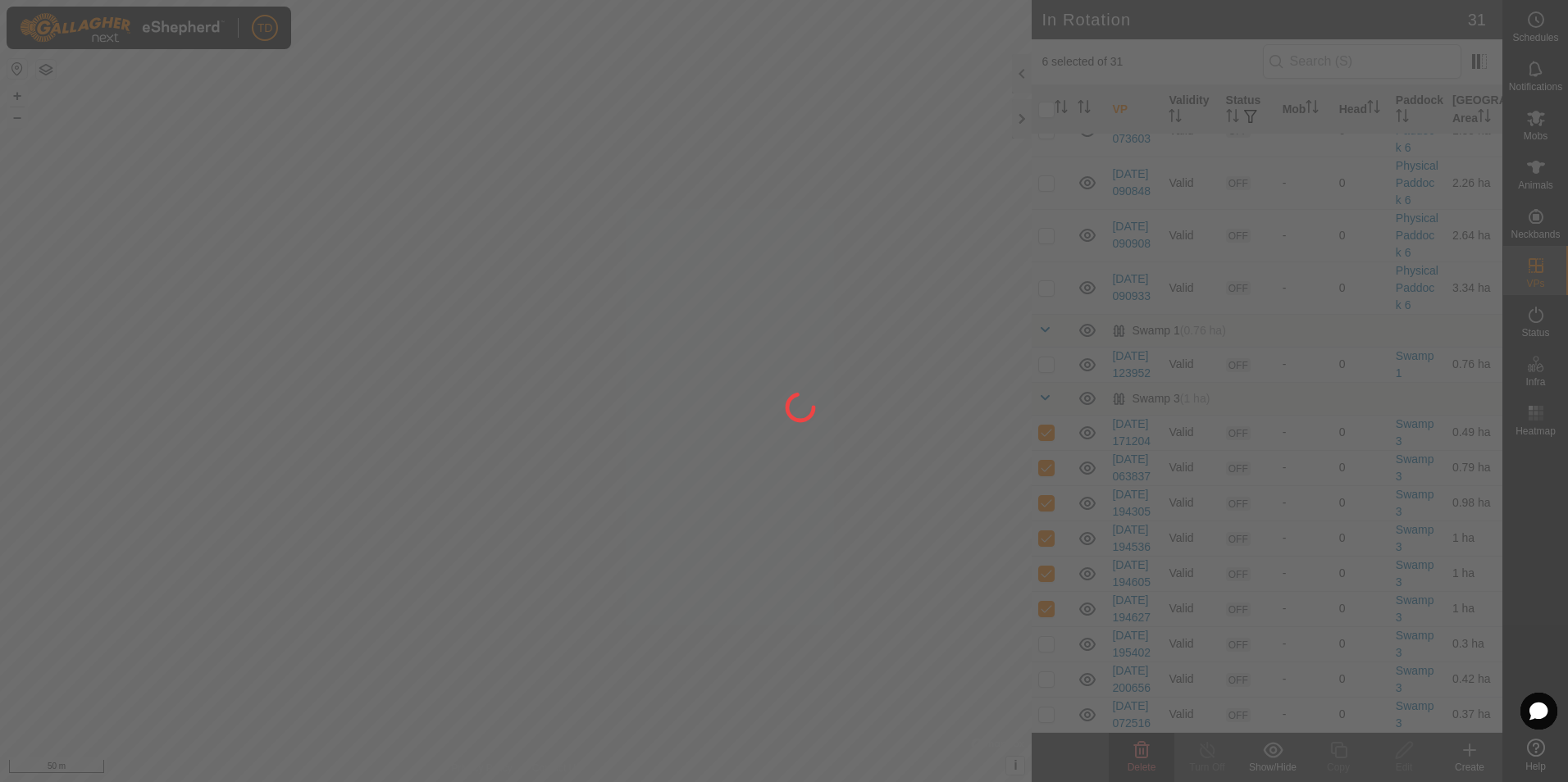
checkbox input "false"
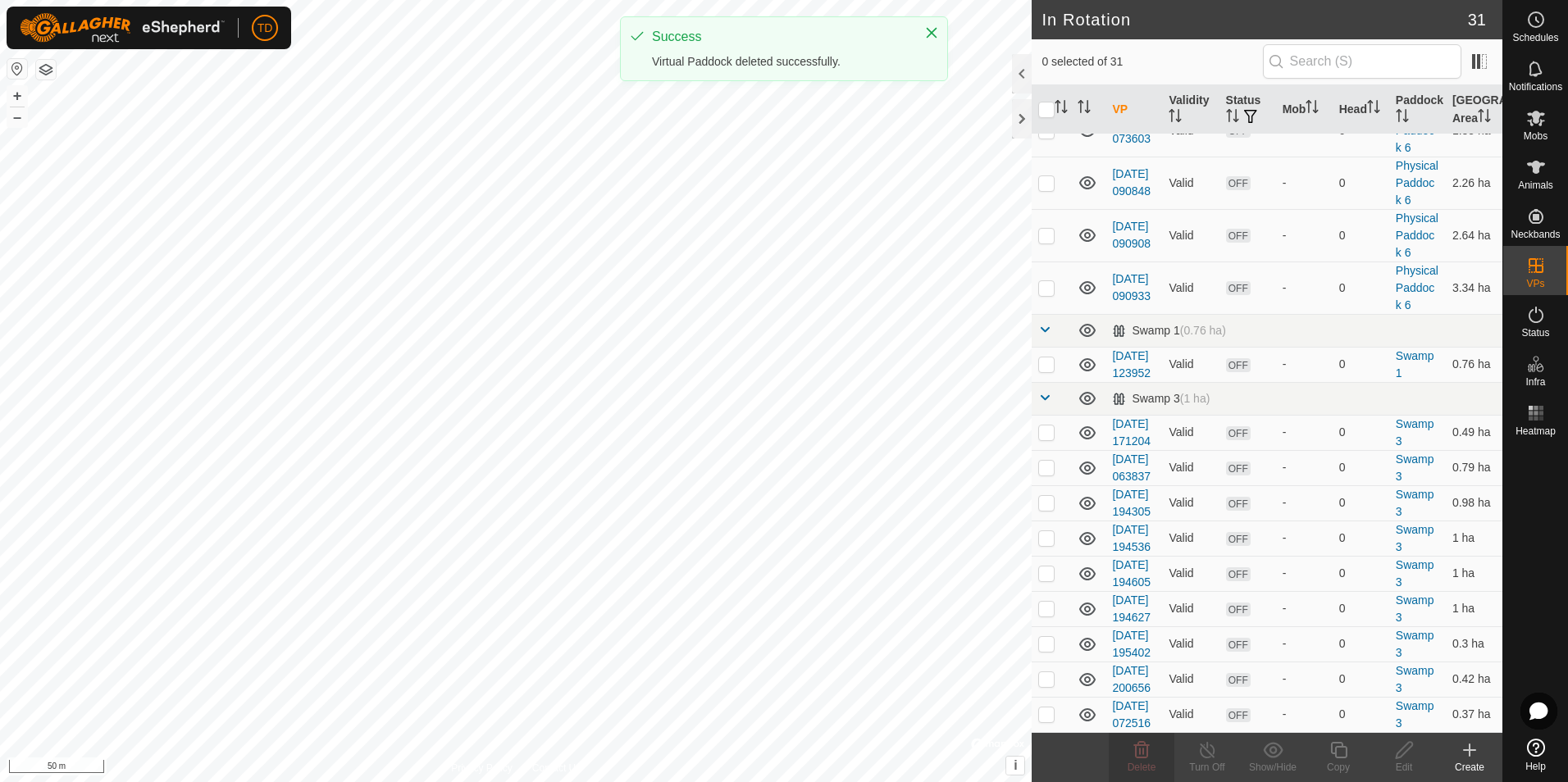
scroll to position [1206, 0]
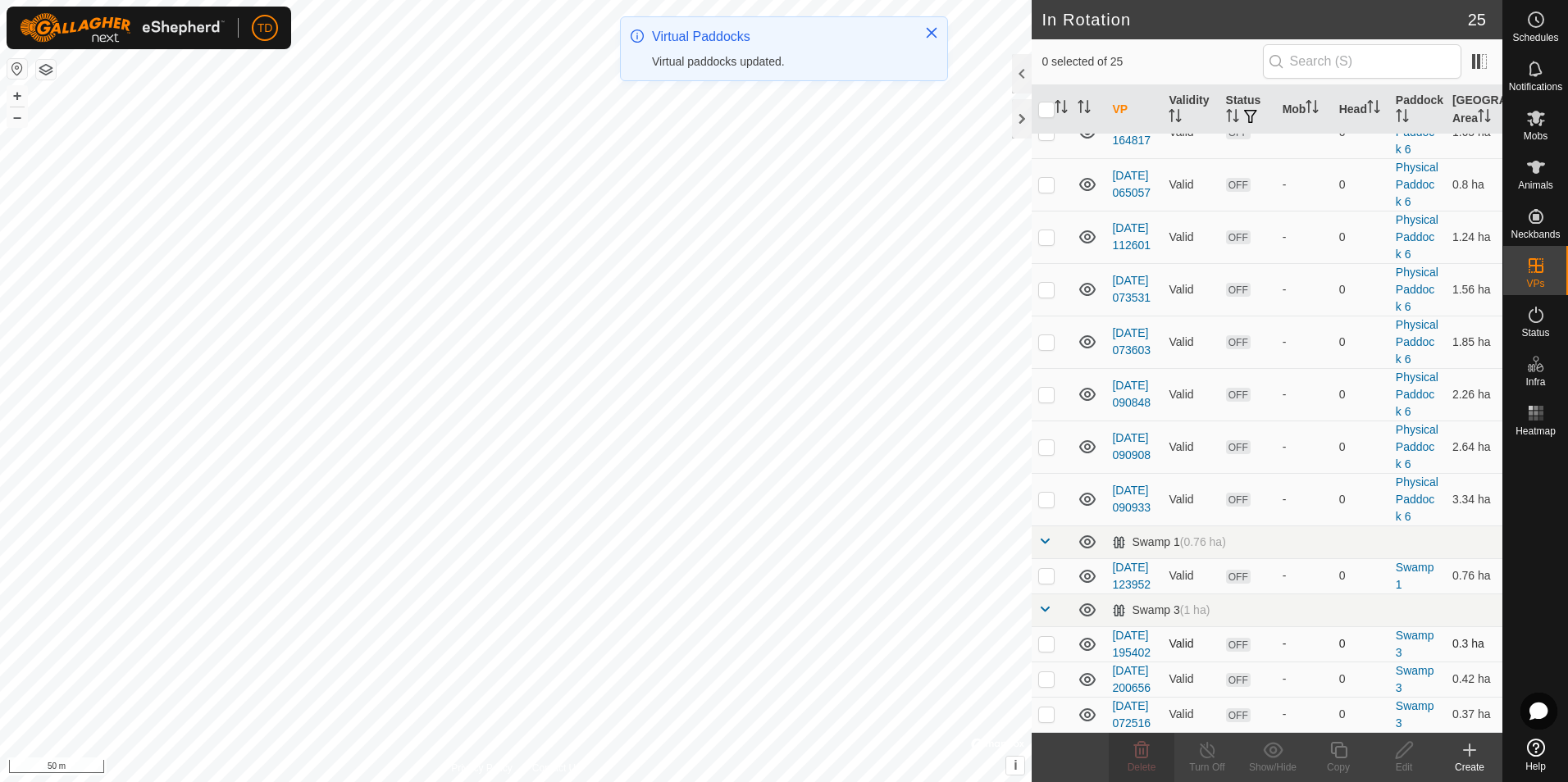
click at [1045, 637] on p-checkbox at bounding box center [1045, 644] width 16 height 13
checkbox input "true"
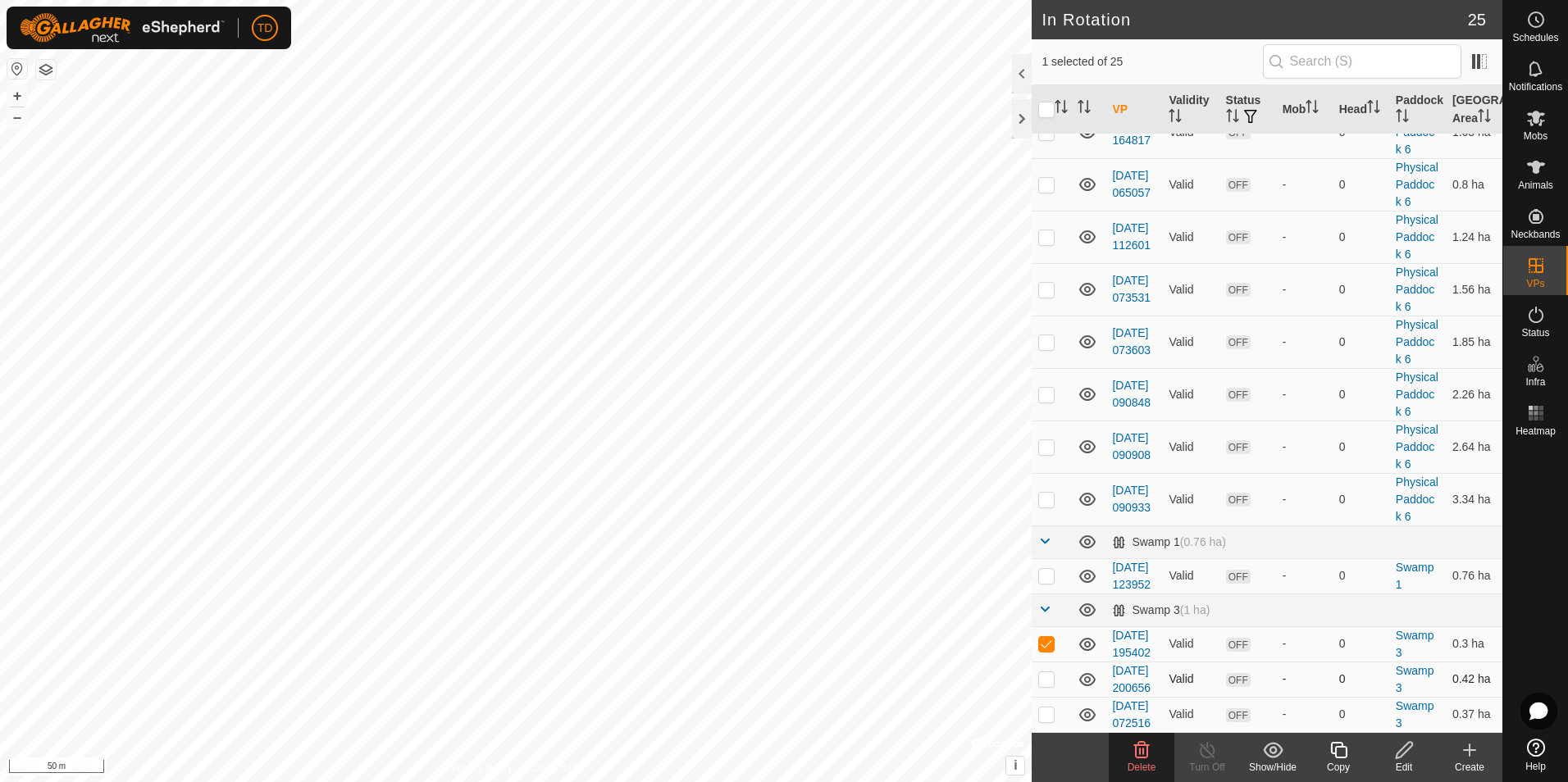
click at [1045, 662] on td at bounding box center [1051, 680] width 39 height 36
checkbox input "true"
click at [1049, 637] on p-checkbox at bounding box center [1045, 644] width 16 height 13
checkbox input "false"
click at [1045, 710] on p-checkbox at bounding box center [1045, 714] width 16 height 13
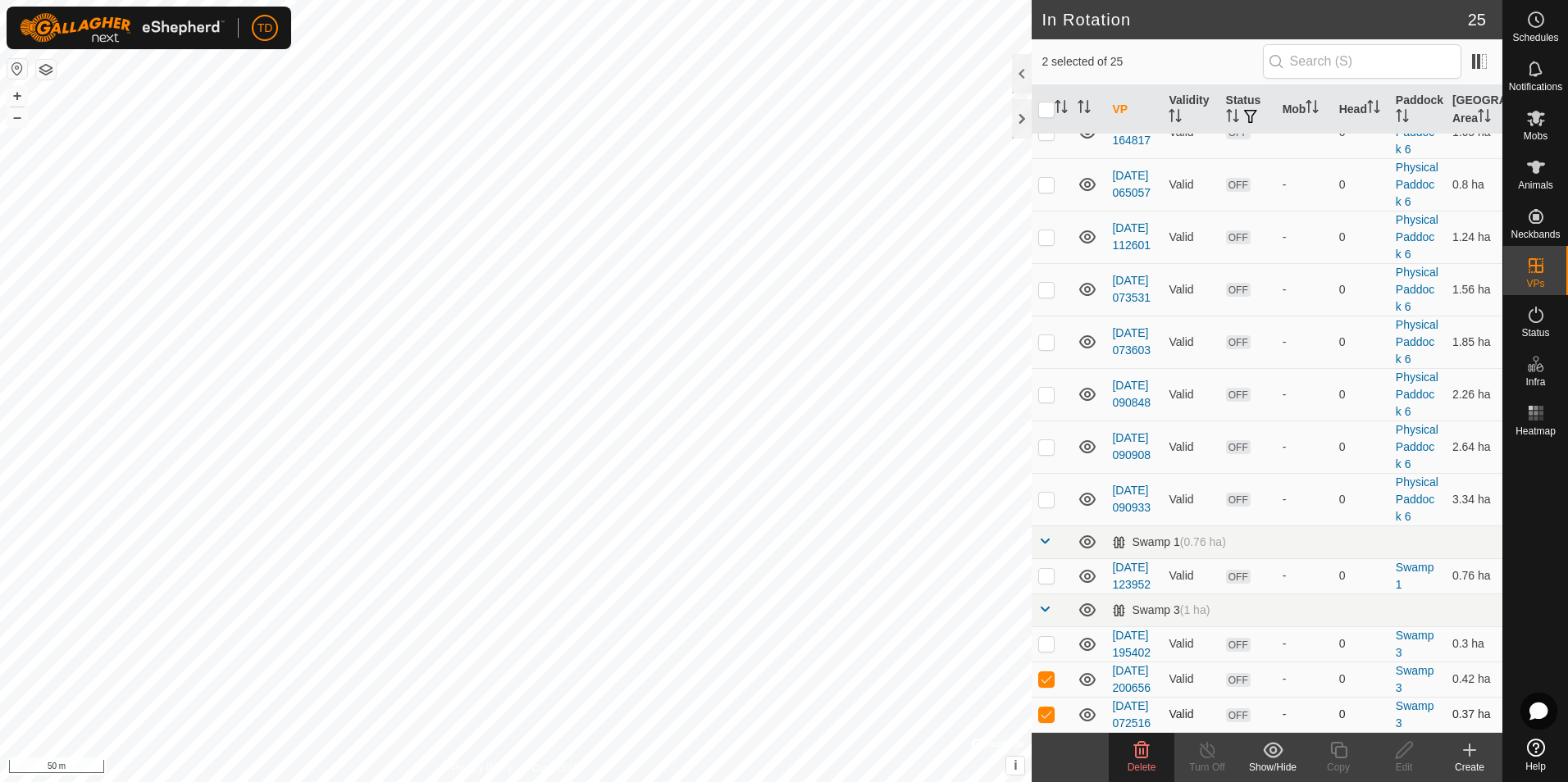
click at [1045, 710] on p-checkbox at bounding box center [1045, 714] width 16 height 13
checkbox input "false"
click at [1045, 637] on p-checkbox at bounding box center [1045, 644] width 16 height 13
click at [1139, 764] on span "Delete" at bounding box center [1141, 767] width 29 height 11
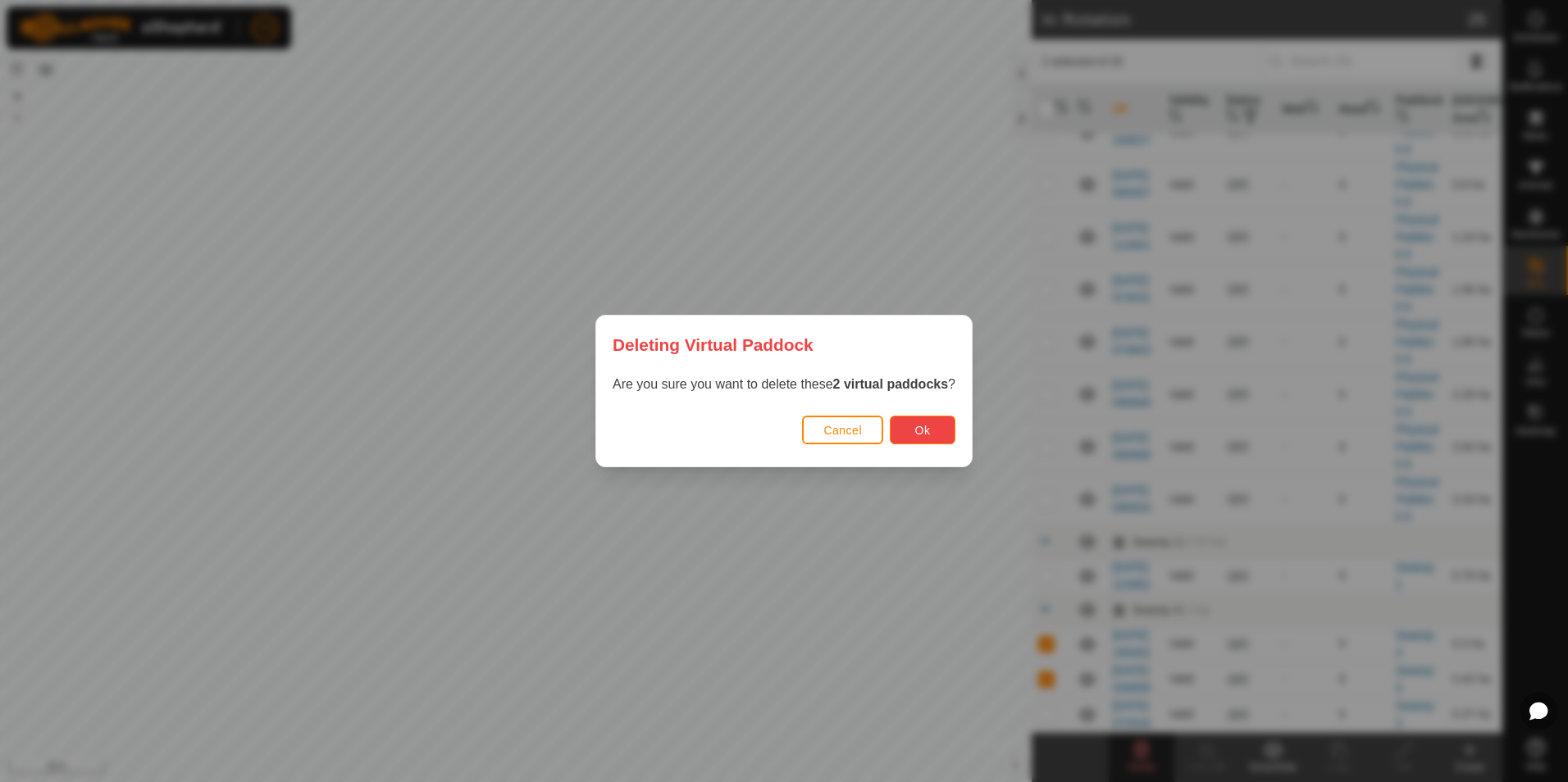
click at [928, 433] on button "Ok" at bounding box center [922, 430] width 66 height 29
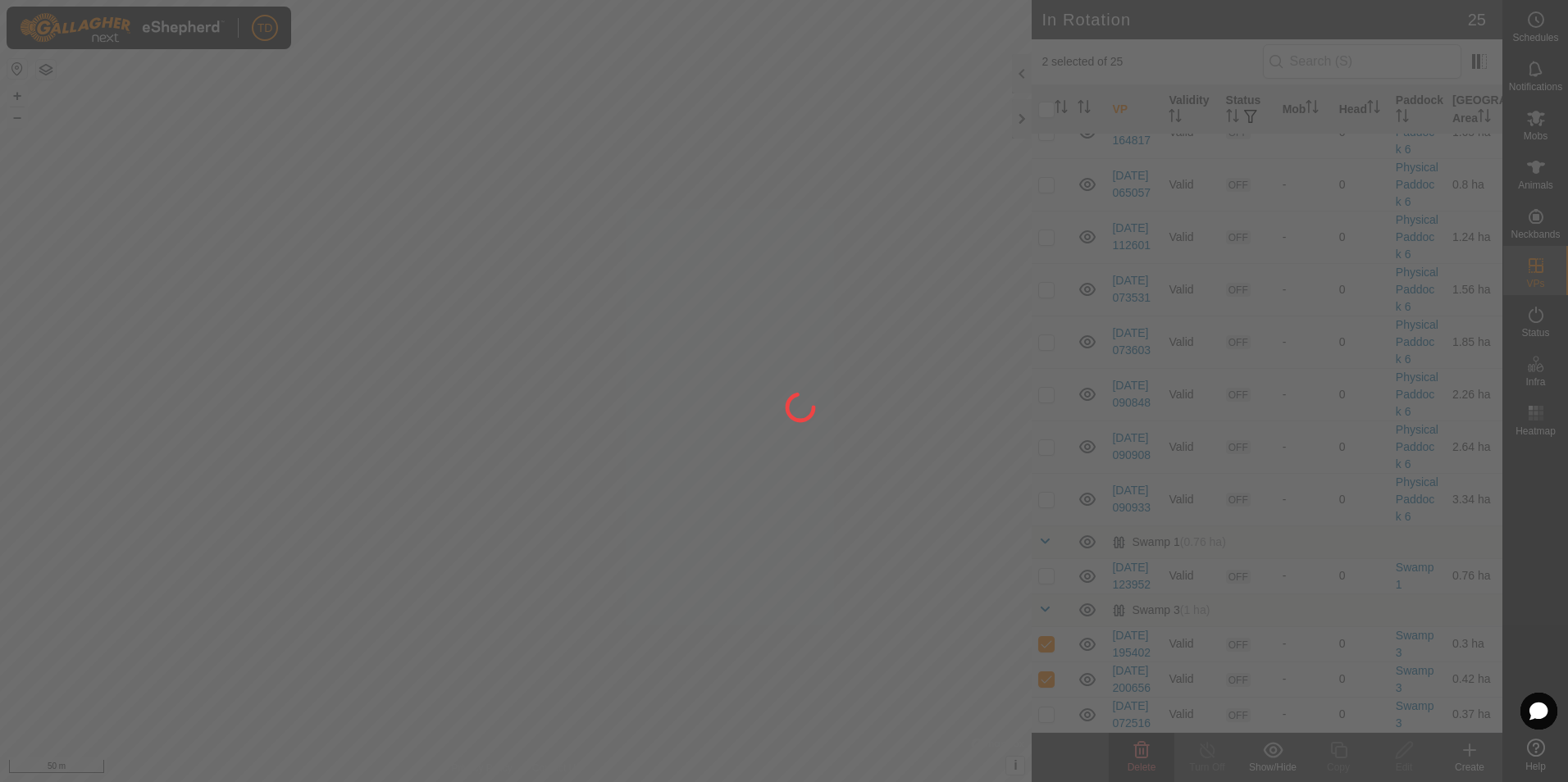
checkbox input "false"
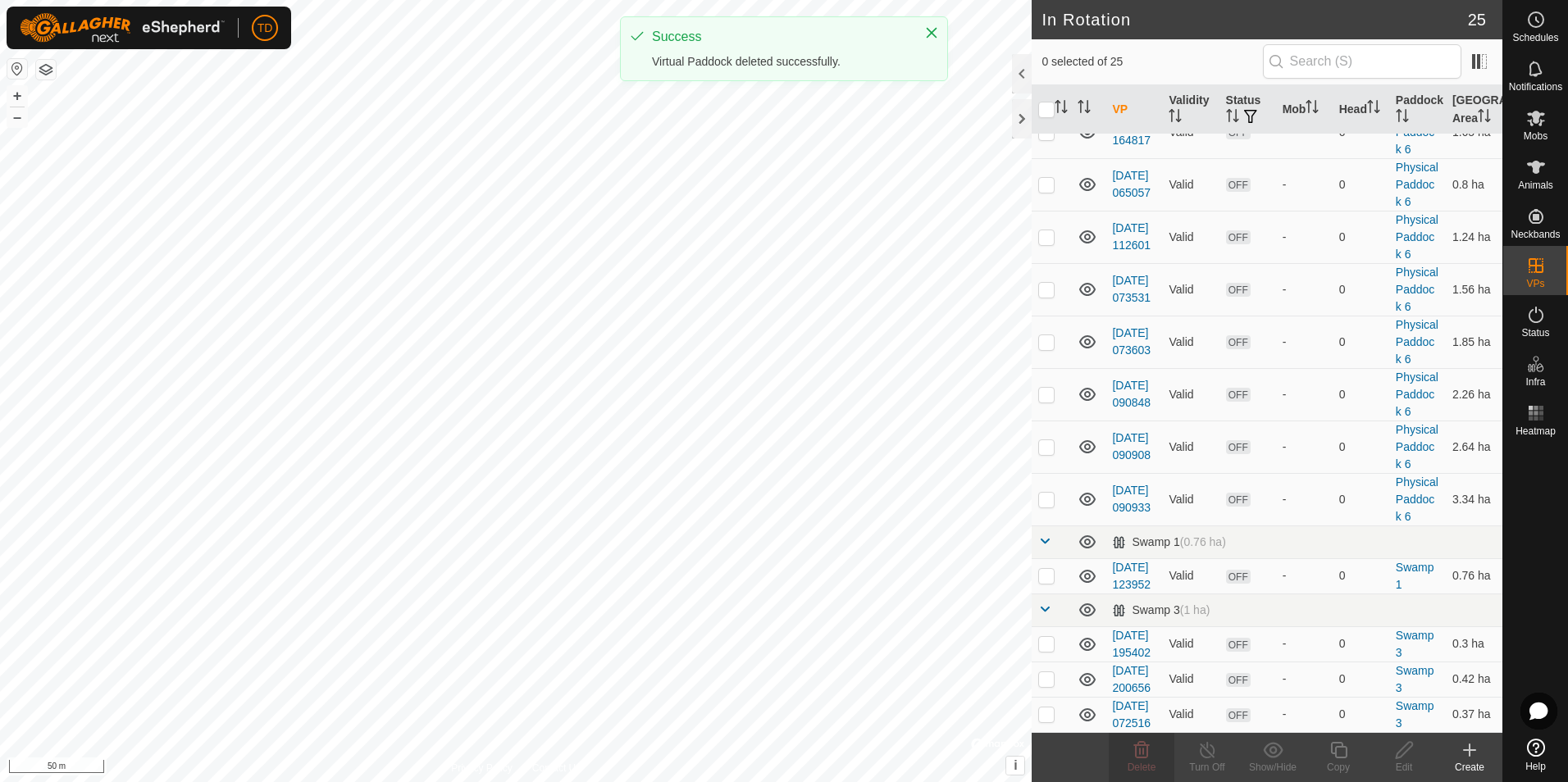
scroll to position [0, 0]
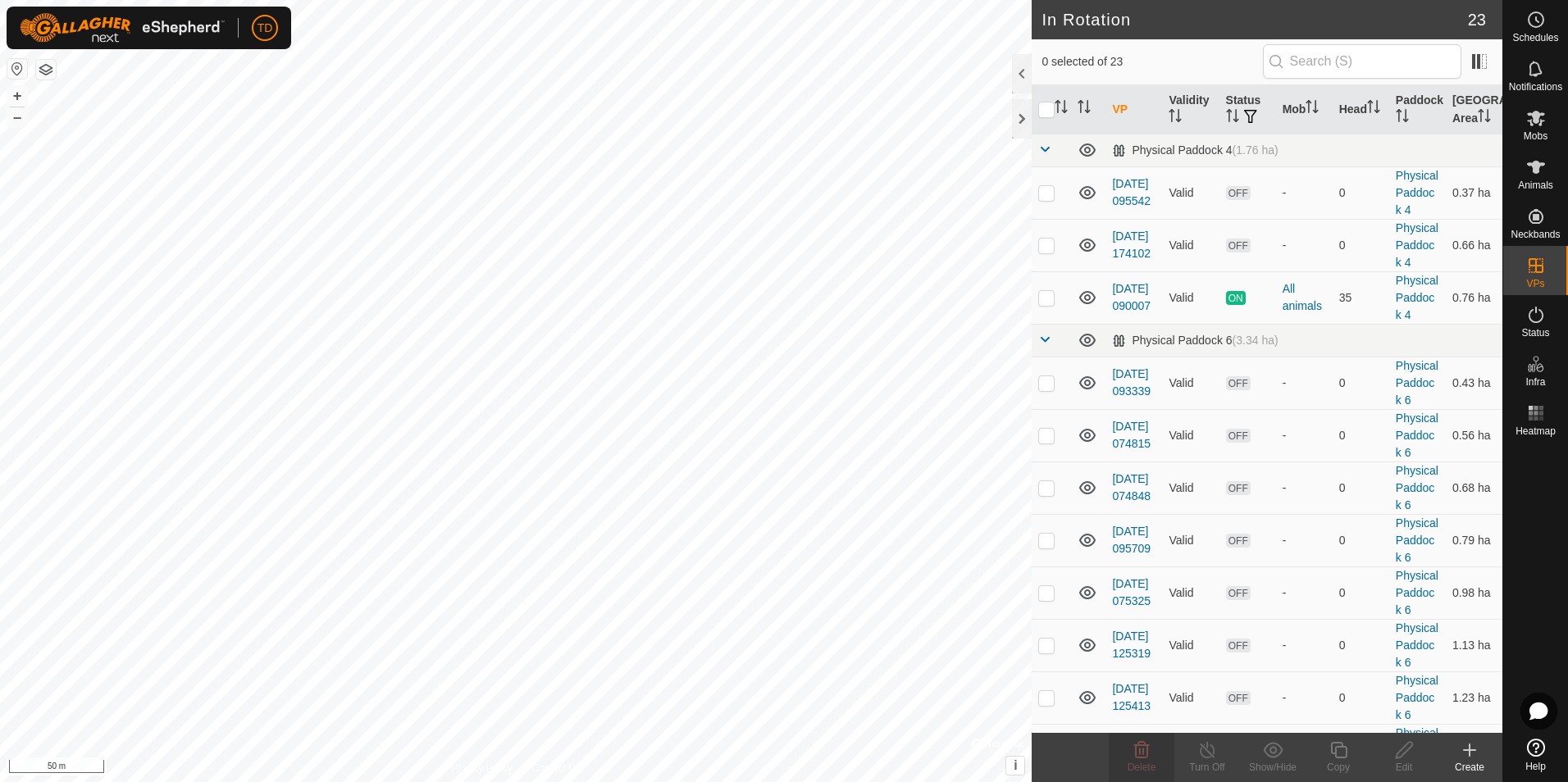
click at [1471, 750] on icon at bounding box center [1469, 750] width 11 height 0
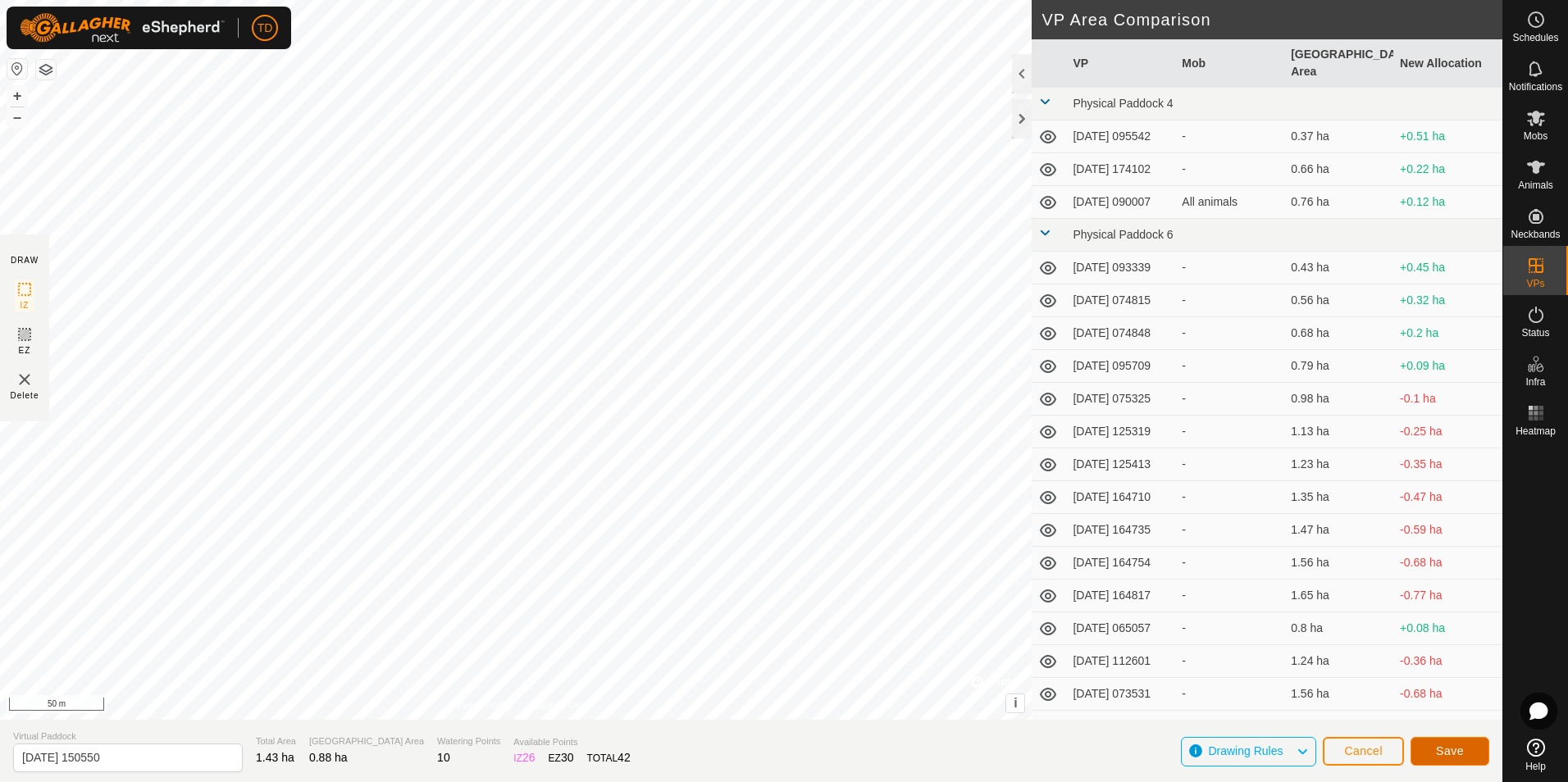
click at [1463, 754] on button "Save" at bounding box center [1450, 751] width 79 height 29
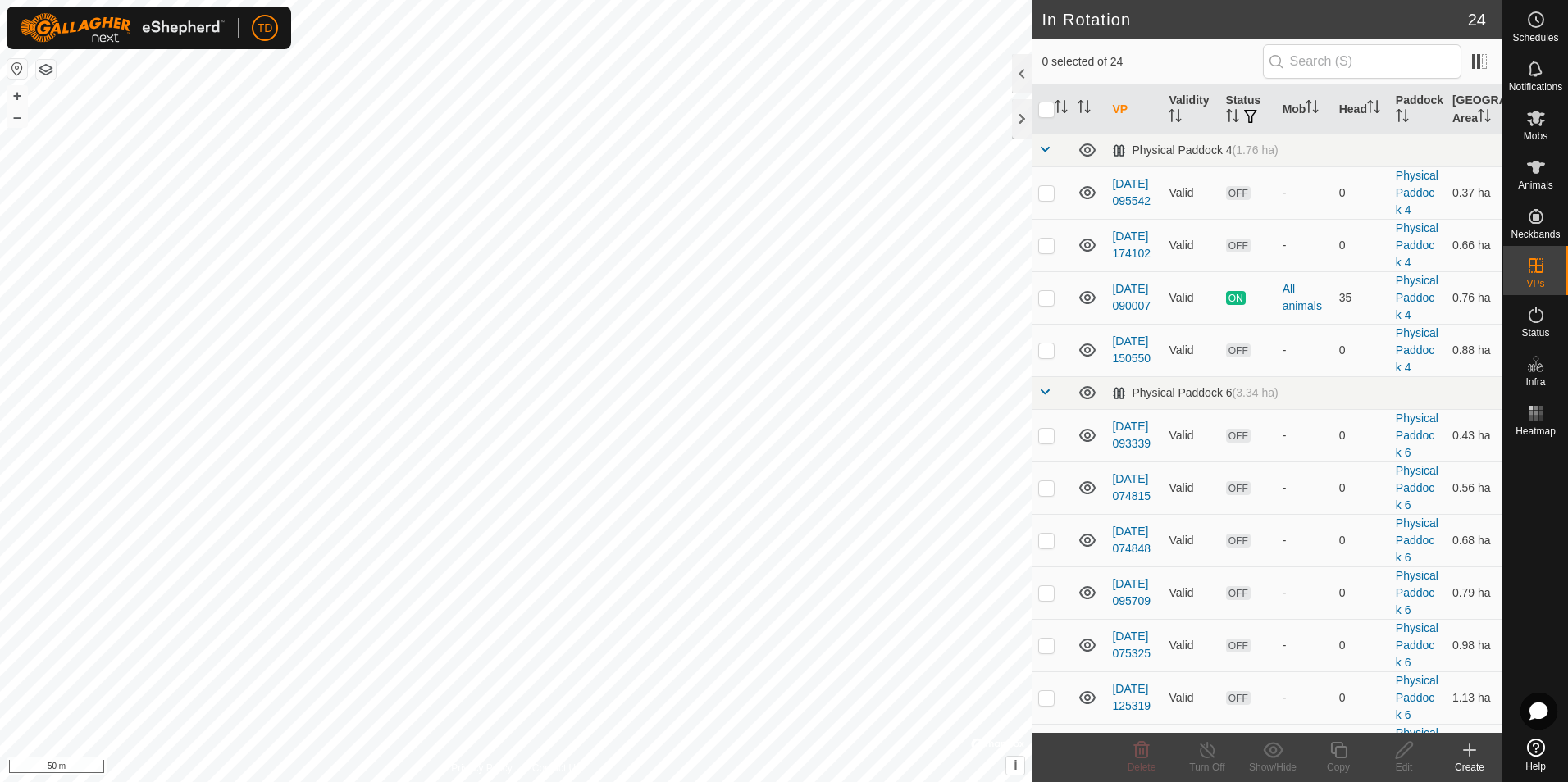
click at [1464, 753] on icon at bounding box center [1469, 750] width 20 height 20
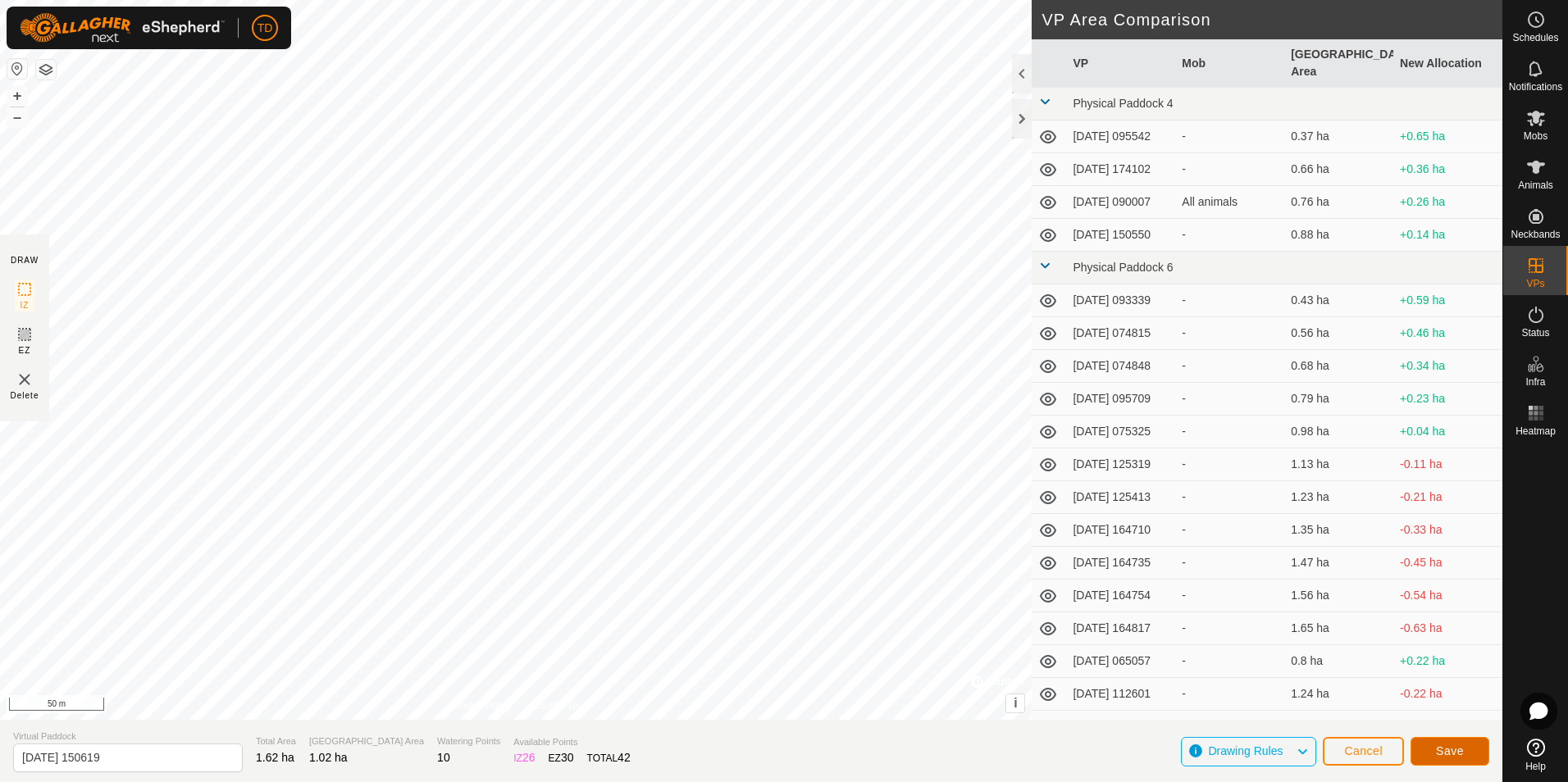
click at [1447, 749] on span "Save" at bounding box center [1450, 751] width 28 height 13
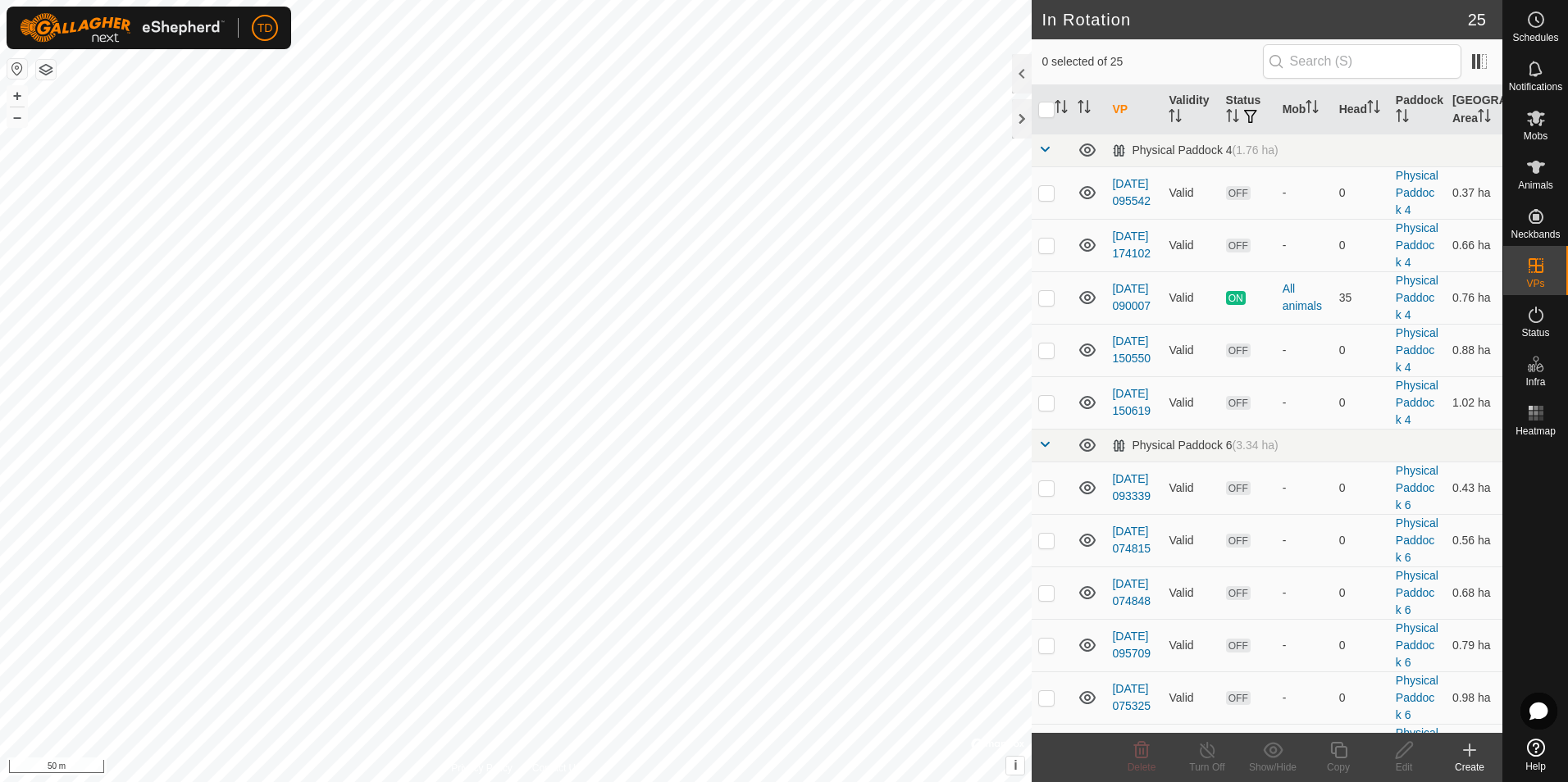
click at [1467, 750] on icon at bounding box center [1469, 750] width 11 height 0
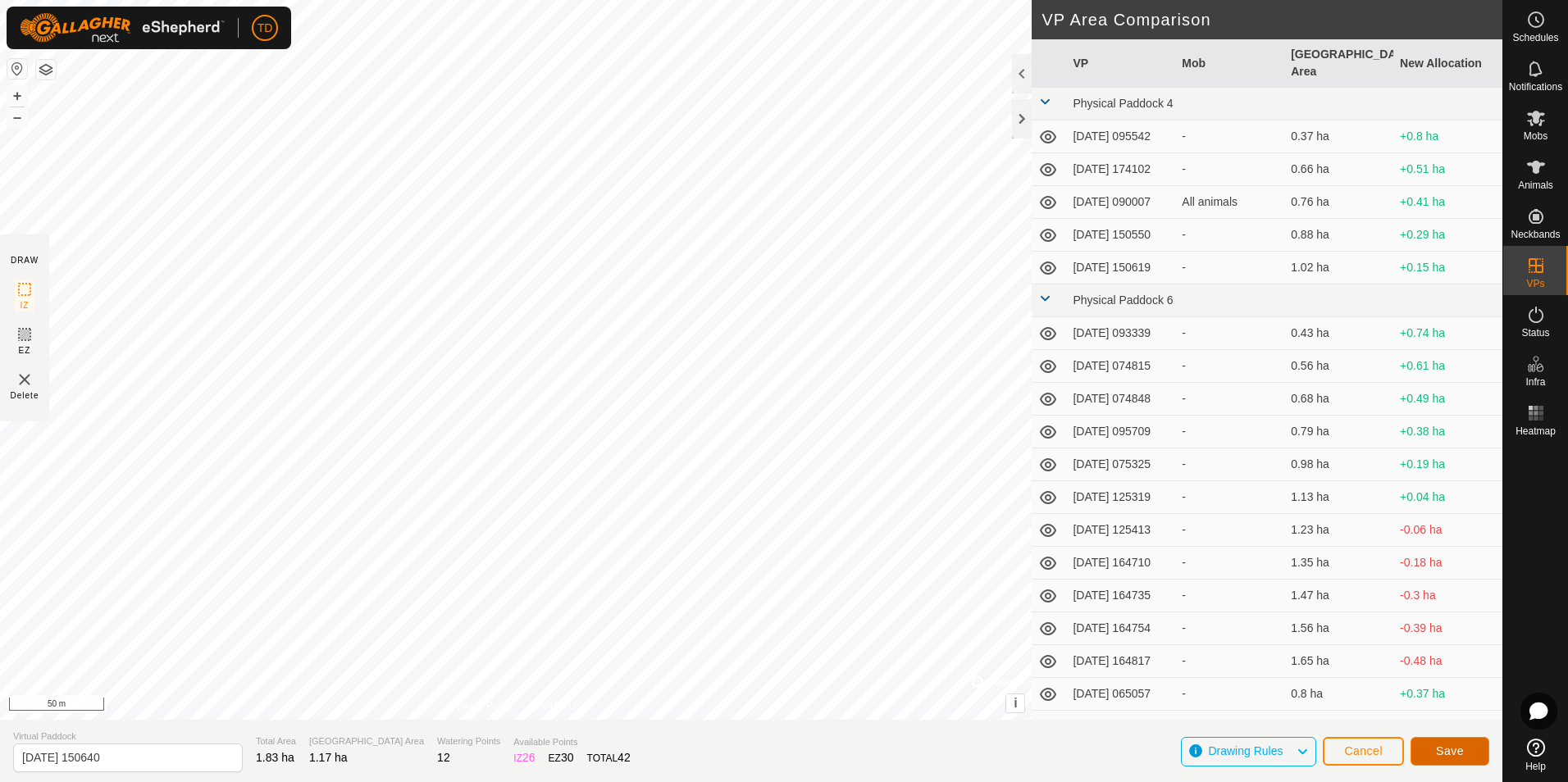
click at [1458, 754] on span "Save" at bounding box center [1450, 751] width 28 height 13
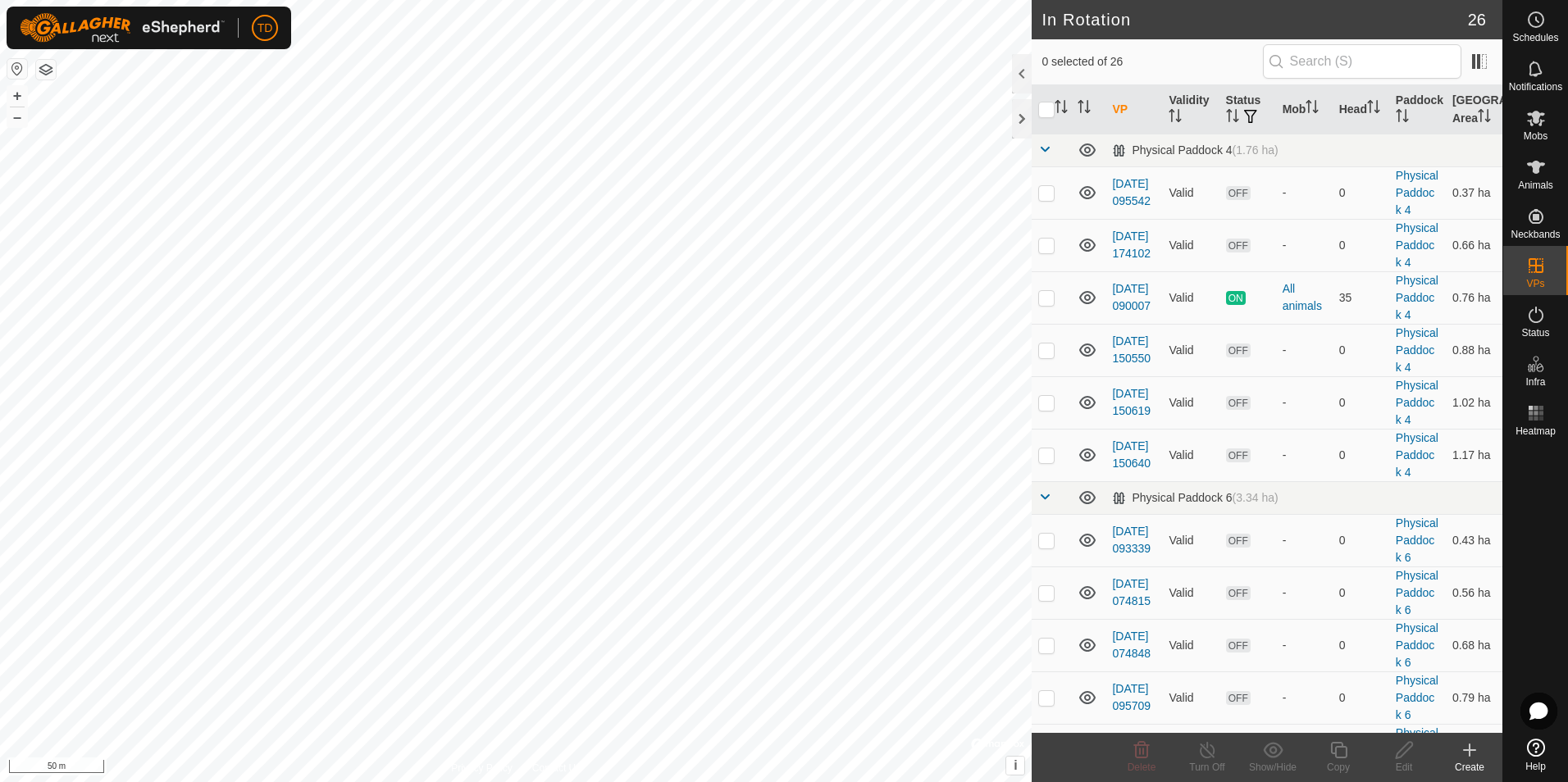
click at [1469, 755] on icon at bounding box center [1469, 750] width 0 height 11
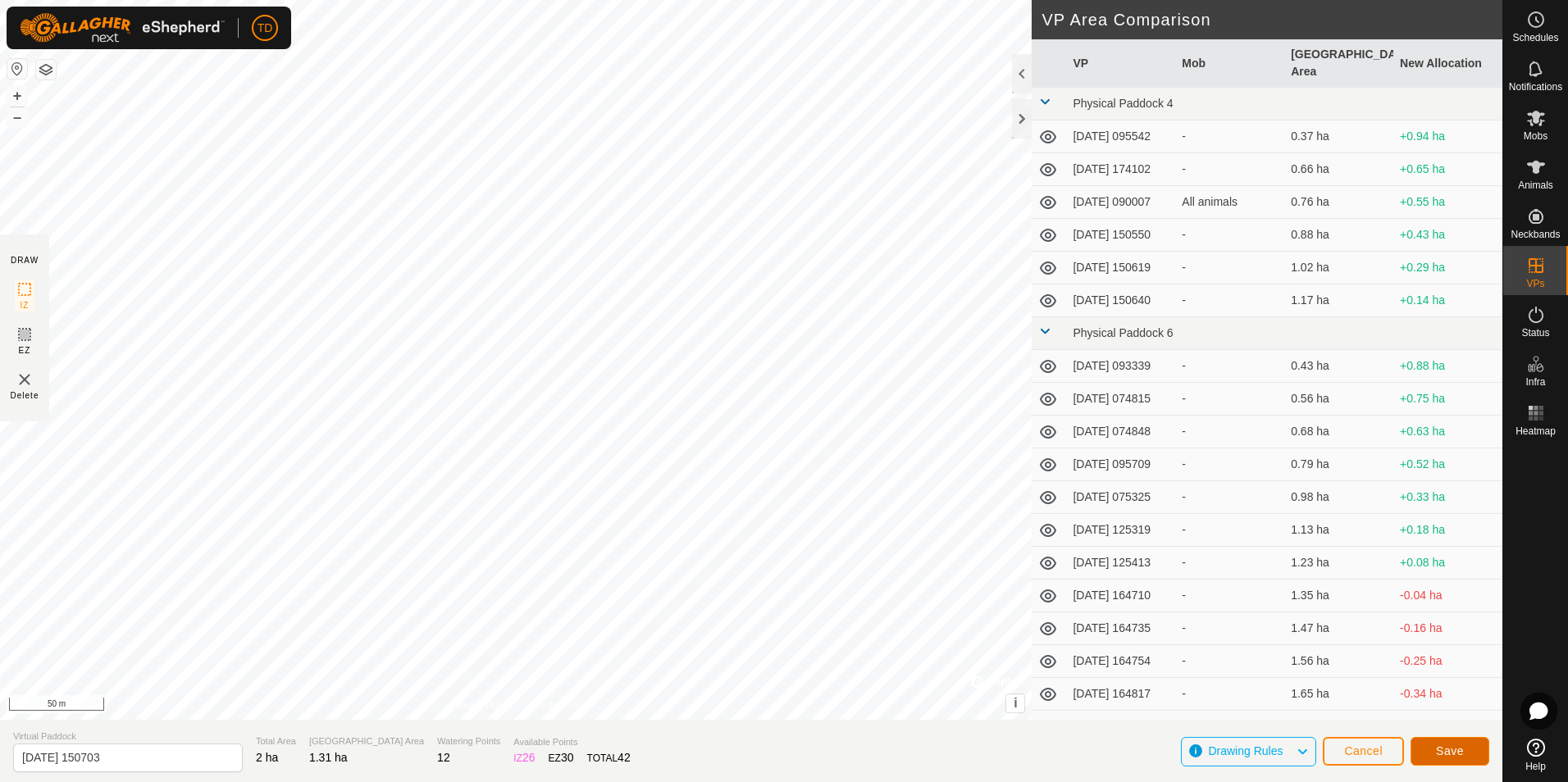
click at [1453, 749] on span "Save" at bounding box center [1450, 751] width 28 height 13
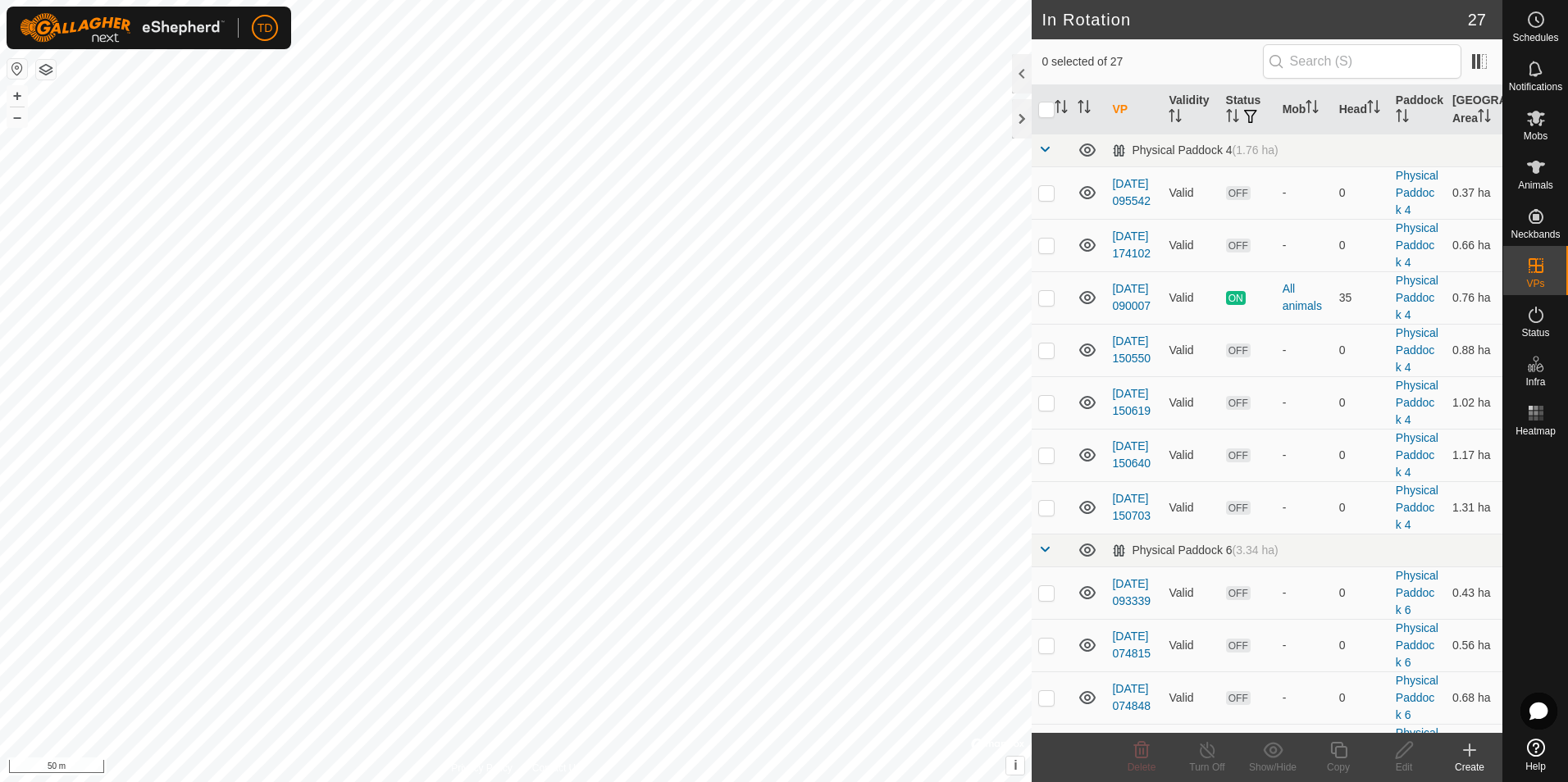
click at [1471, 759] on icon at bounding box center [1469, 750] width 20 height 20
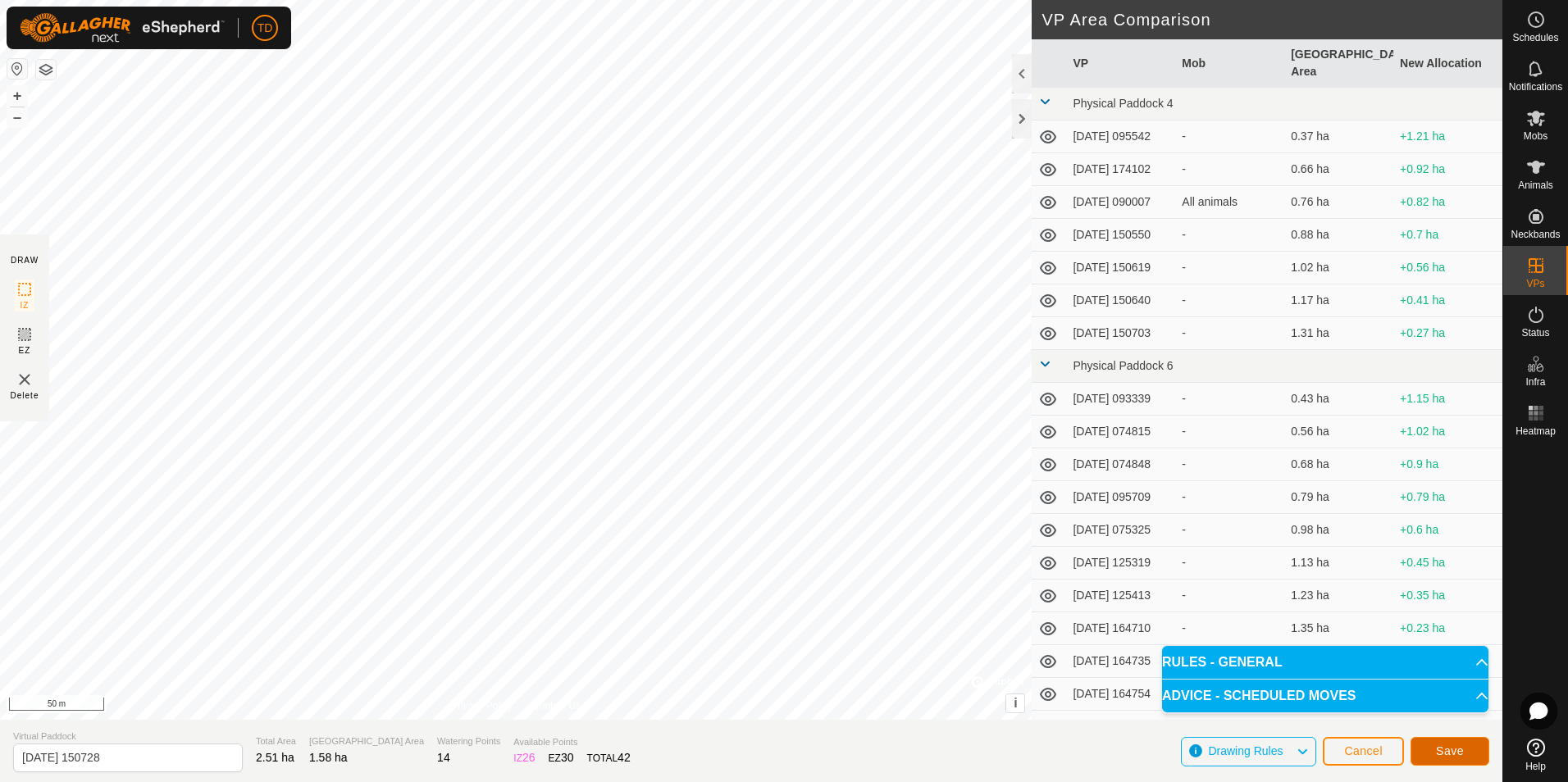
click at [1443, 749] on span "Save" at bounding box center [1450, 751] width 28 height 13
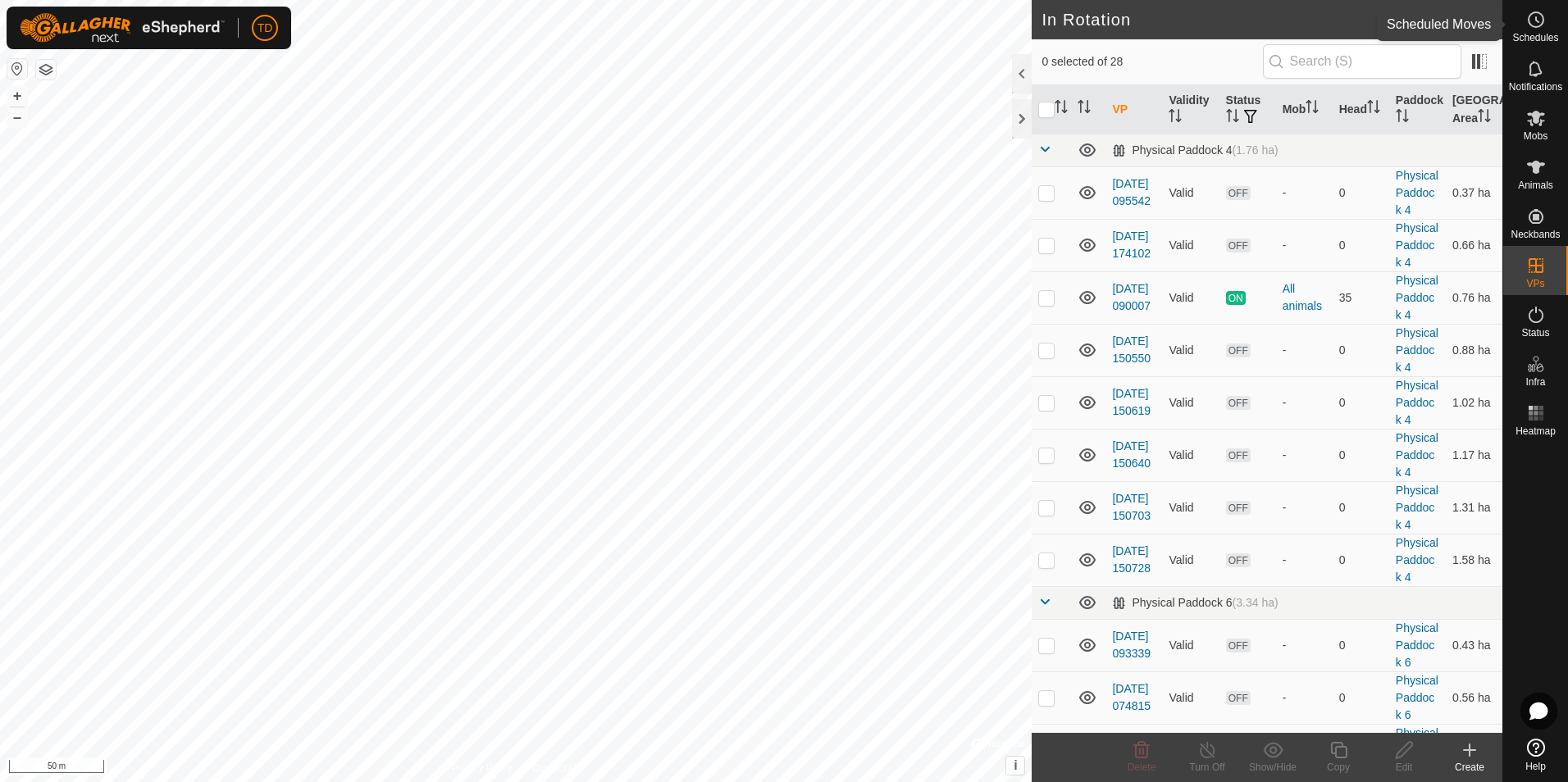
click at [1530, 23] on icon at bounding box center [1535, 19] width 20 height 20
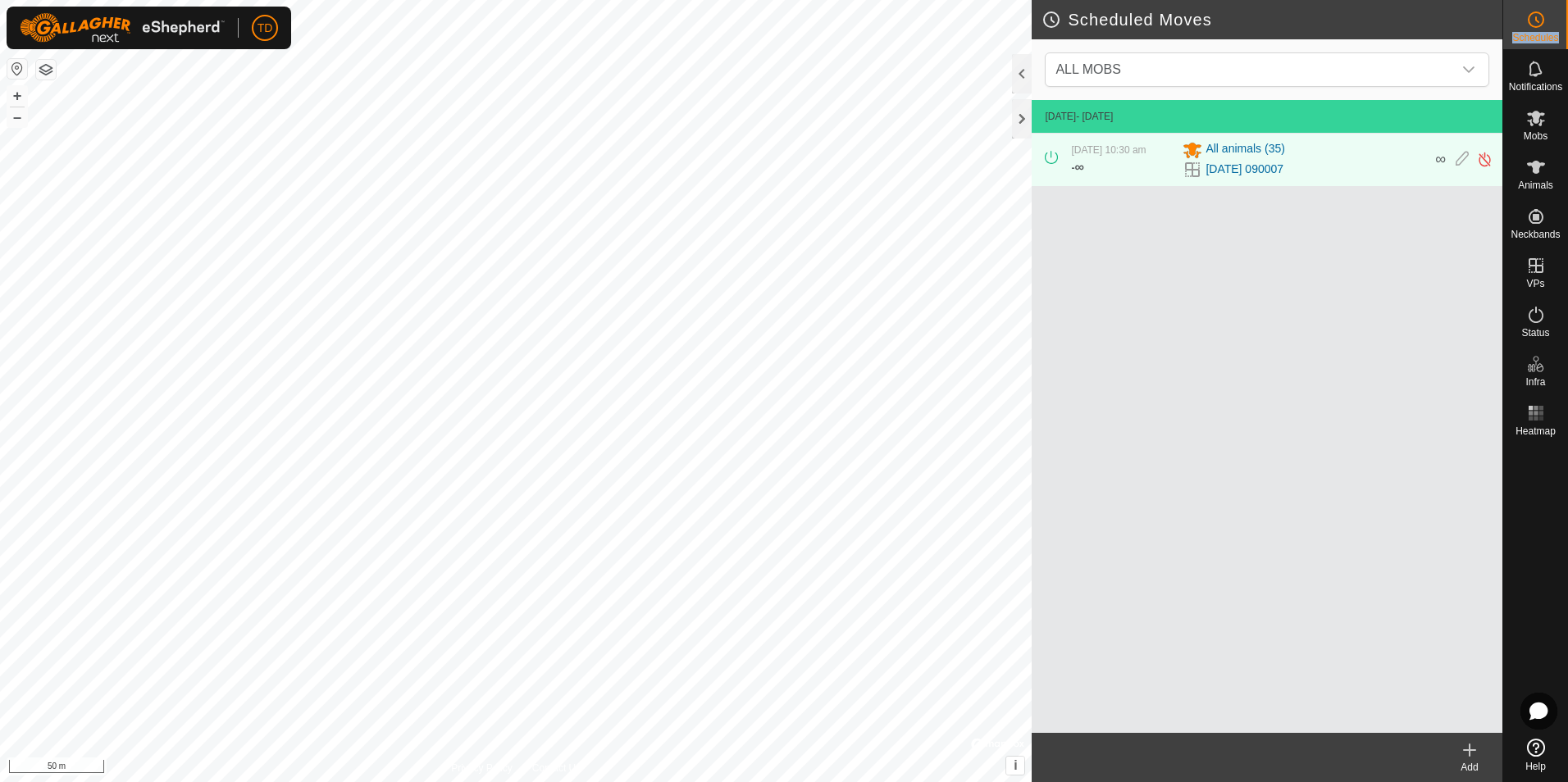
click at [1530, 23] on icon at bounding box center [1535, 19] width 20 height 20
click at [1467, 750] on icon at bounding box center [1469, 750] width 11 height 0
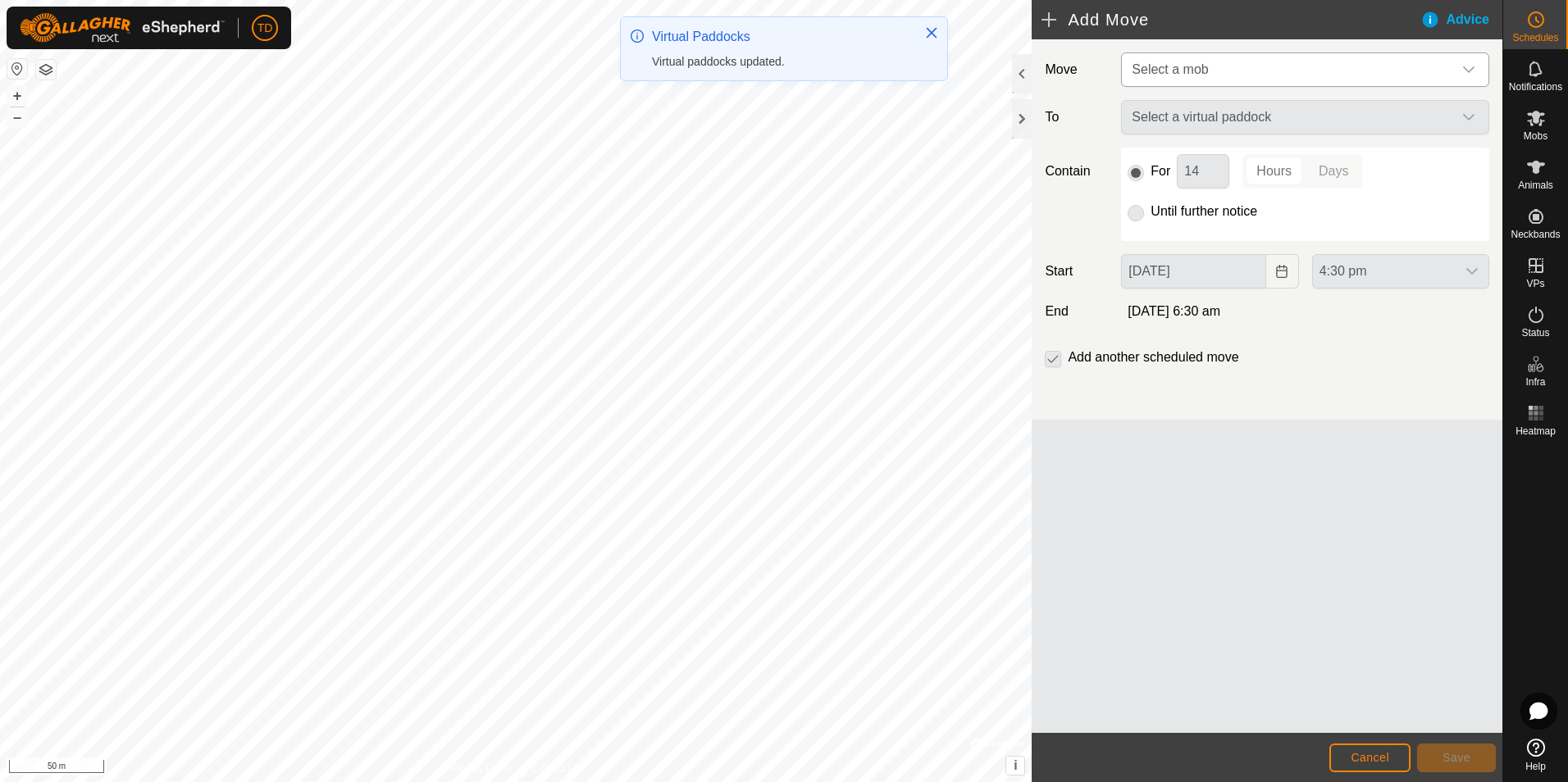
click at [1466, 70] on icon "dropdown trigger" at bounding box center [1468, 70] width 11 height 7
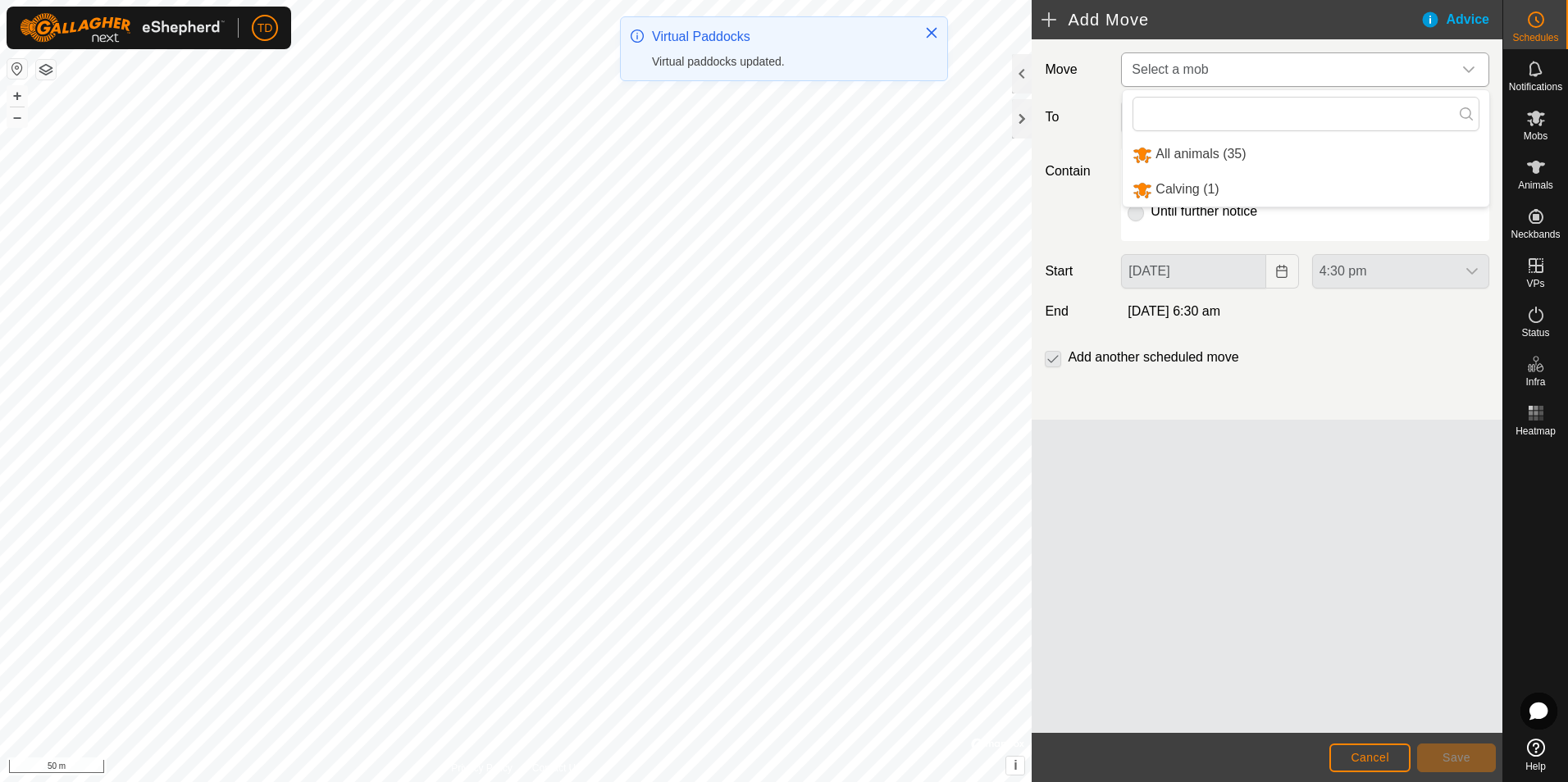
click at [1200, 157] on li "All animals (35)" at bounding box center [1306, 155] width 367 height 34
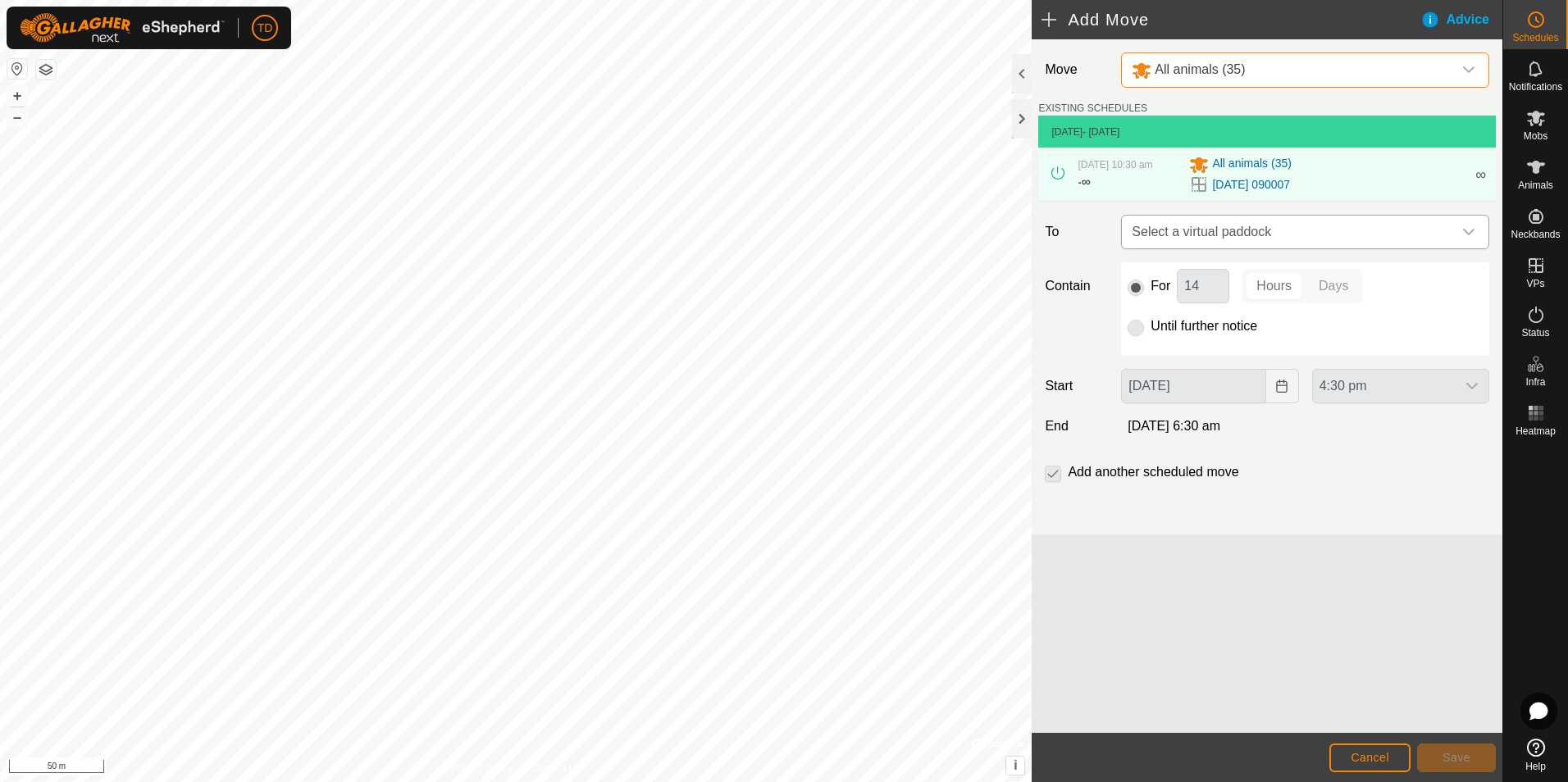
click at [1466, 235] on icon "dropdown trigger" at bounding box center [1468, 232] width 13 height 13
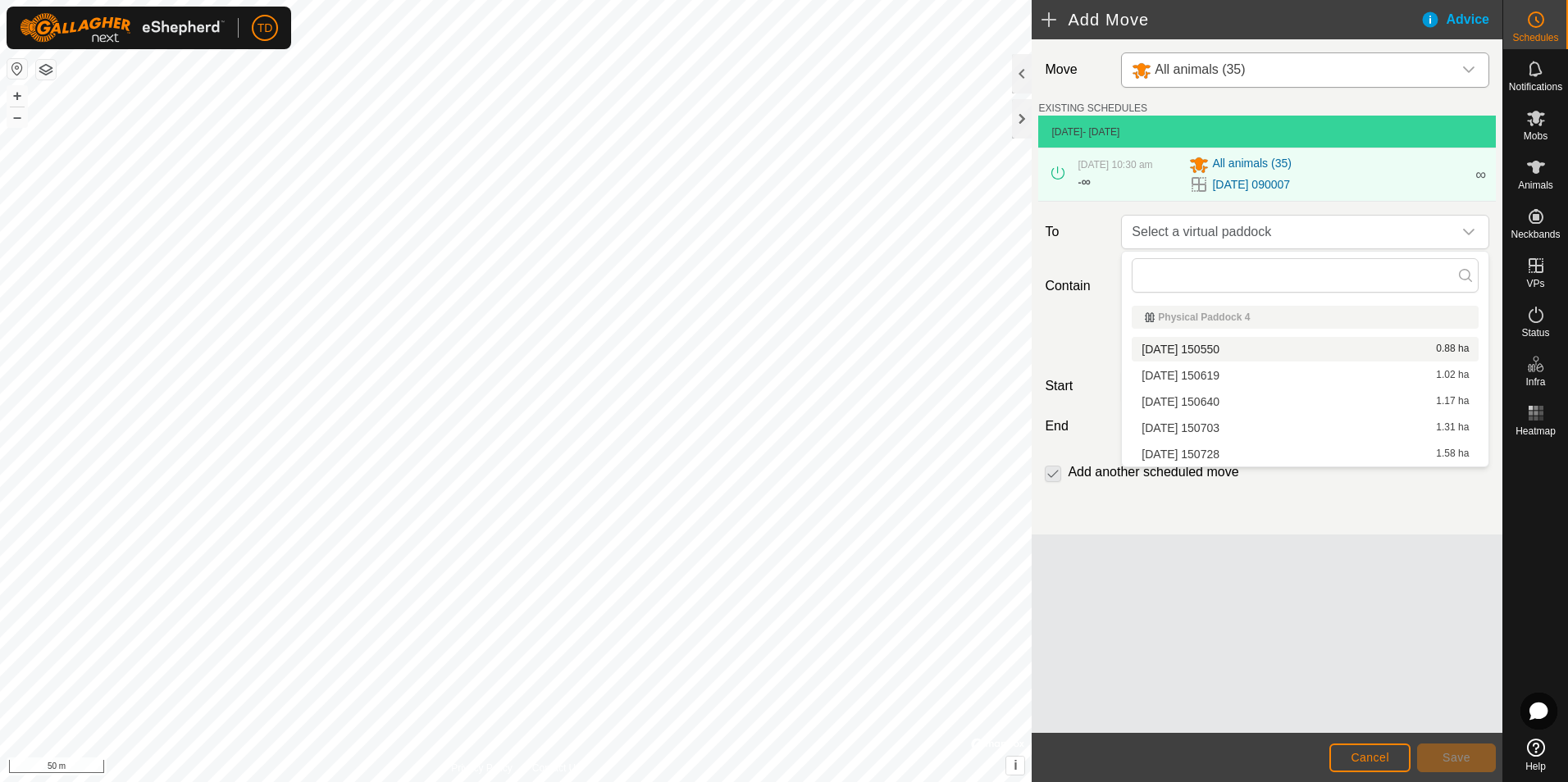
click at [1217, 347] on li "[DATE] 150550 0.88 ha" at bounding box center [1305, 349] width 347 height 24
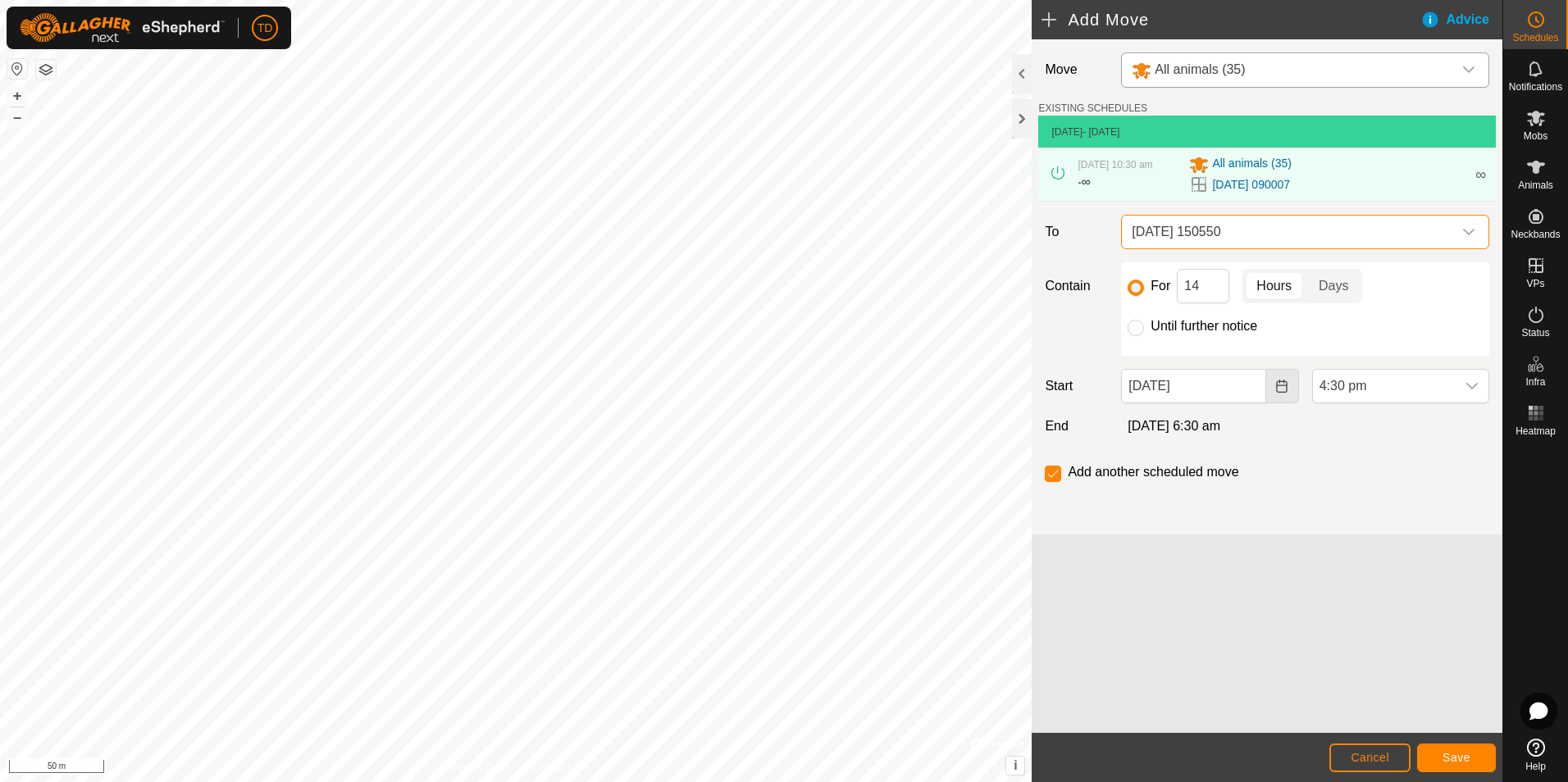
click at [1281, 388] on icon "Choose Date" at bounding box center [1281, 386] width 13 height 13
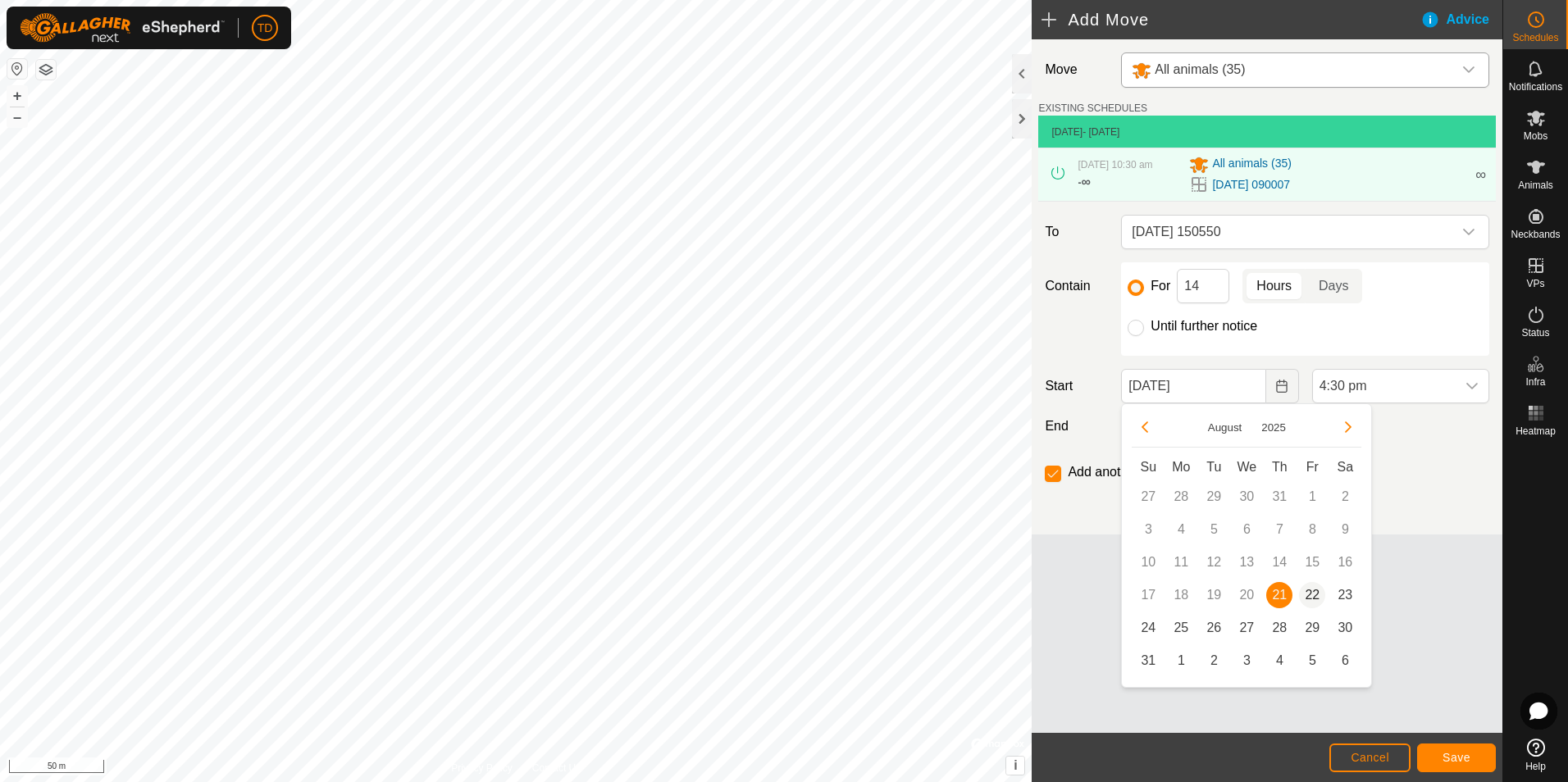
click at [1319, 598] on span "22" at bounding box center [1312, 595] width 26 height 26
type input "[DATE]"
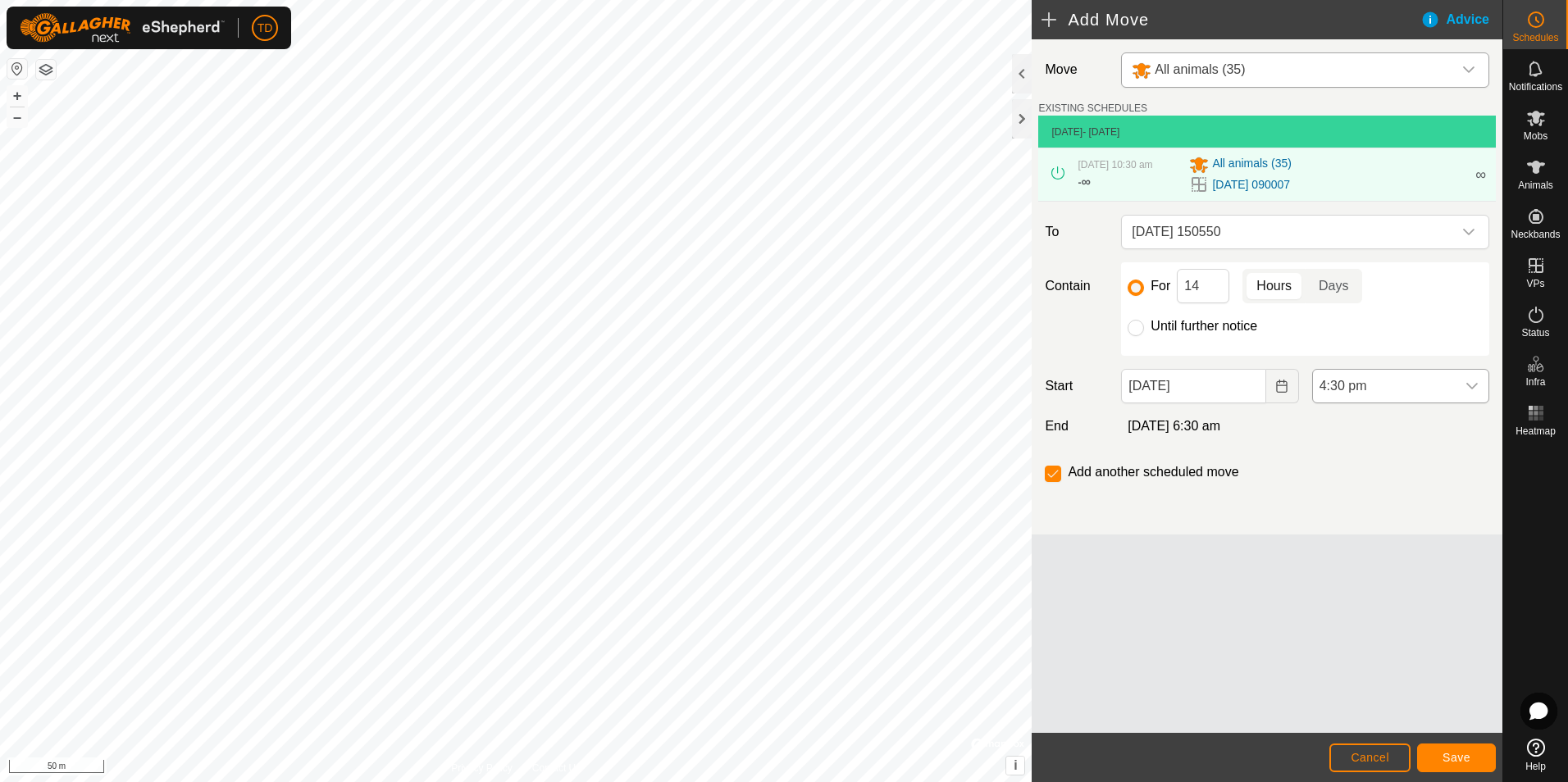
click at [1473, 383] on icon "dropdown trigger" at bounding box center [1472, 386] width 13 height 13
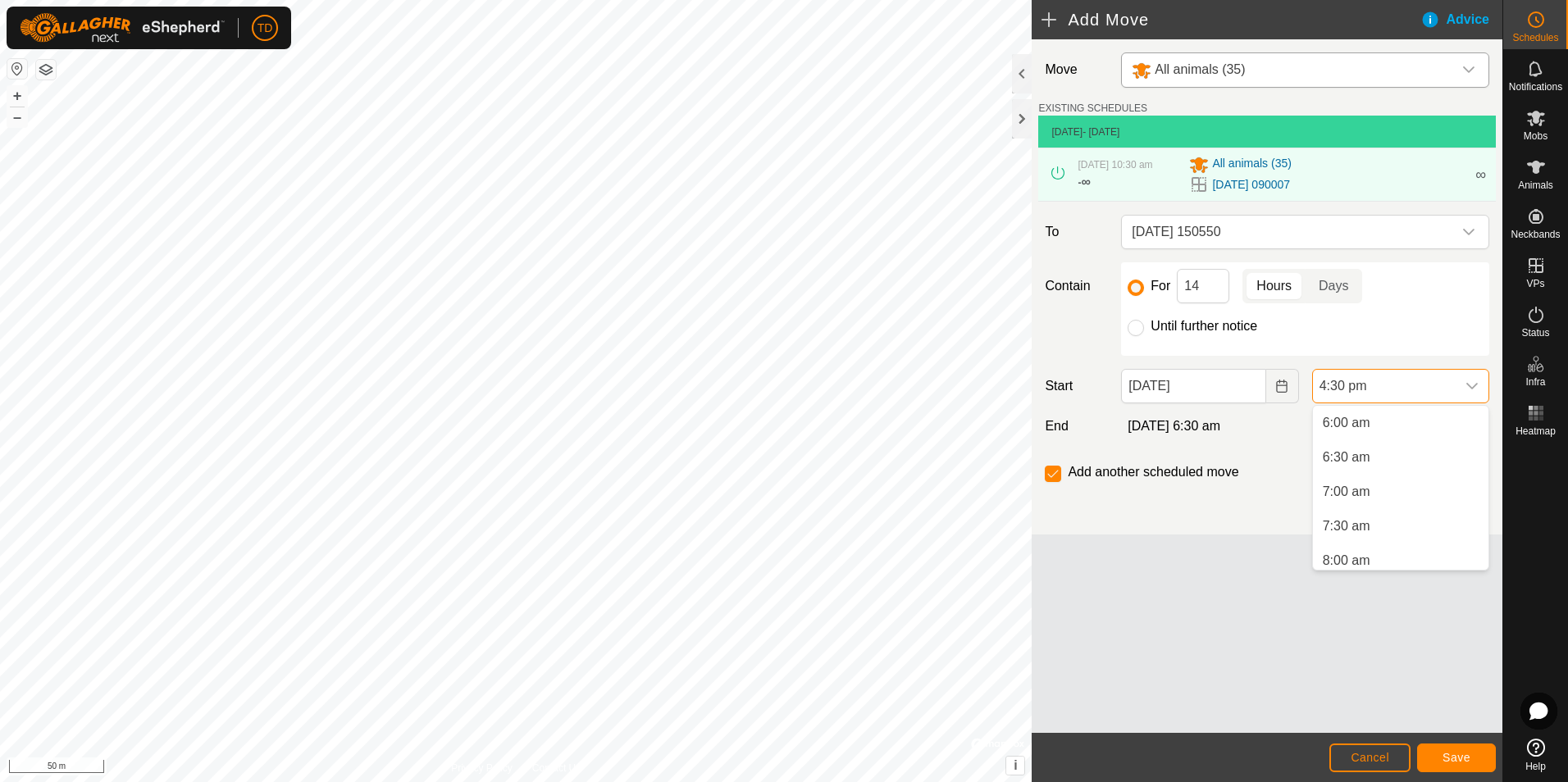
scroll to position [433, 0]
click at [1351, 540] on li "8:00 am" at bounding box center [1400, 539] width 176 height 33
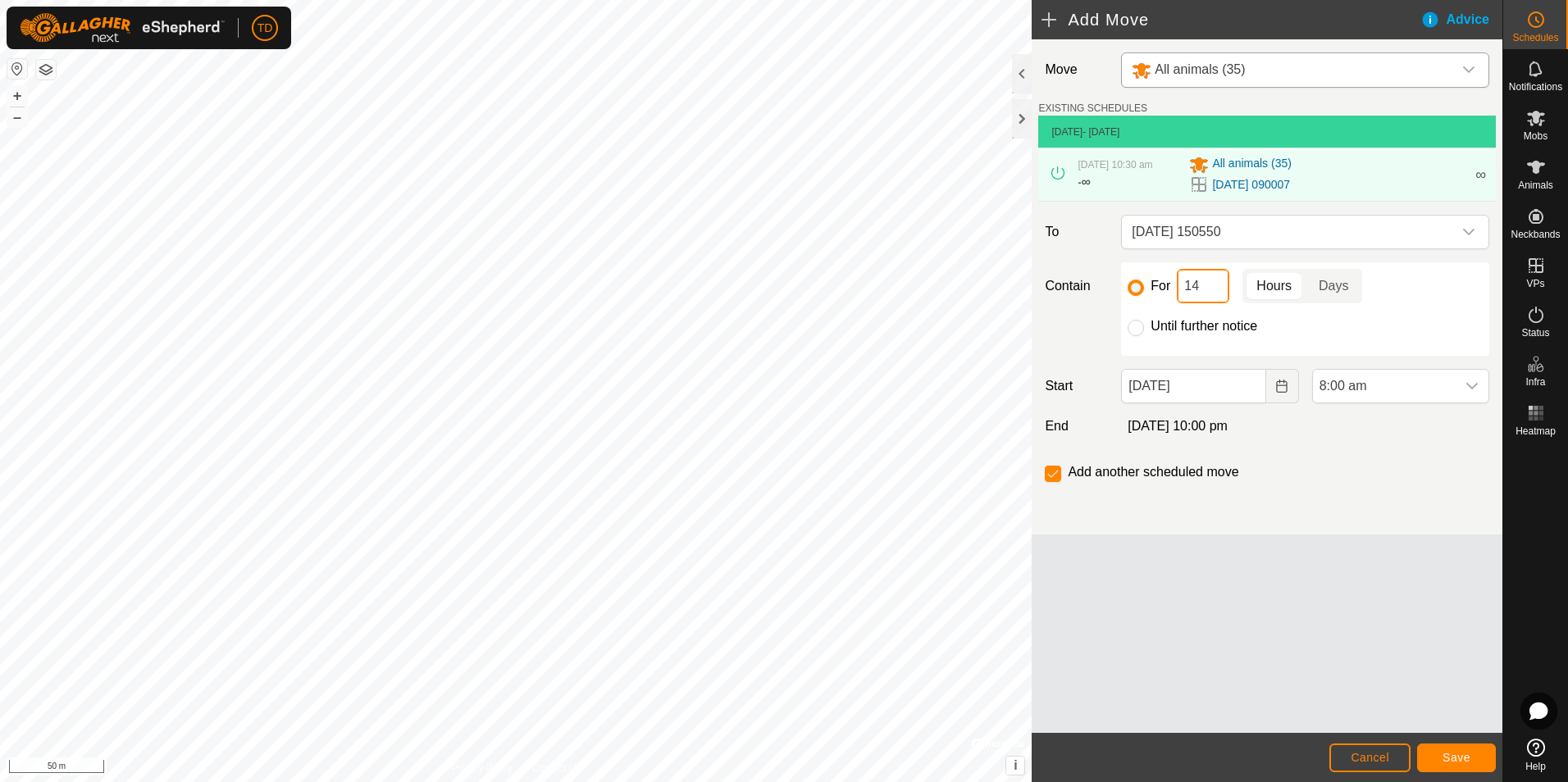
drag, startPoint x: 1184, startPoint y: 285, endPoint x: 1195, endPoint y: 286, distance: 11.0
click at [1195, 286] on input "14" at bounding box center [1203, 286] width 53 height 35
type input "24"
click at [1450, 758] on span "Save" at bounding box center [1456, 758] width 28 height 13
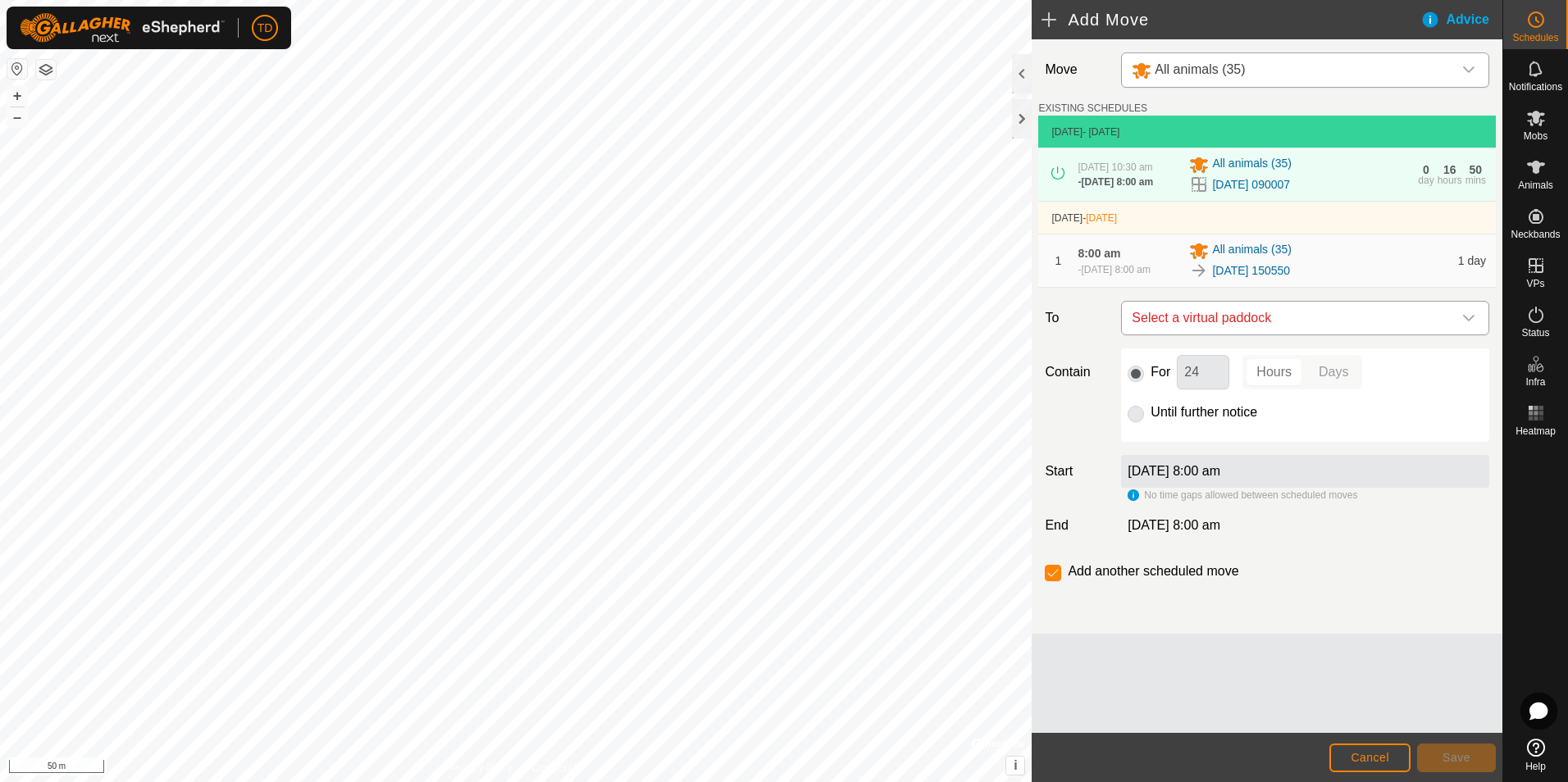
click at [1469, 321] on icon "dropdown trigger" at bounding box center [1468, 318] width 11 height 7
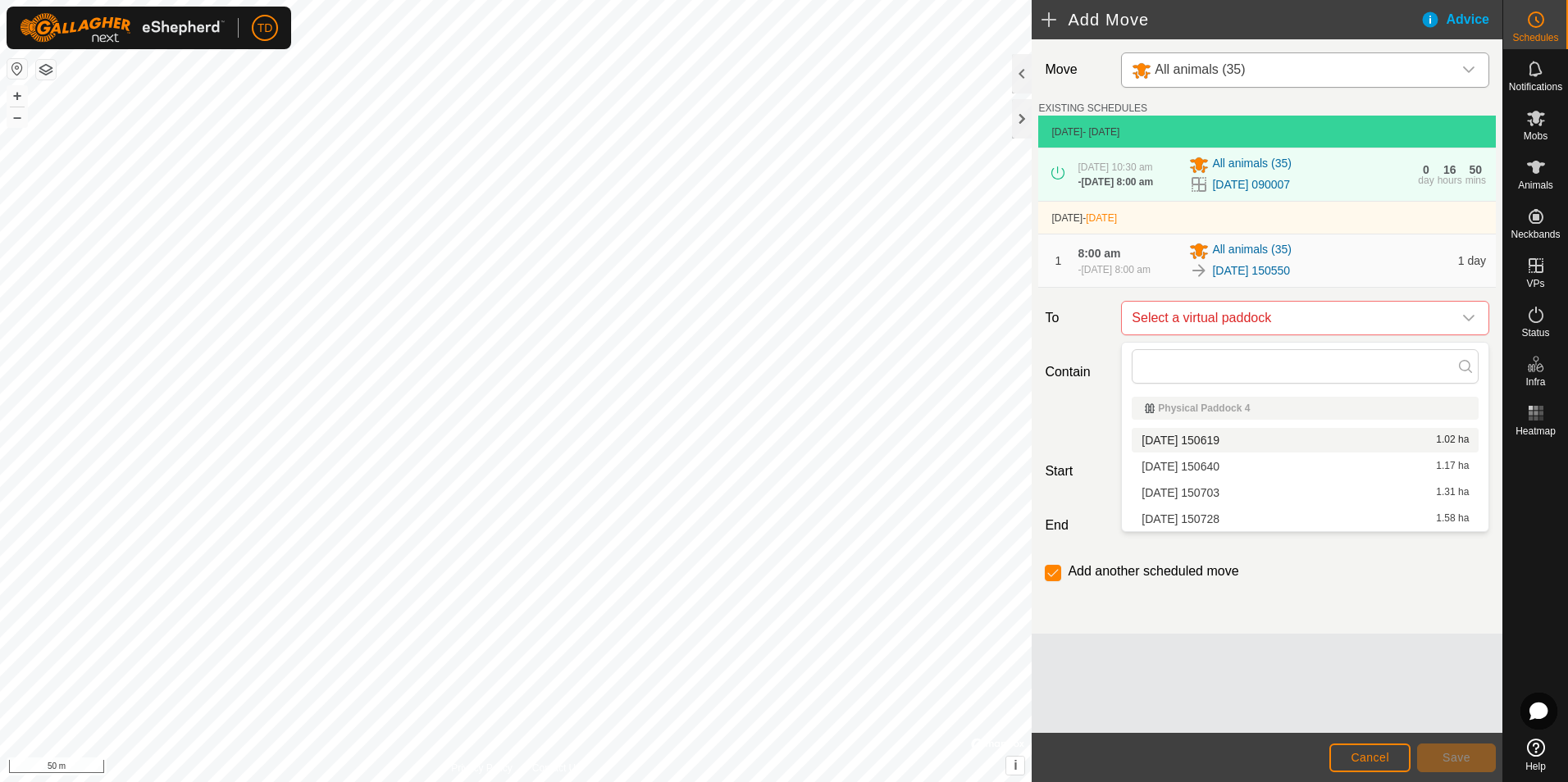
click at [1215, 436] on li "[DATE] [DATE] 1.02 ha" at bounding box center [1305, 440] width 347 height 24
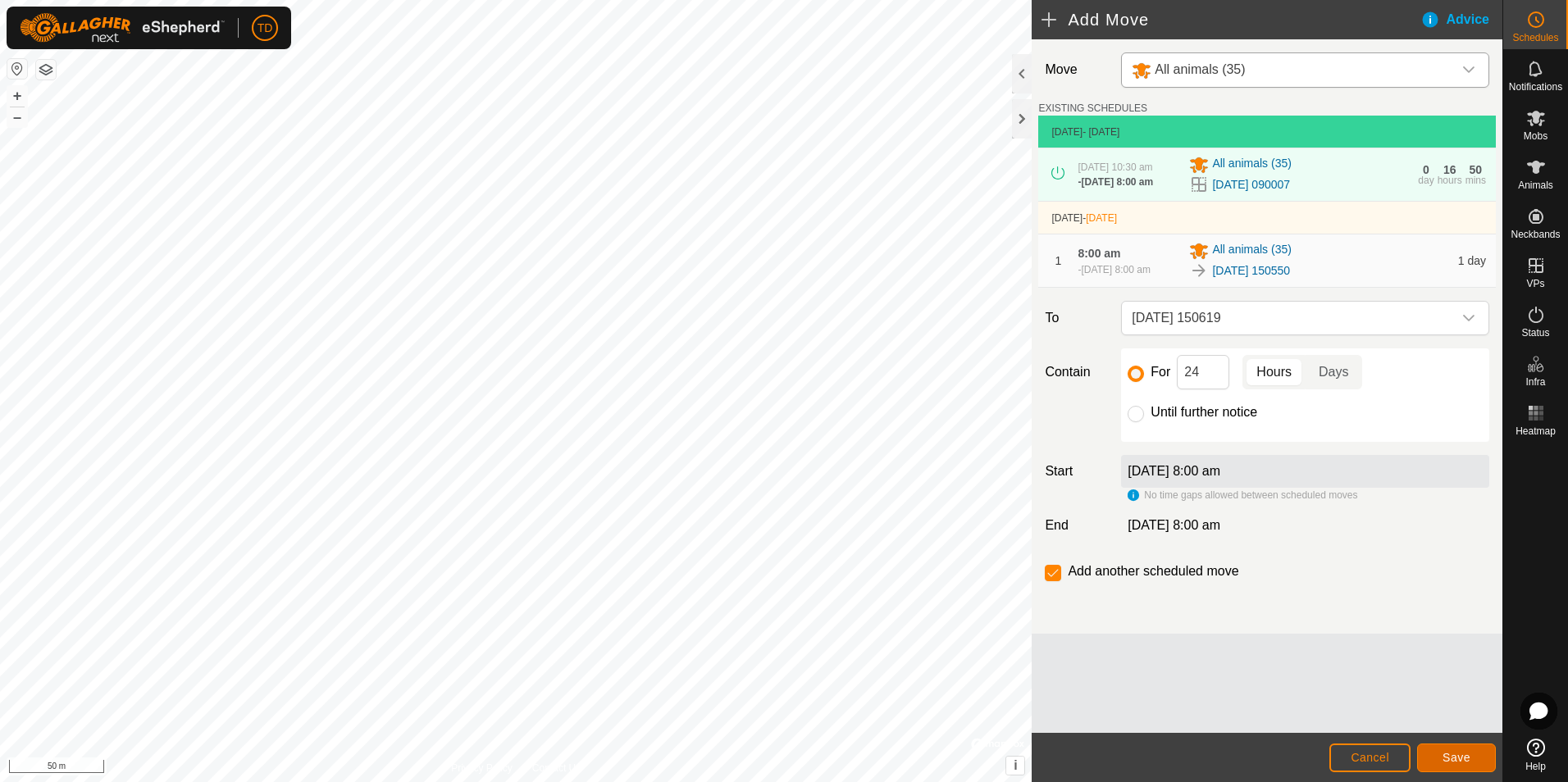
click at [1461, 761] on span "Save" at bounding box center [1456, 758] width 28 height 13
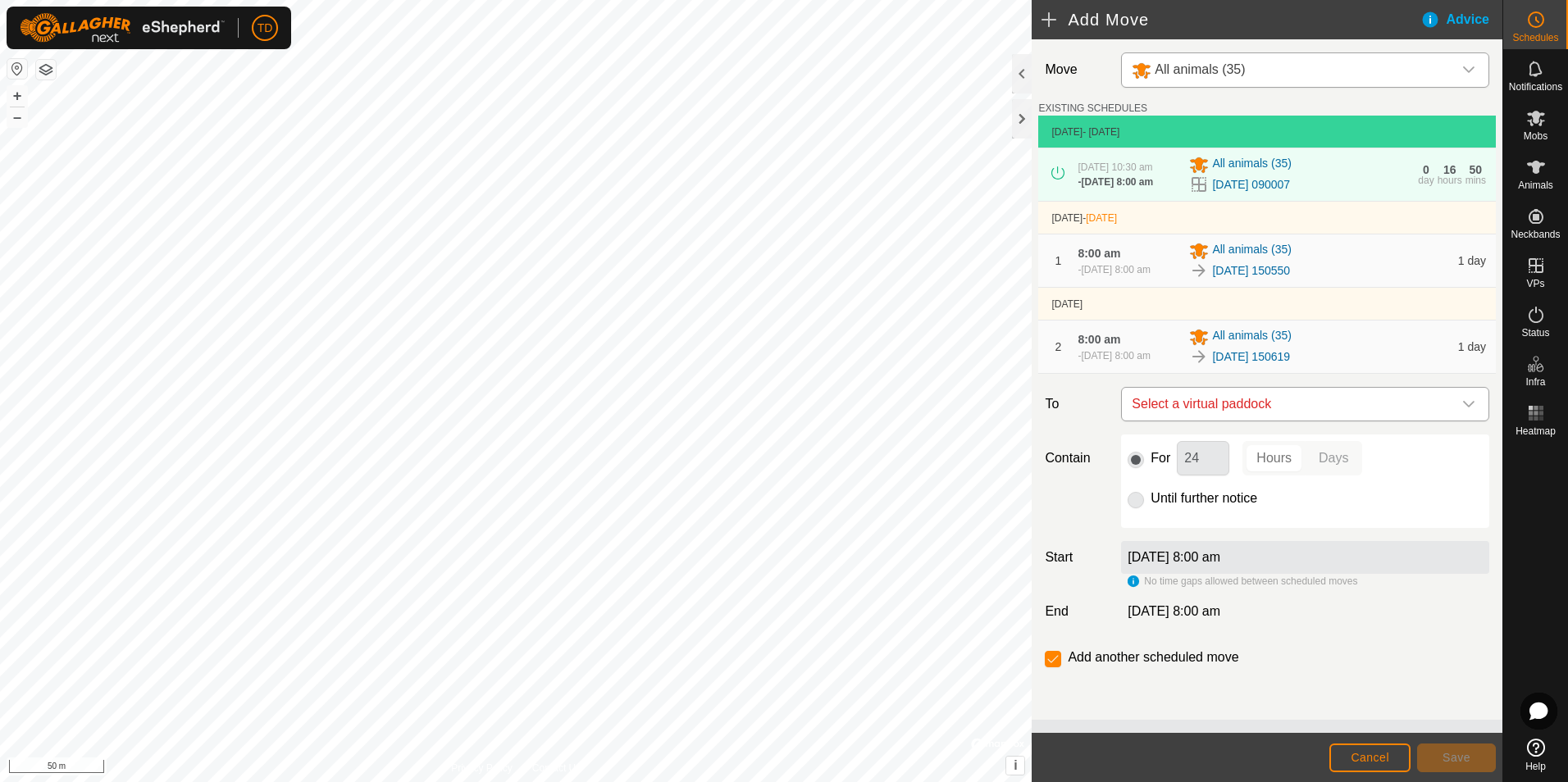
click at [1467, 407] on icon "dropdown trigger" at bounding box center [1468, 404] width 13 height 13
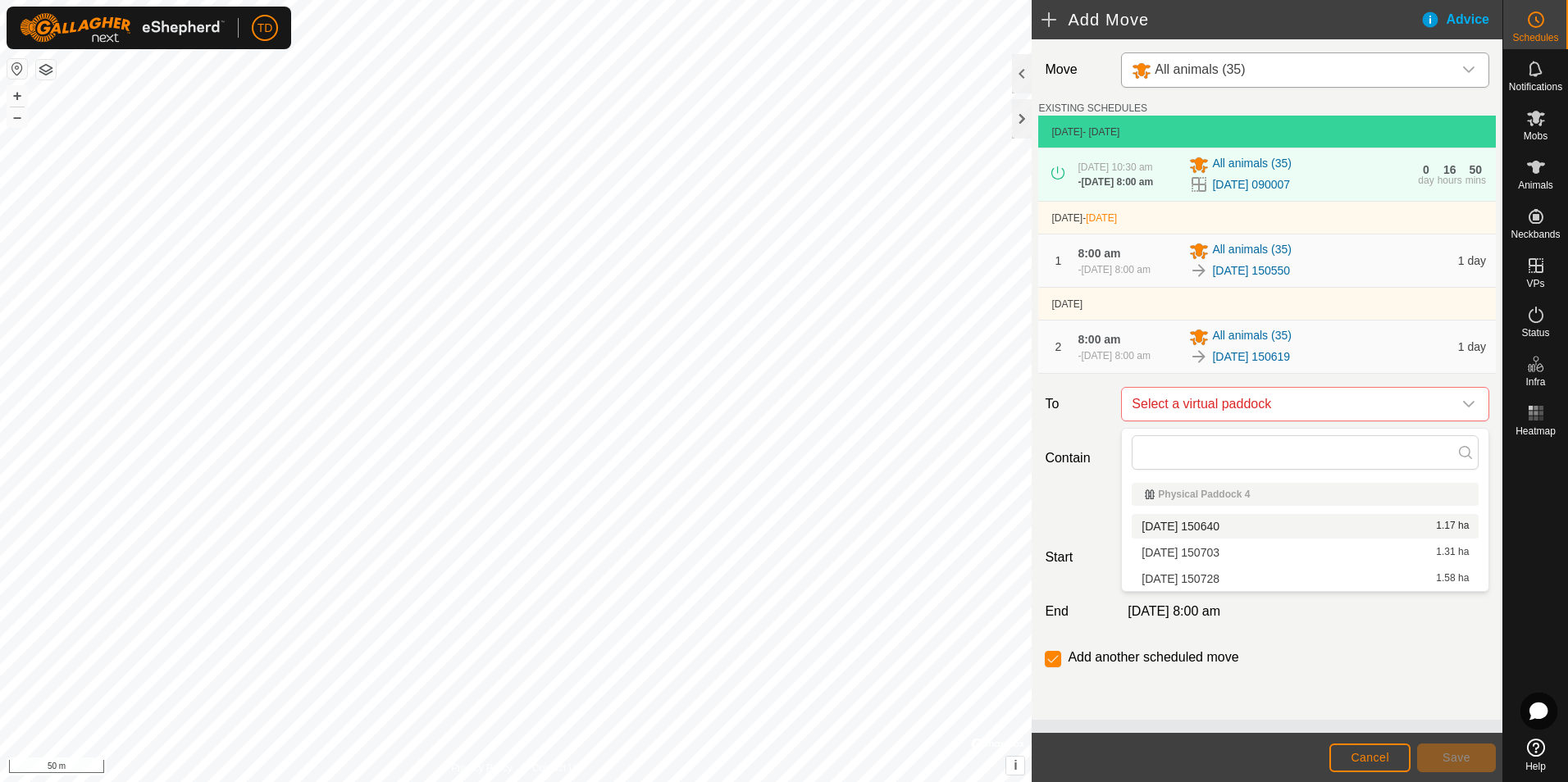
click at [1234, 523] on li "[DATE] 150640 1.17 ha" at bounding box center [1305, 526] width 347 height 24
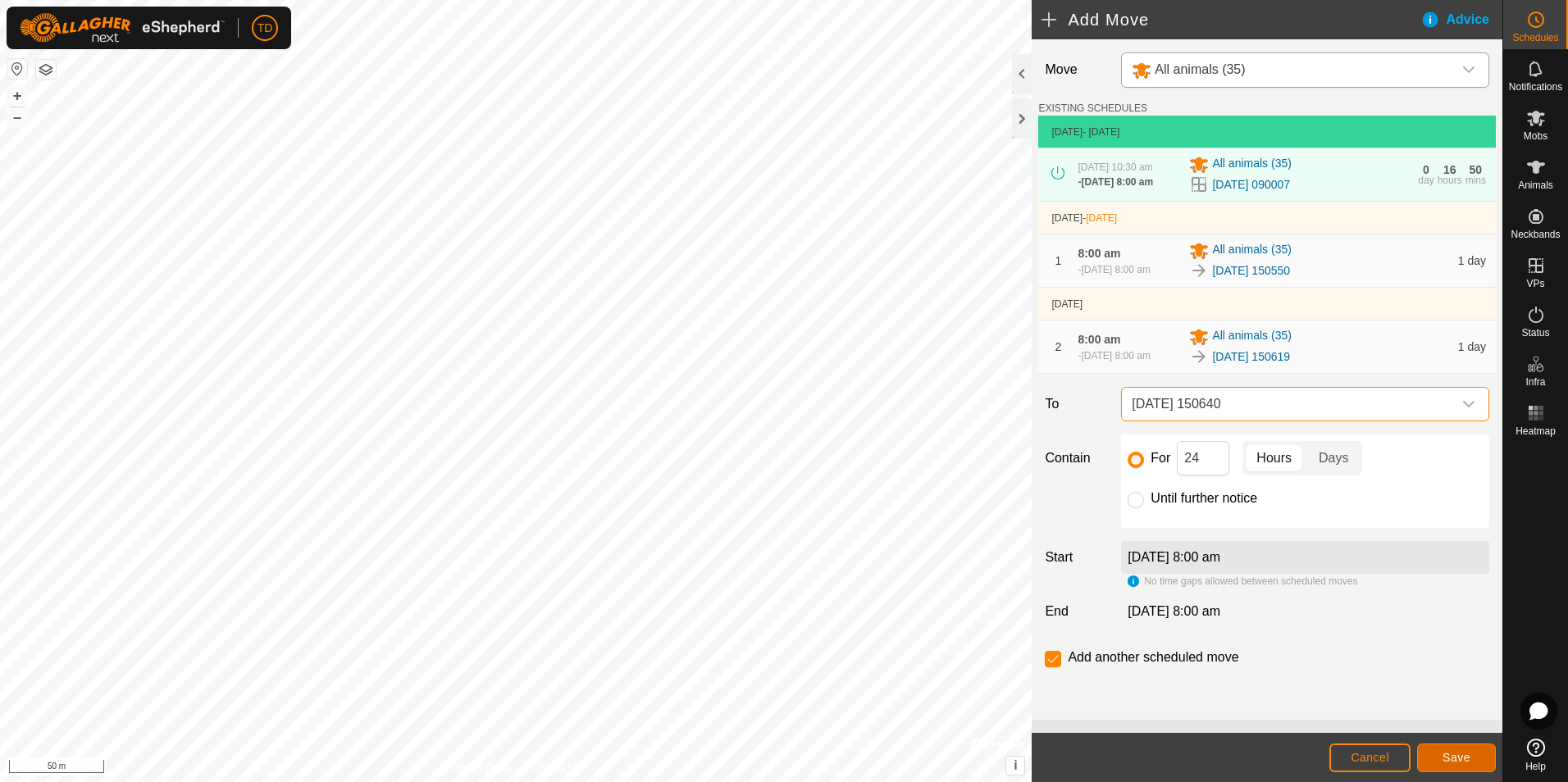
click at [1461, 760] on span "Save" at bounding box center [1456, 758] width 28 height 13
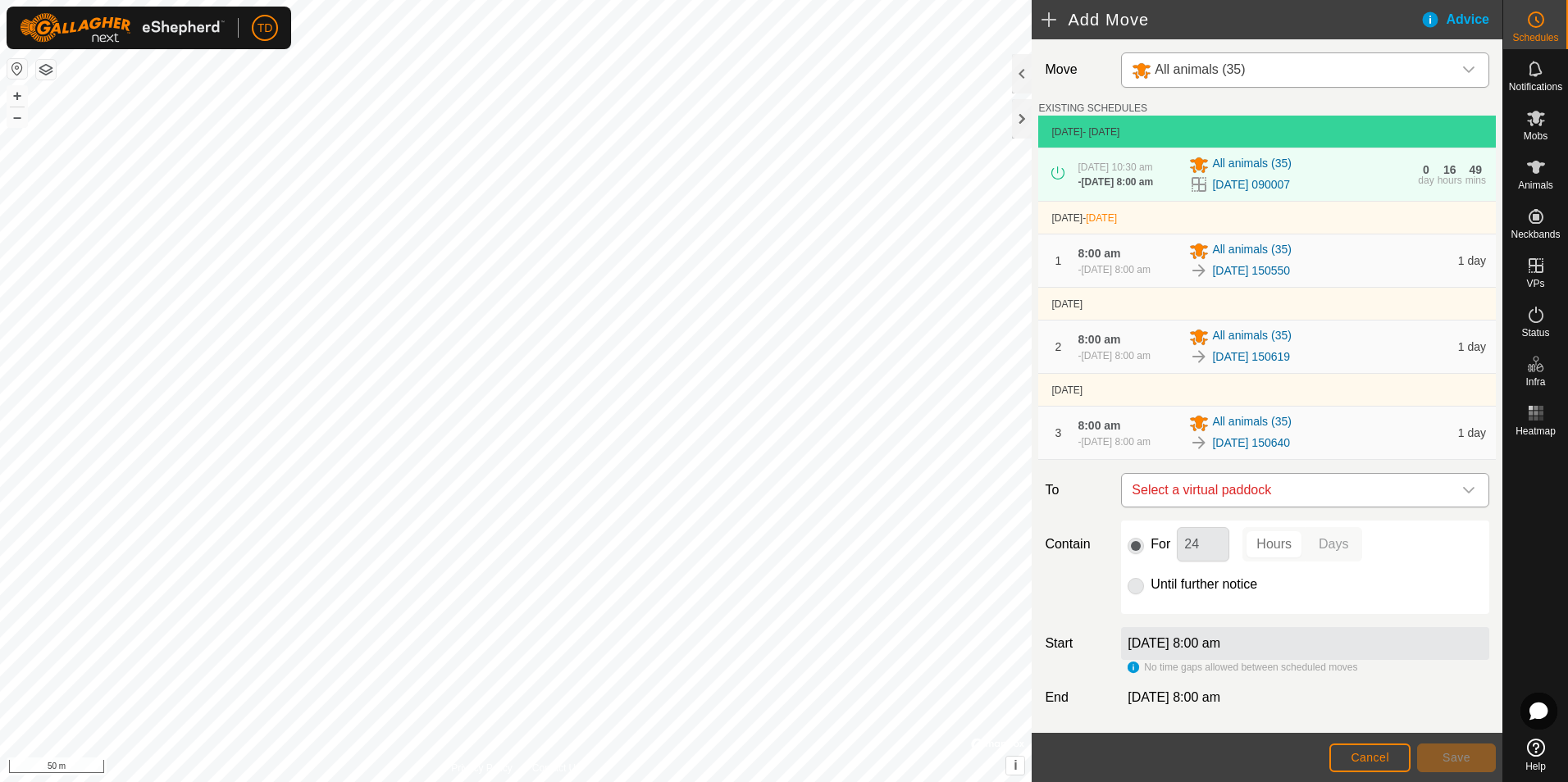
click at [1462, 489] on icon "dropdown trigger" at bounding box center [1468, 491] width 13 height 13
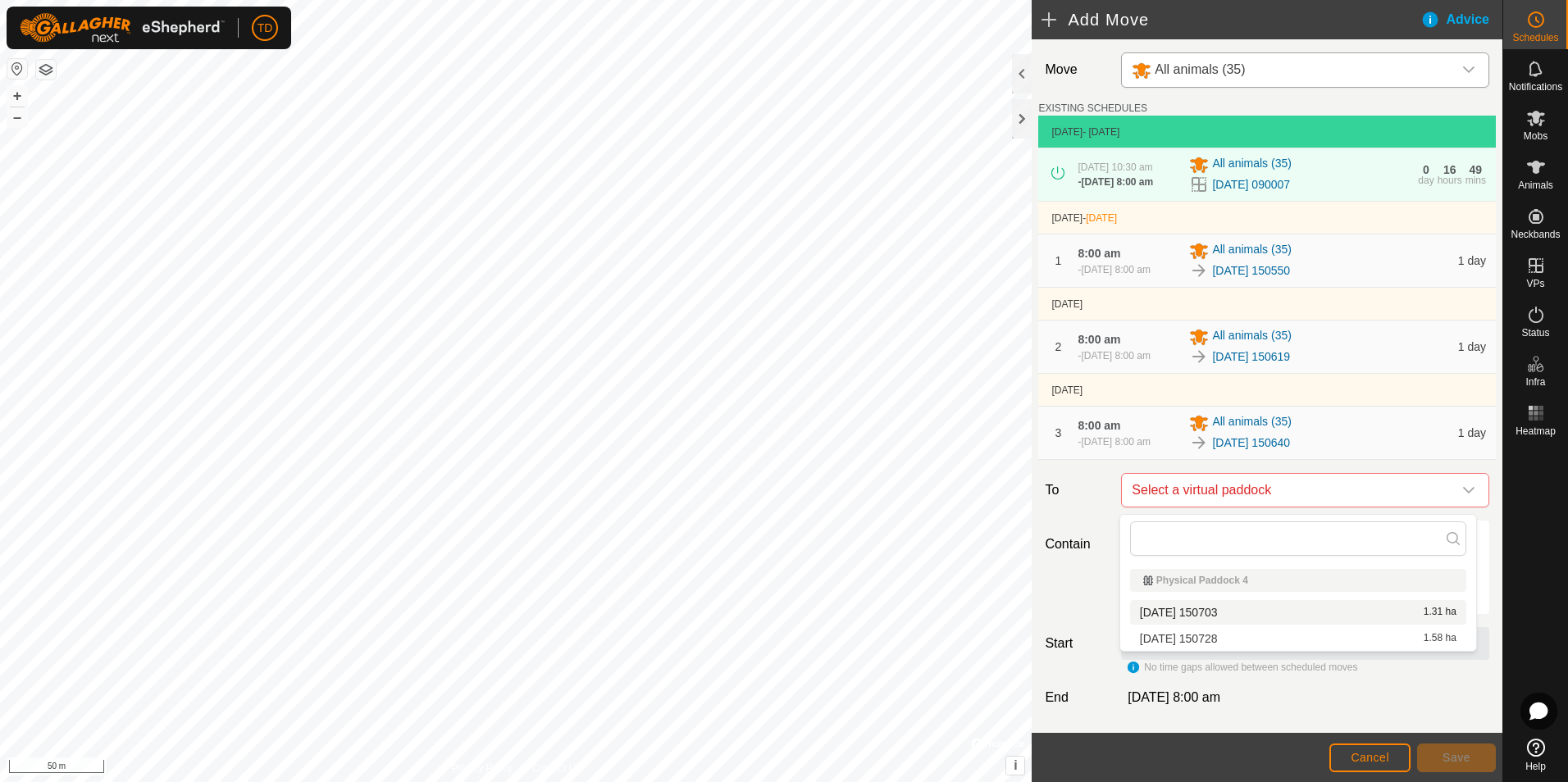
click at [1226, 606] on li "[DATE] [DATE] 1.31 ha" at bounding box center [1298, 612] width 337 height 24
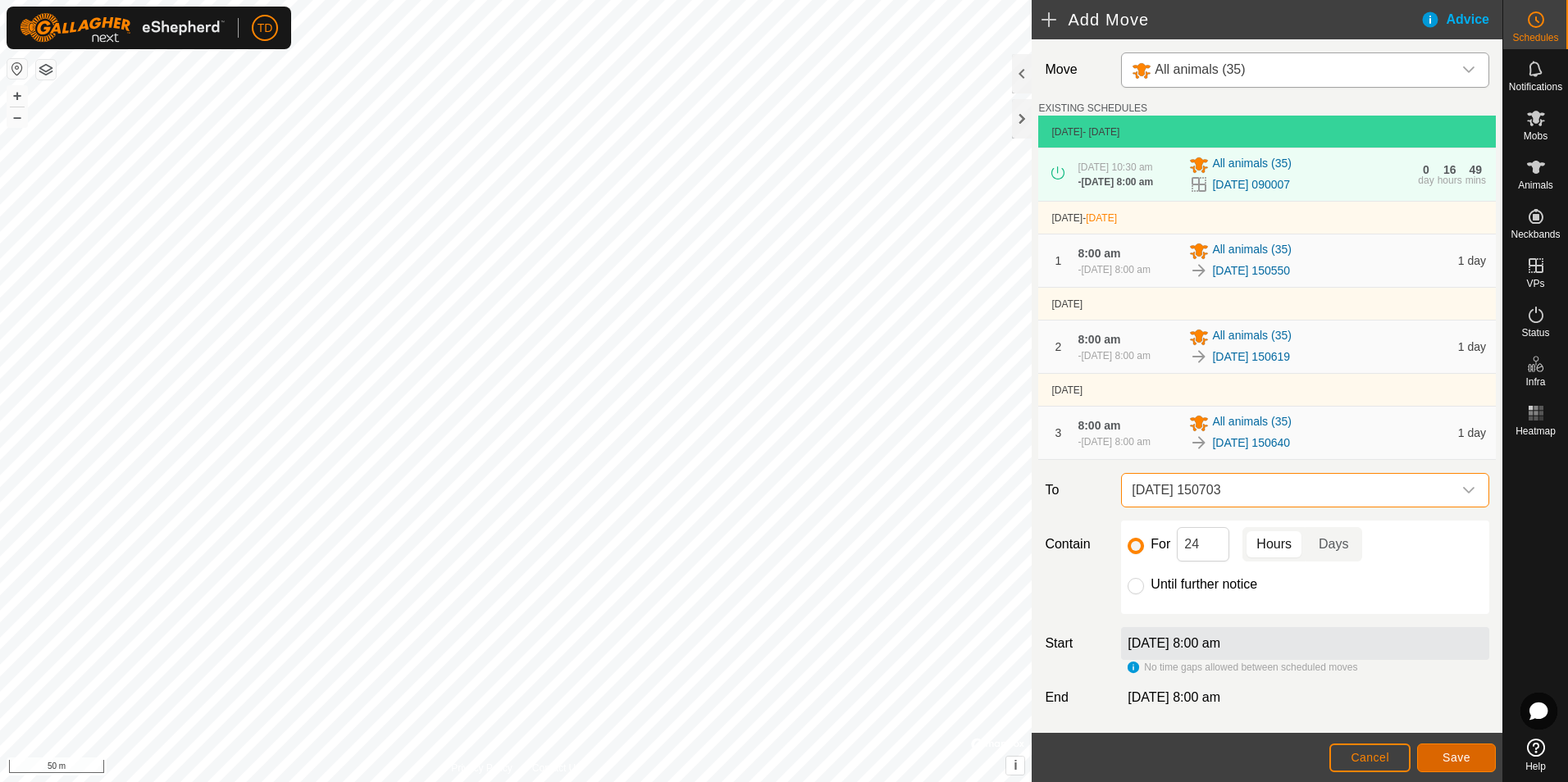
click at [1453, 754] on span "Save" at bounding box center [1456, 758] width 28 height 13
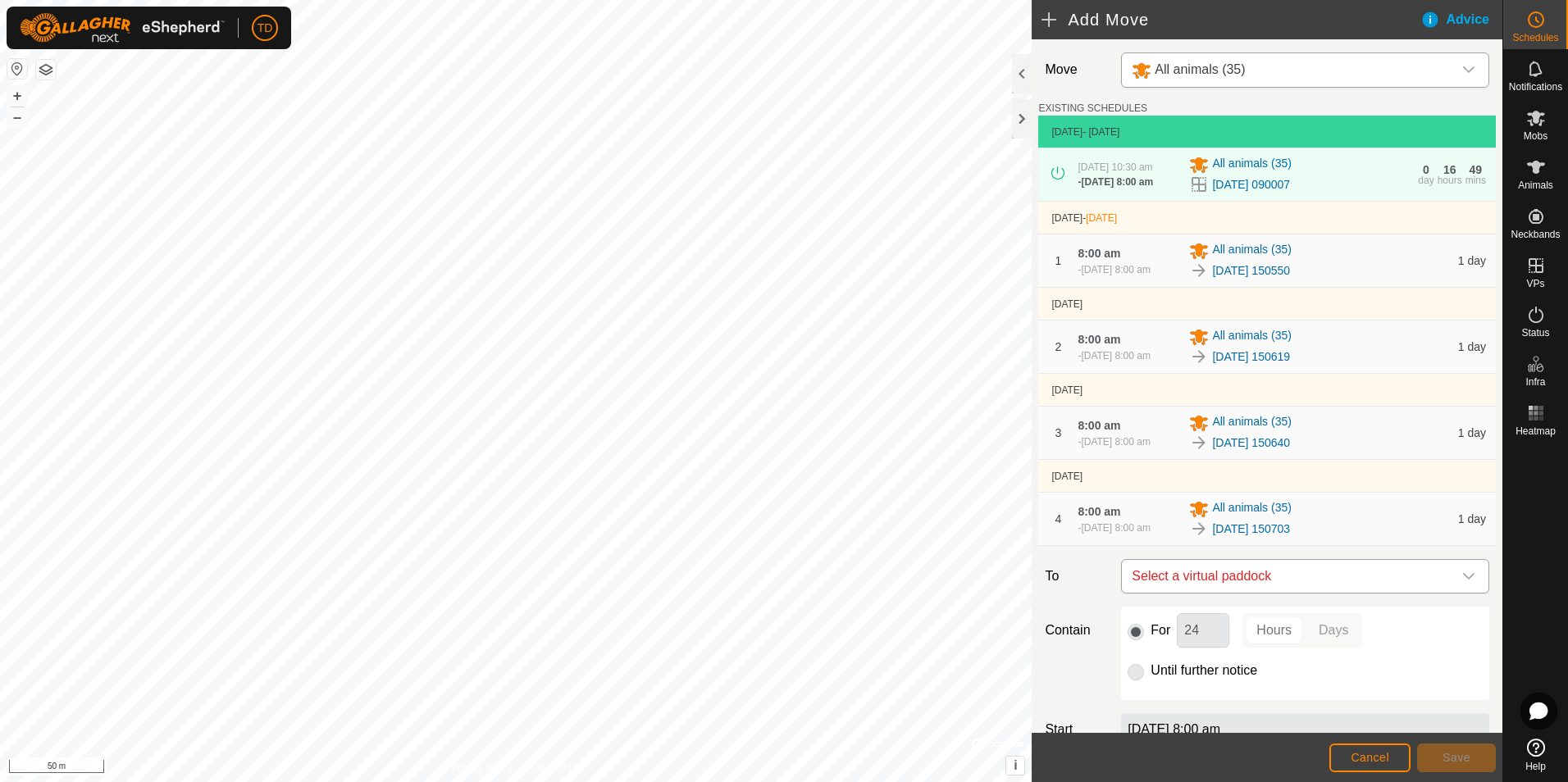
click at [1463, 580] on icon "dropdown trigger" at bounding box center [1468, 576] width 11 height 7
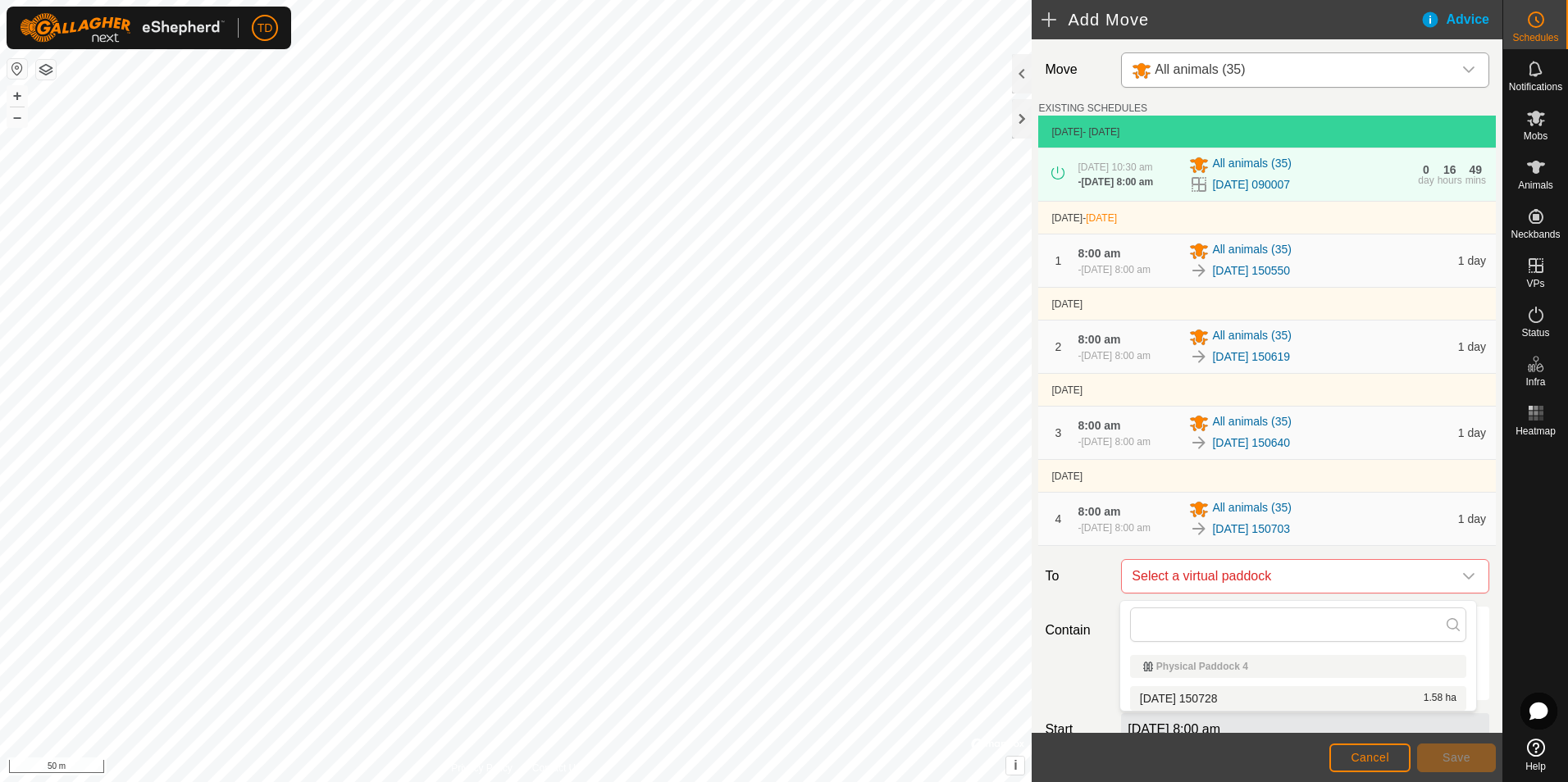
click at [1227, 695] on li "[DATE] [DATE] 1.58 ha" at bounding box center [1298, 698] width 337 height 24
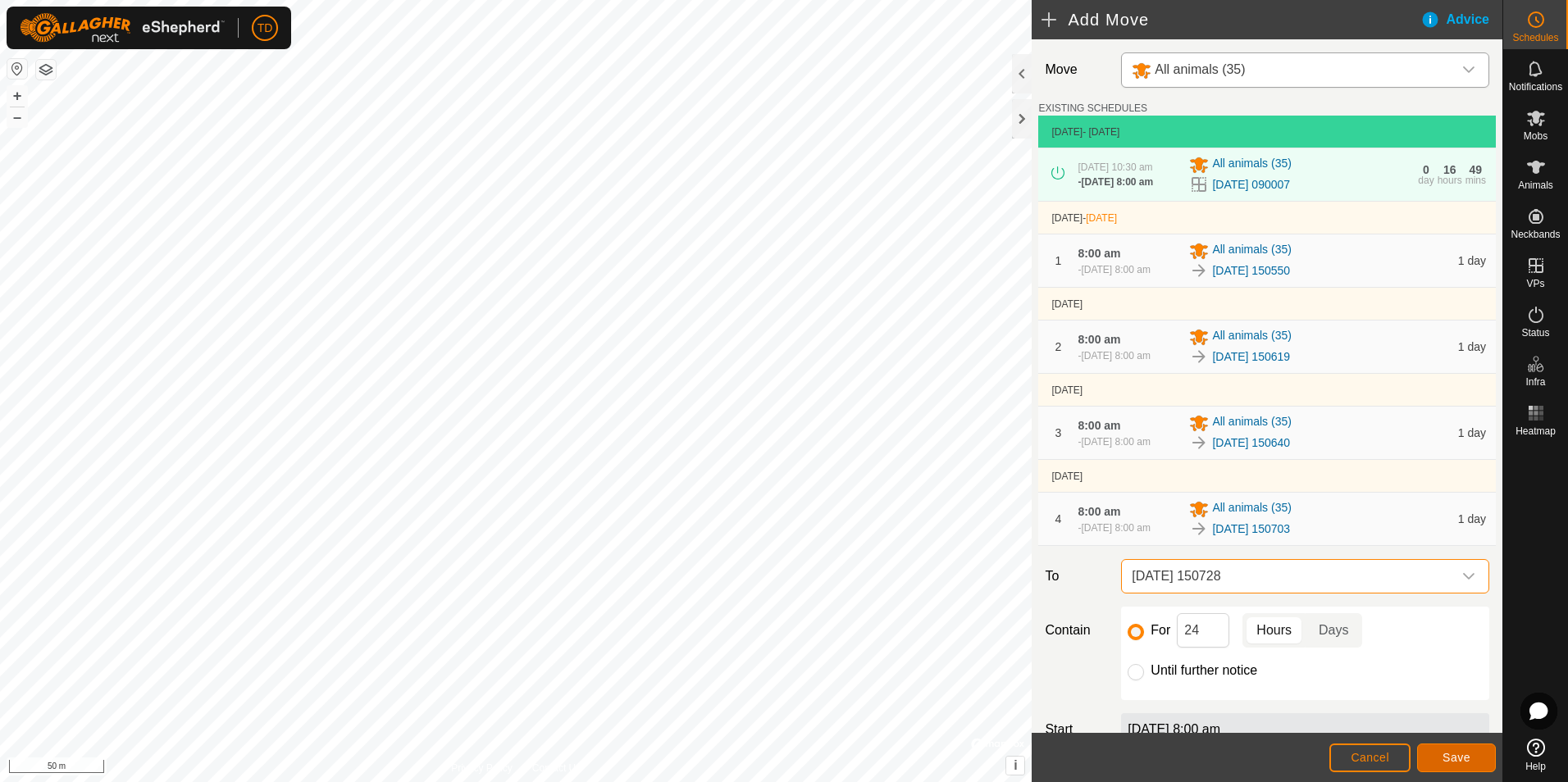
click at [1465, 756] on span "Save" at bounding box center [1456, 758] width 28 height 13
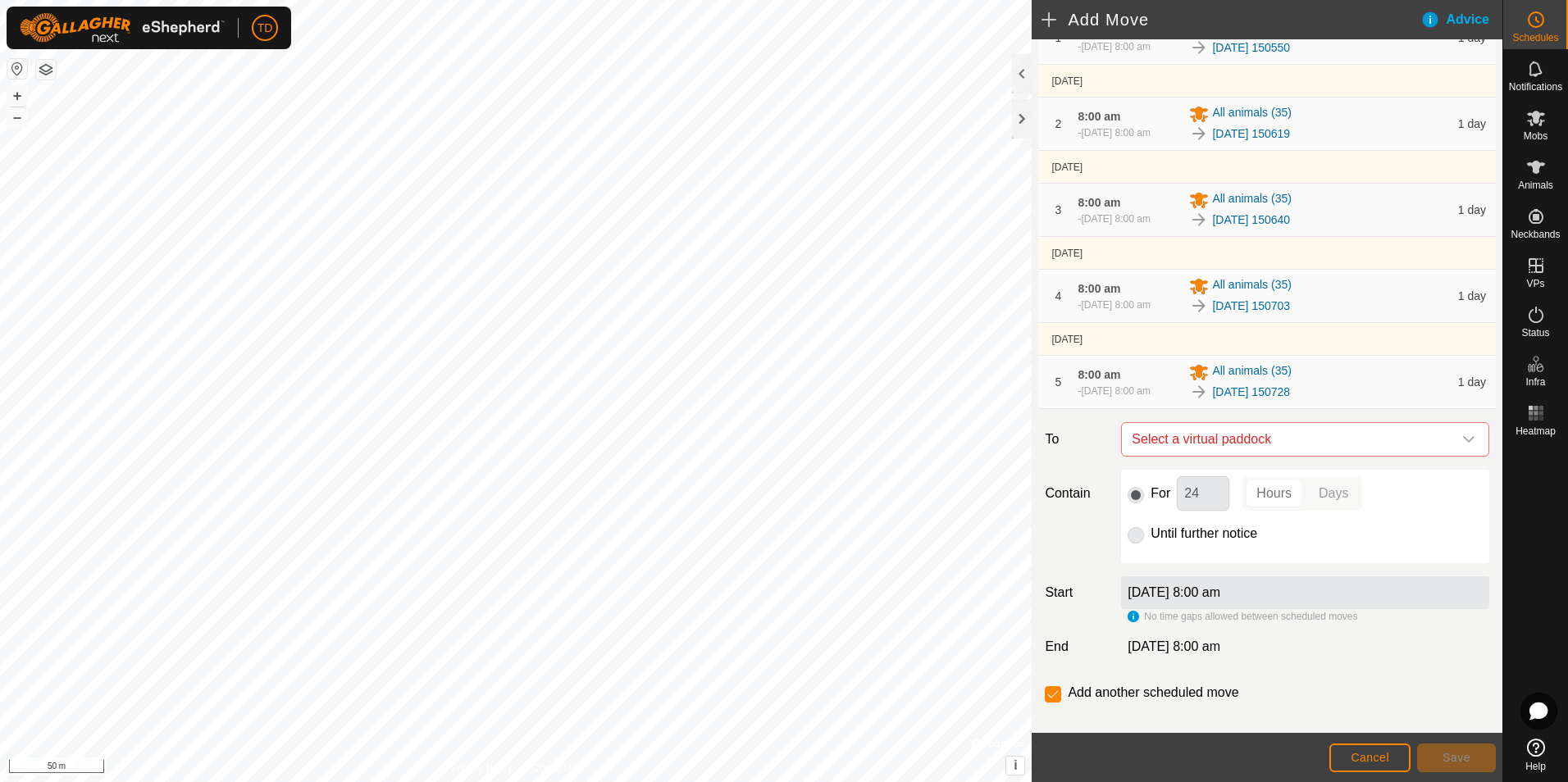
scroll to position [250, 0]
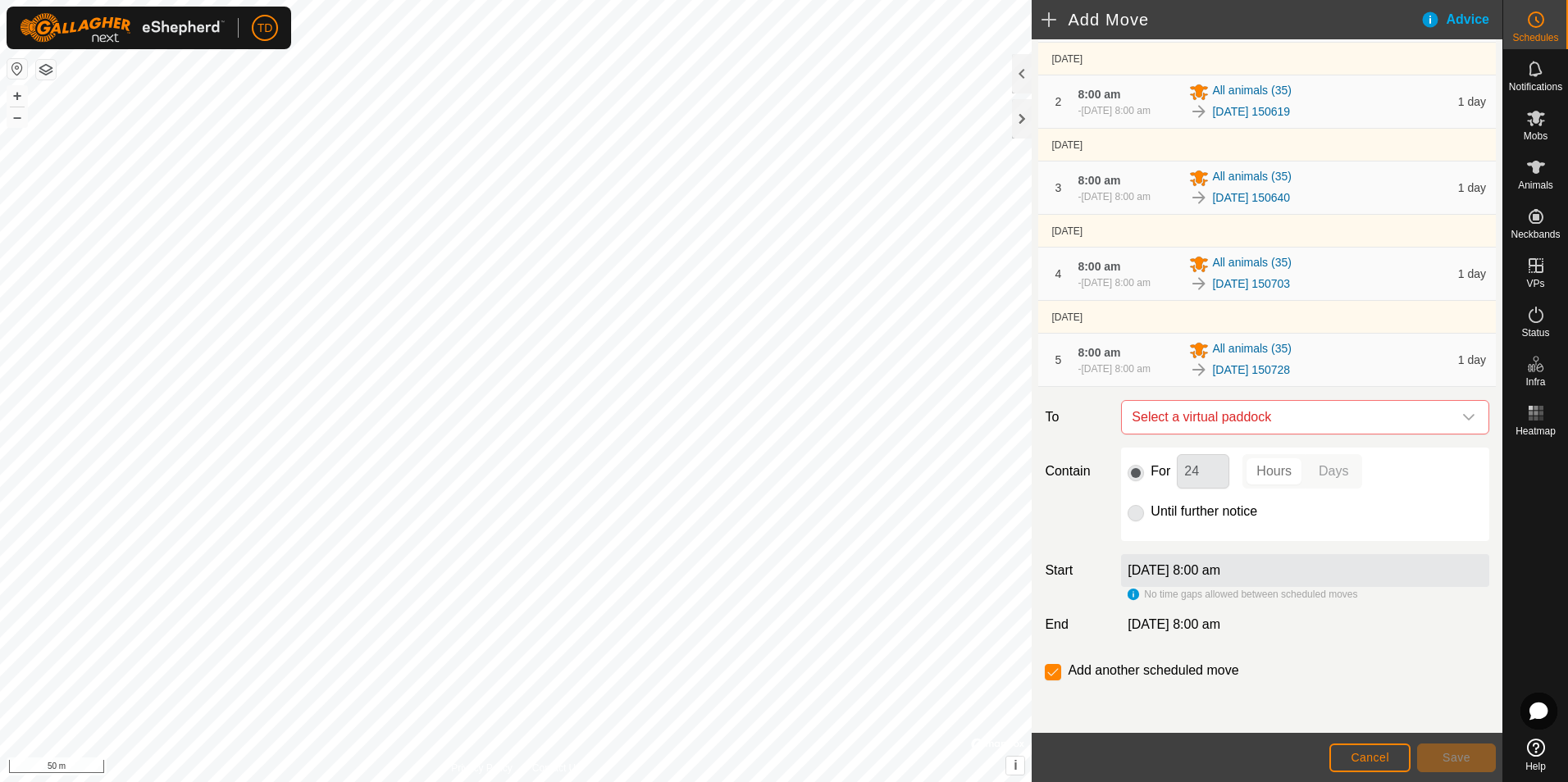
click at [1265, 360] on div "[DATE] 150728" at bounding box center [1318, 369] width 259 height 20
click at [1383, 759] on span "Cancel" at bounding box center [1370, 758] width 39 height 13
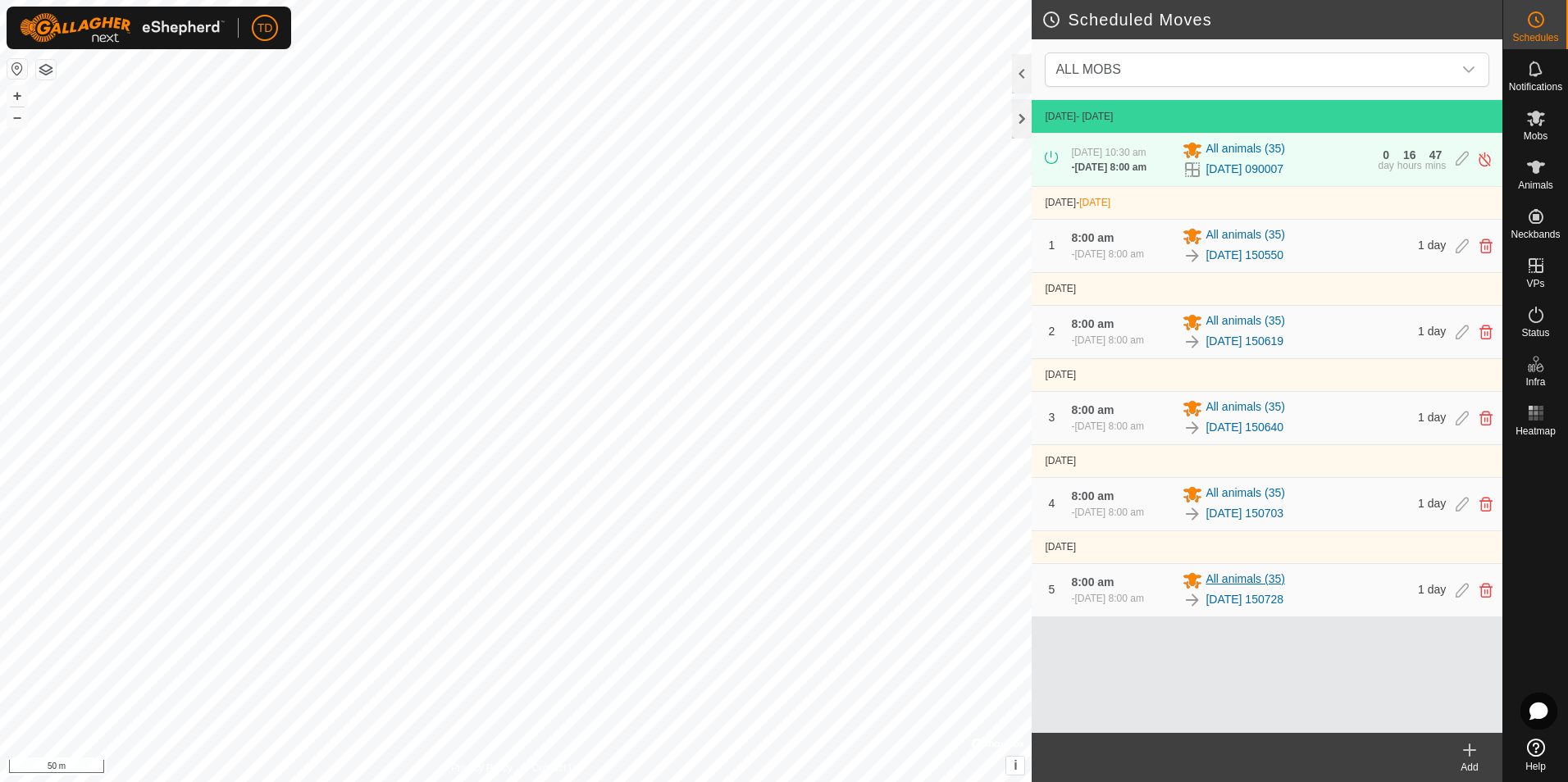
click at [1231, 588] on span "All animals (35)" at bounding box center [1245, 580] width 79 height 20
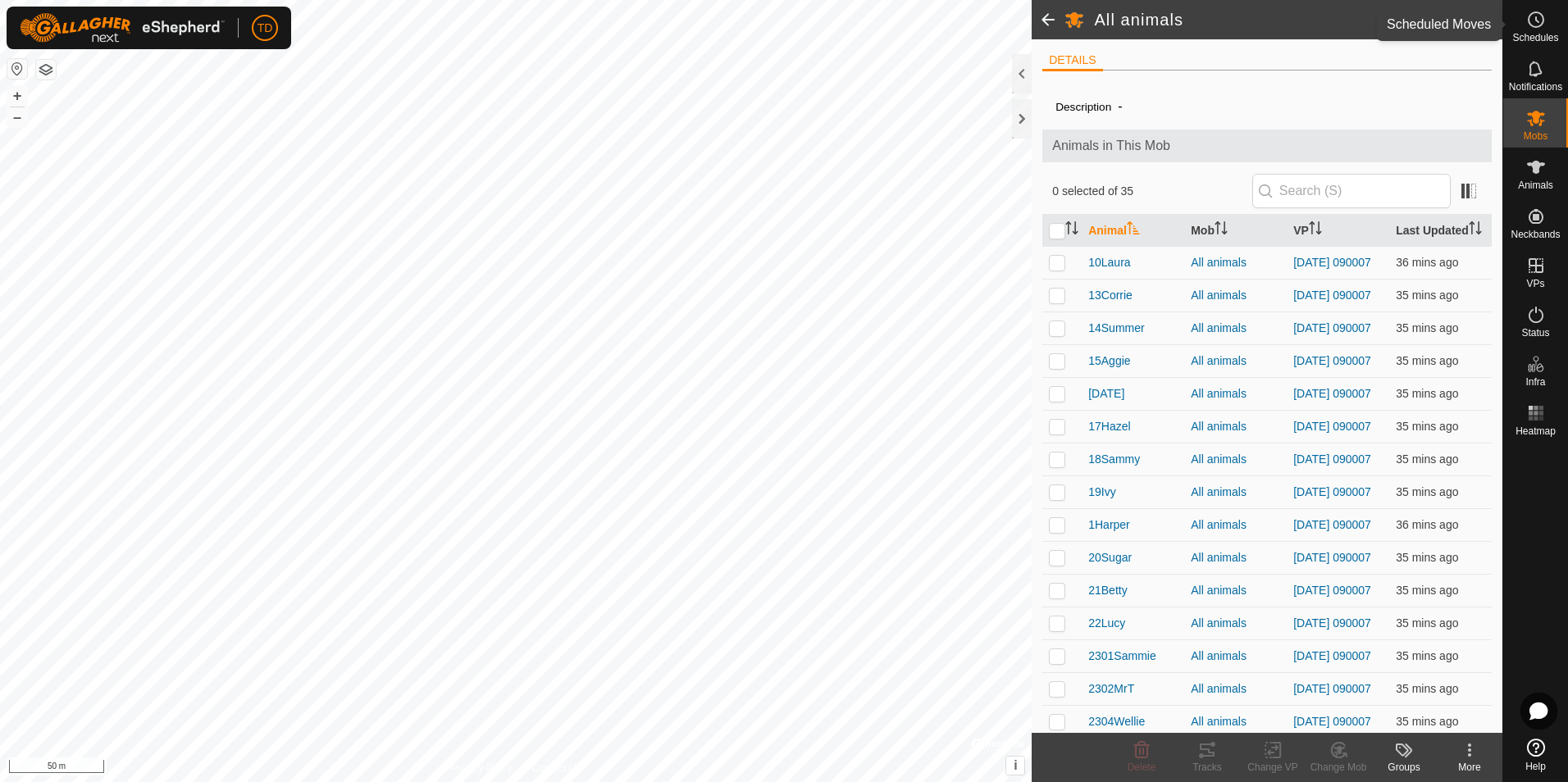
click at [1537, 29] on es-schedule-vp-svg-icon at bounding box center [1535, 20] width 29 height 26
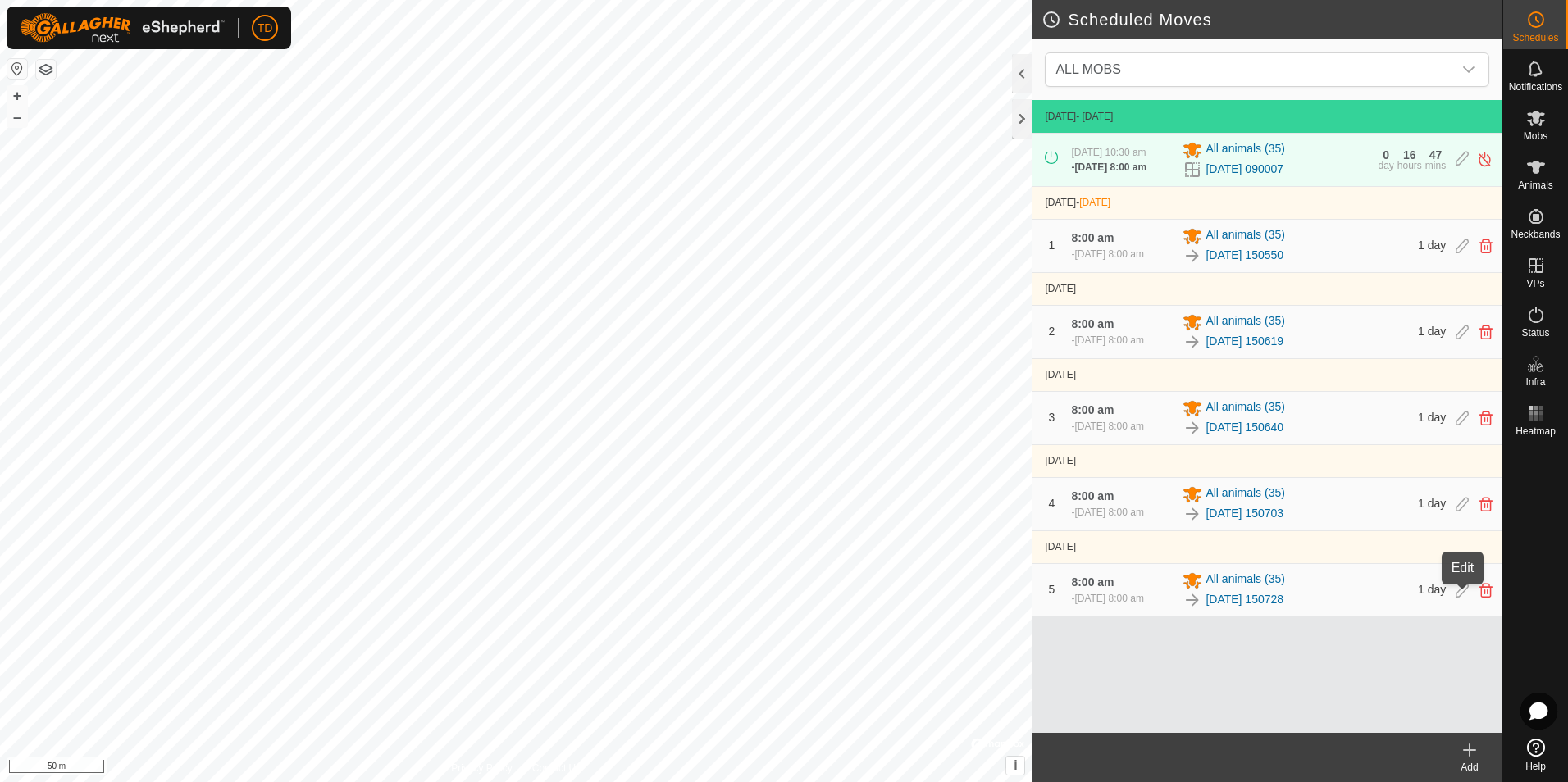
click at [1464, 594] on icon at bounding box center [1462, 590] width 13 height 15
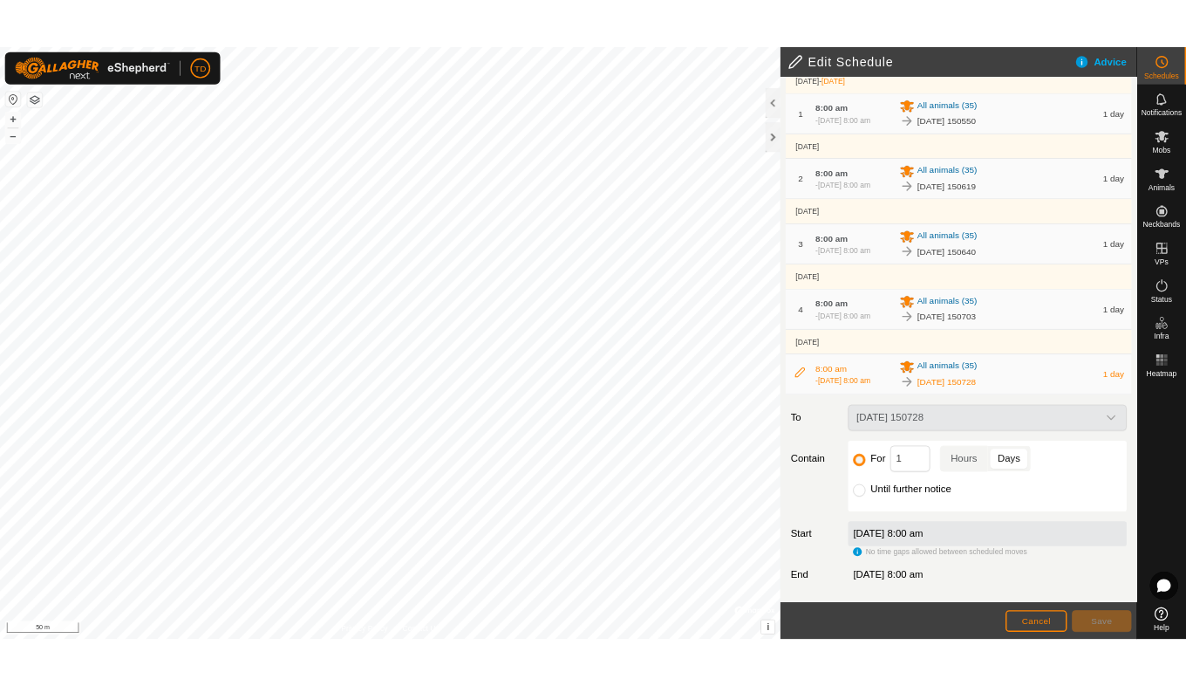
scroll to position [189, 0]
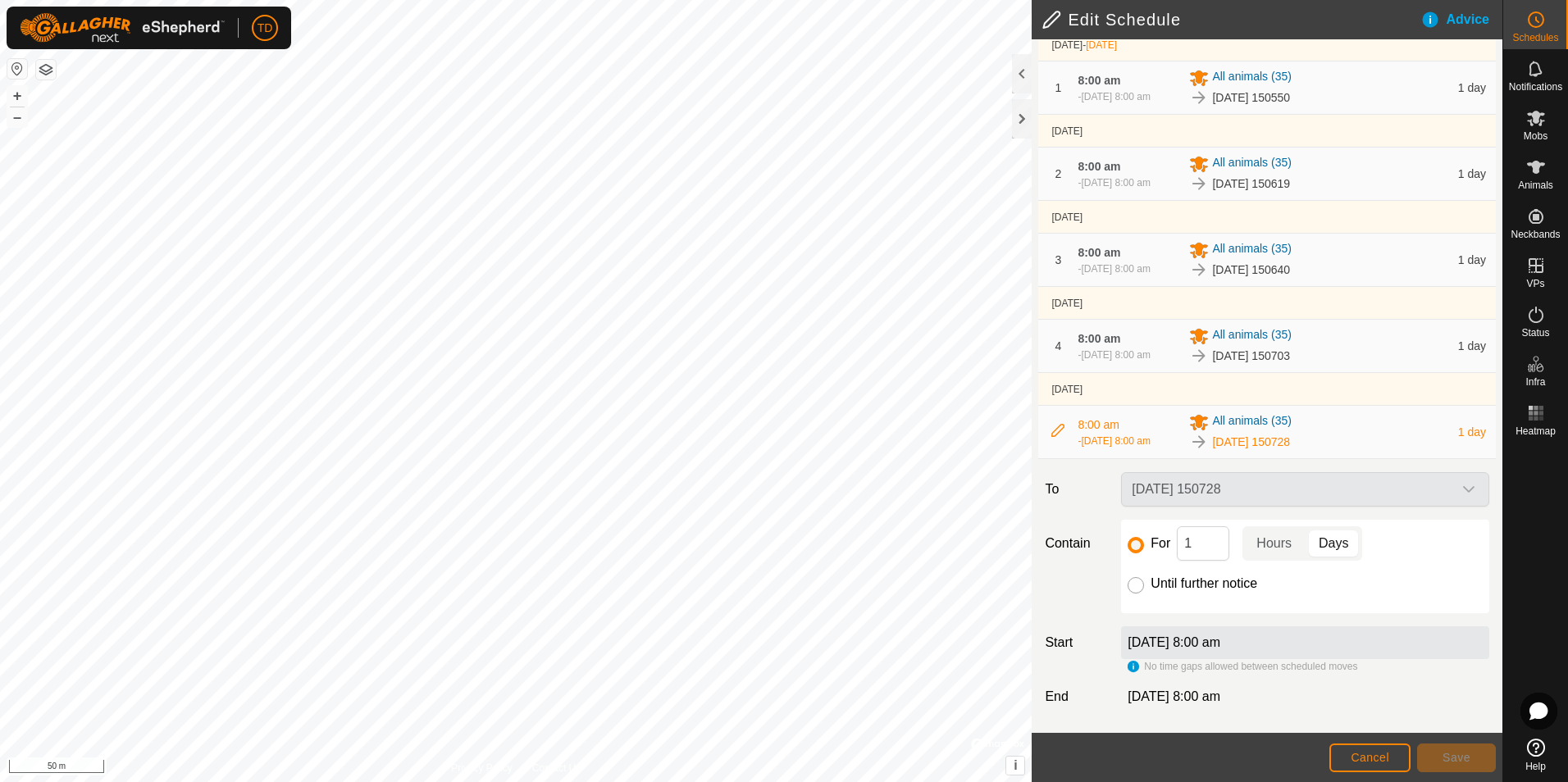
click at [1136, 583] on input "Until further notice" at bounding box center [1135, 585] width 16 height 16
radio input "true"
click at [1453, 760] on span "Save" at bounding box center [1456, 758] width 28 height 13
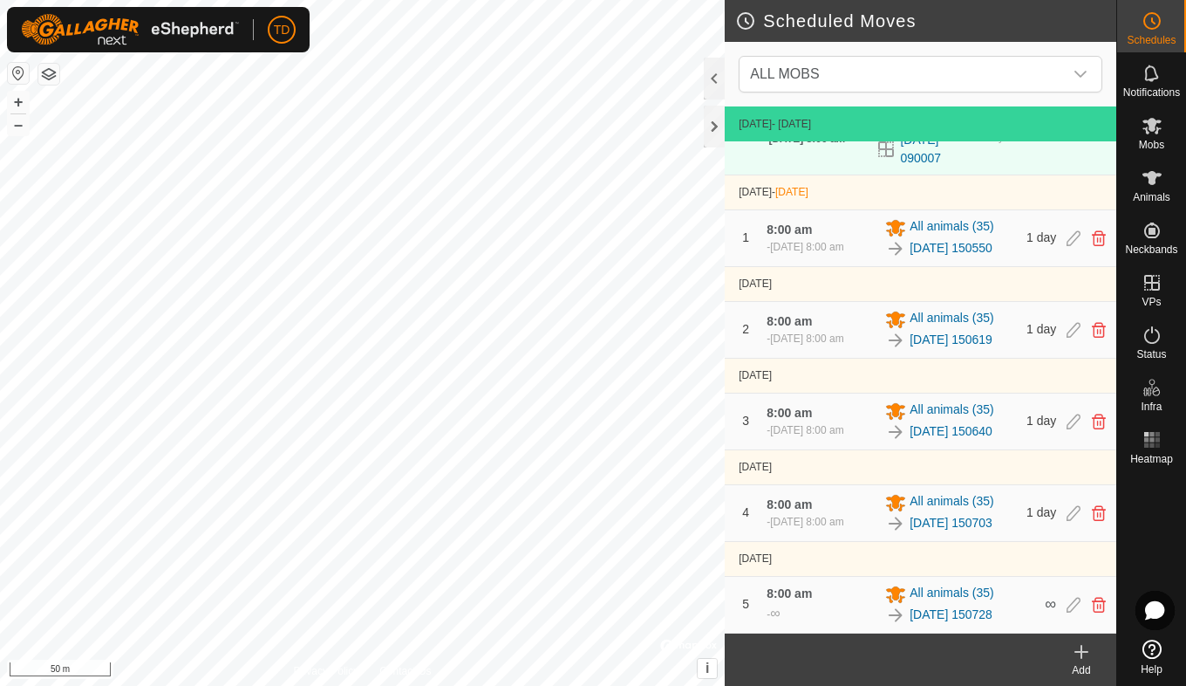
scroll to position [117, 0]
